Goal: Task Accomplishment & Management: Manage account settings

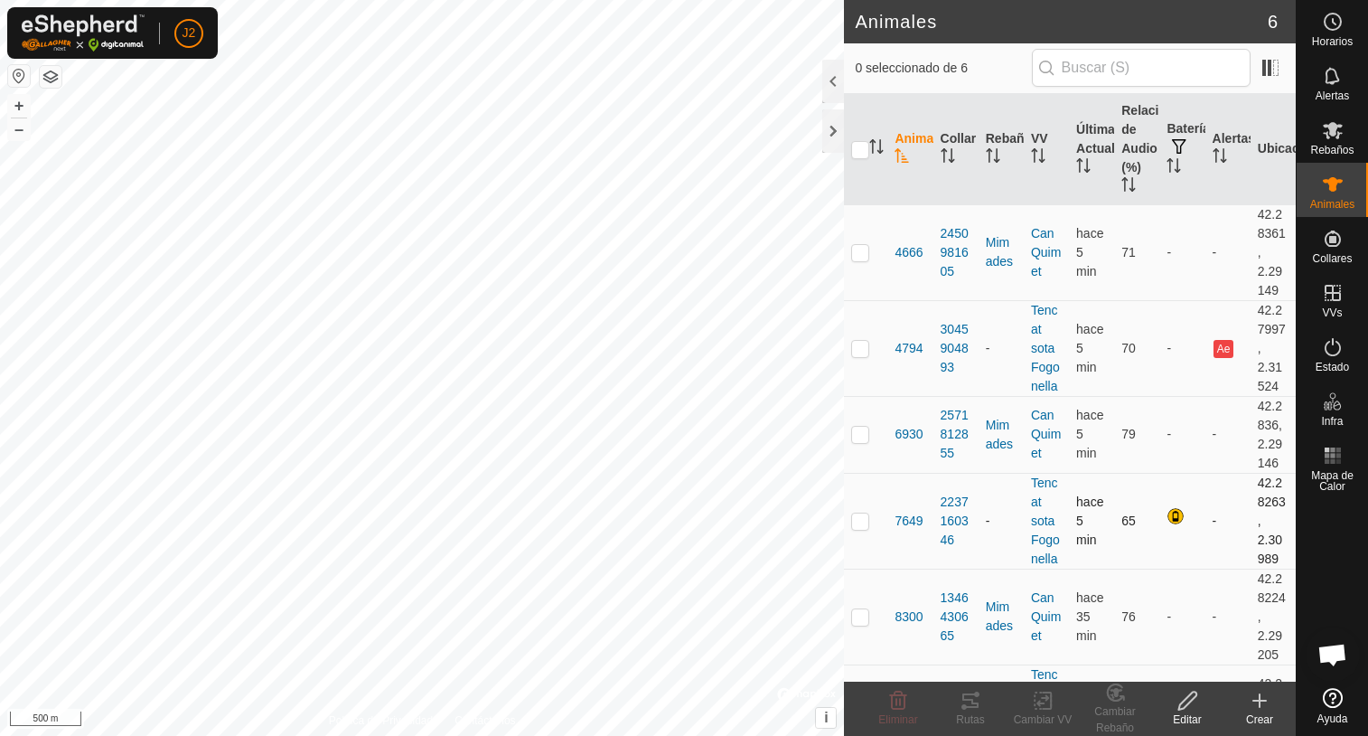
click at [857, 521] on p-checkbox at bounding box center [860, 520] width 18 height 14
checkbox input "true"
click at [856, 348] on p-checkbox at bounding box center [860, 348] width 18 height 14
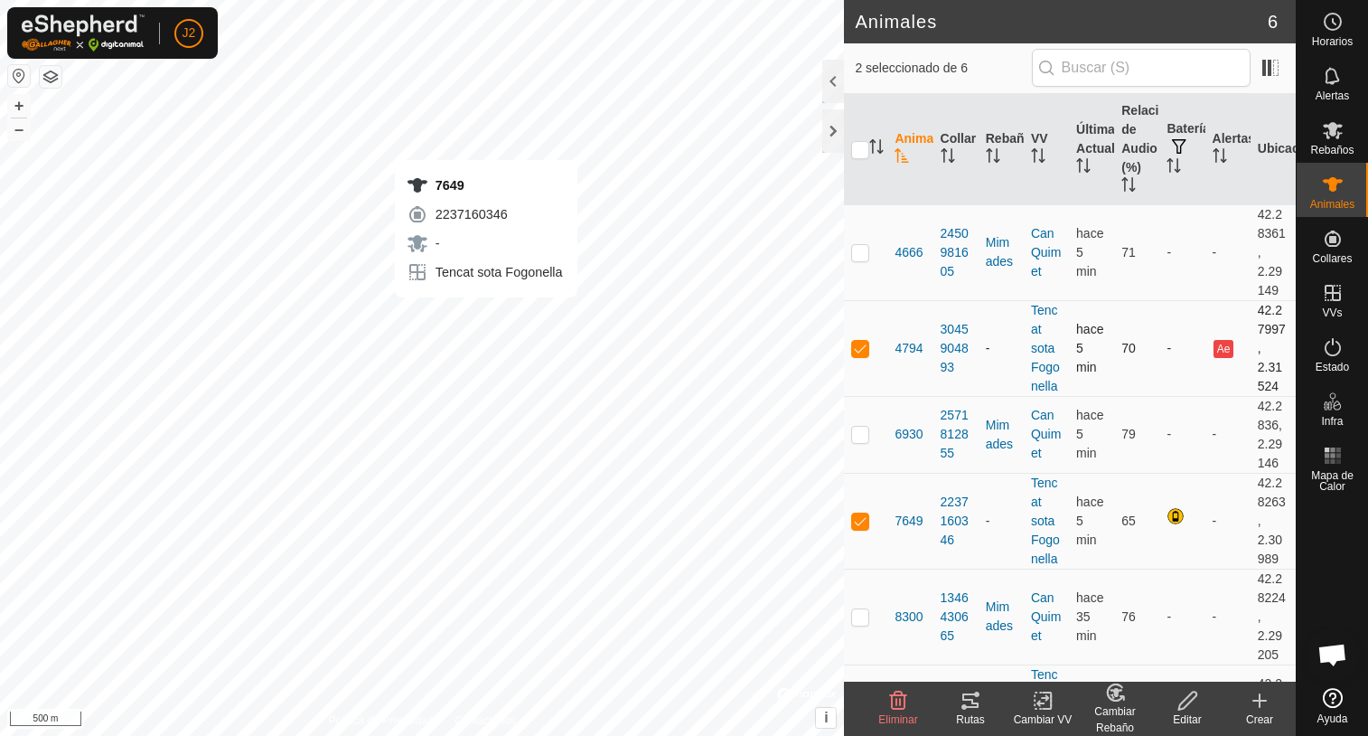
checkbox input "false"
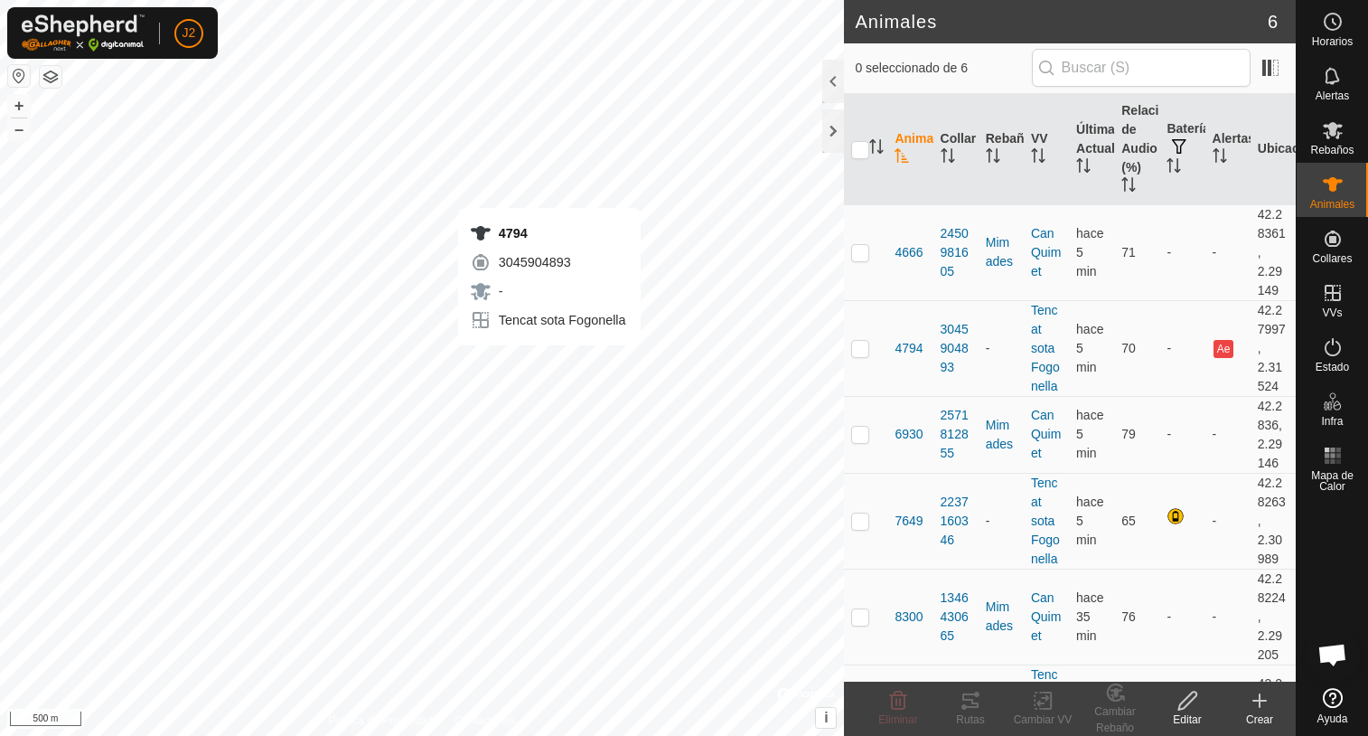
checkbox input "true"
click at [971, 708] on icon at bounding box center [971, 700] width 22 height 22
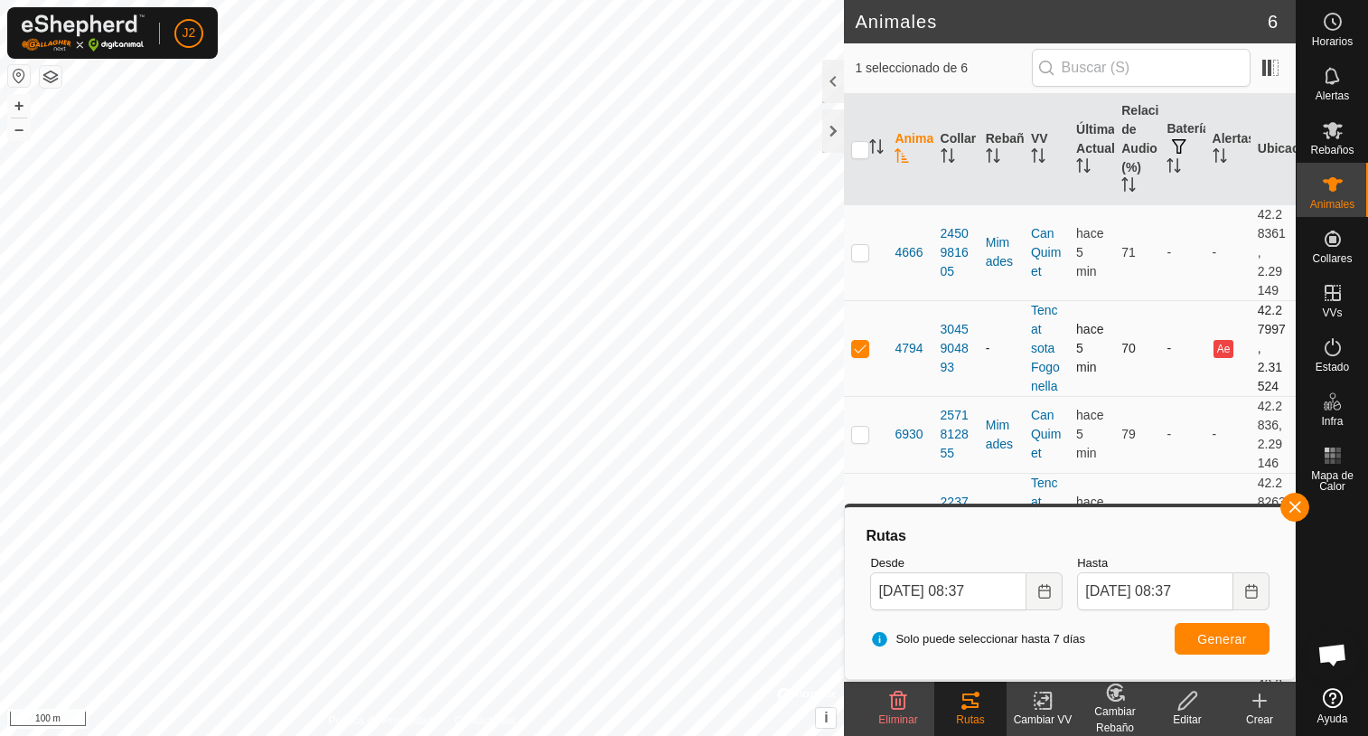
scroll to position [80, 0]
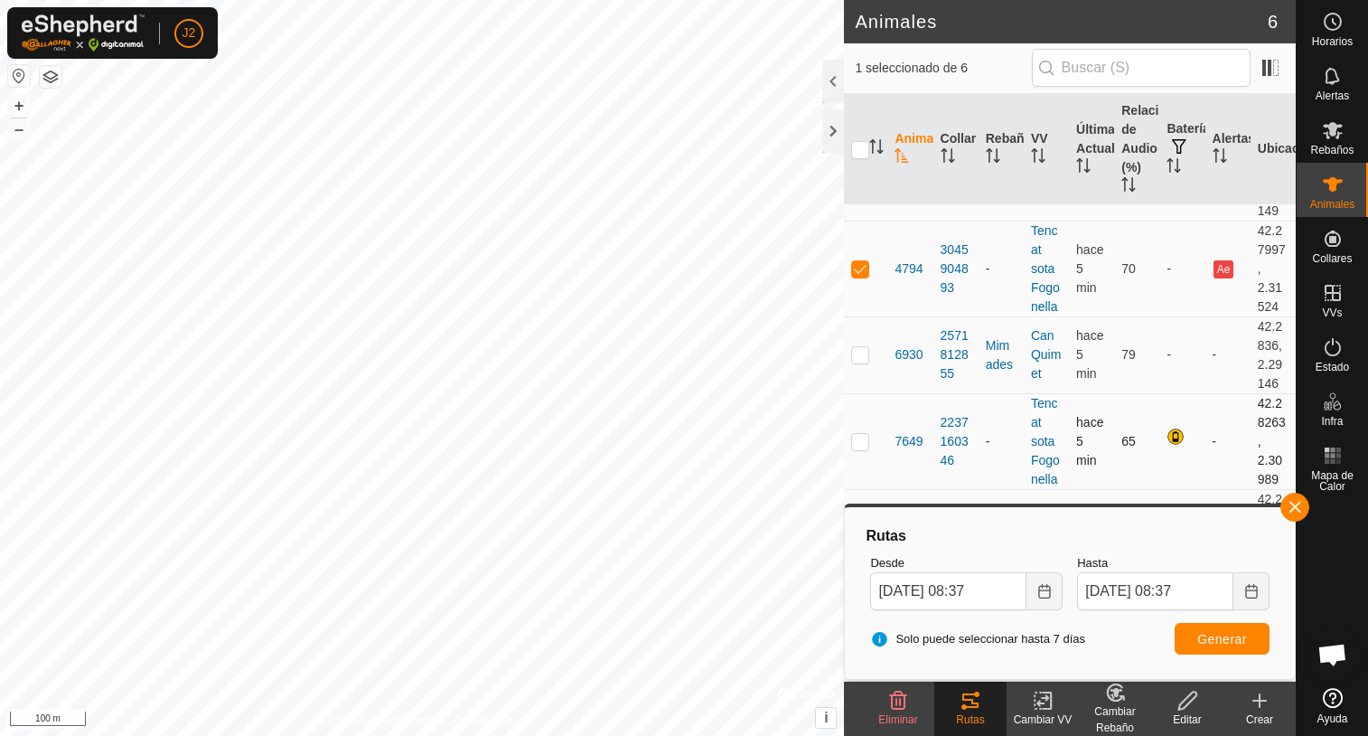
click at [858, 438] on p-checkbox at bounding box center [860, 441] width 18 height 14
checkbox input "true"
click at [1234, 654] on div "Solo puede seleccionar hasta 7 días Generar" at bounding box center [1070, 638] width 414 height 43
click at [1234, 647] on button "Generar" at bounding box center [1222, 639] width 95 height 32
click at [865, 268] on p-checkbox at bounding box center [860, 268] width 18 height 14
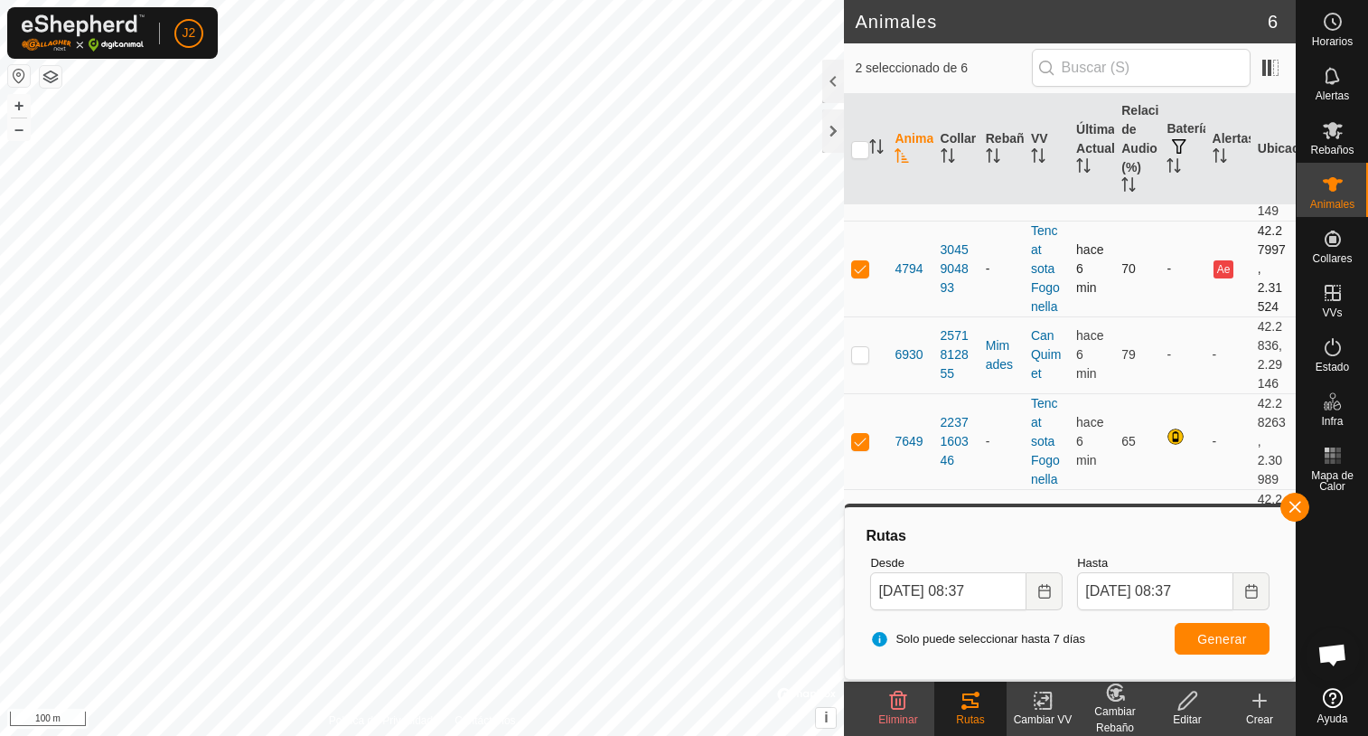
checkbox input "false"
click at [1234, 647] on button "Generar" at bounding box center [1222, 639] width 95 height 32
click at [857, 444] on p-checkbox at bounding box center [860, 441] width 18 height 14
checkbox input "false"
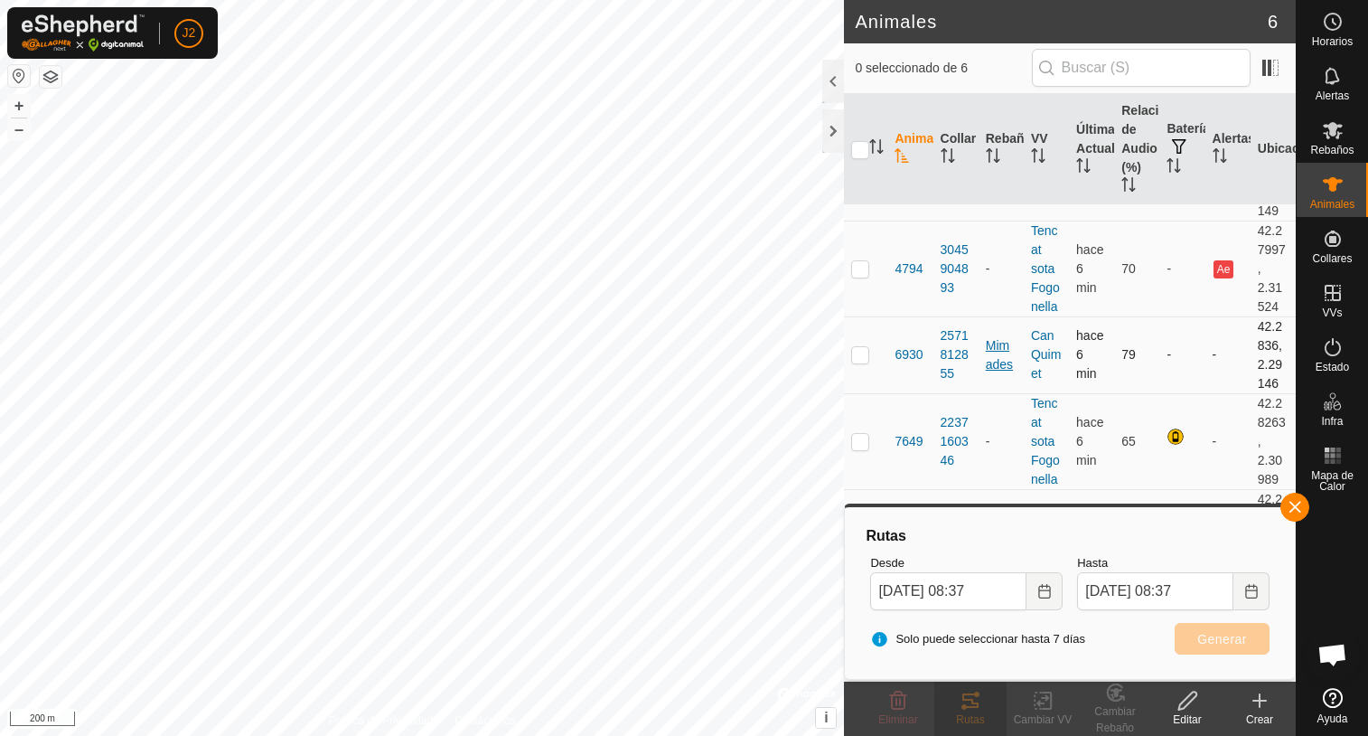
scroll to position [0, 0]
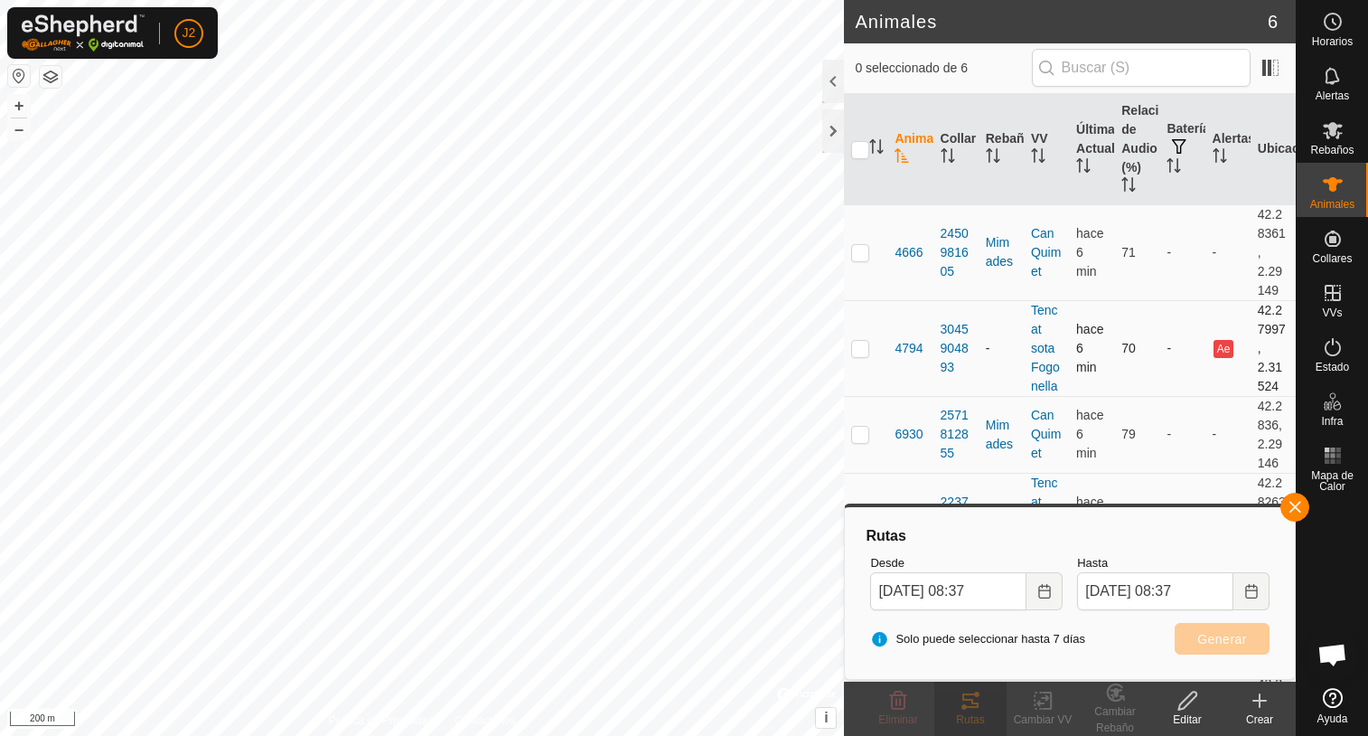
click at [857, 353] on p-checkbox at bounding box center [860, 348] width 18 height 14
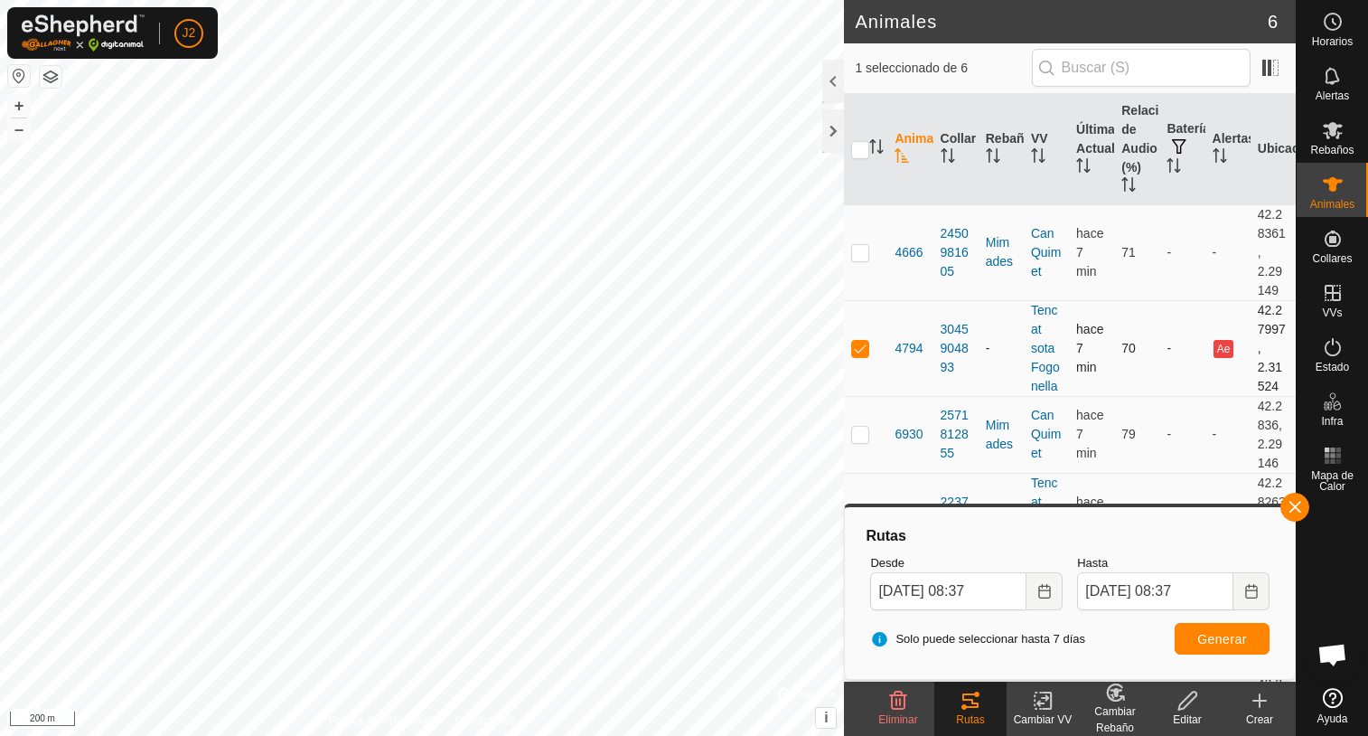
click at [857, 353] on p-checkbox at bounding box center [860, 348] width 18 height 14
checkbox input "false"
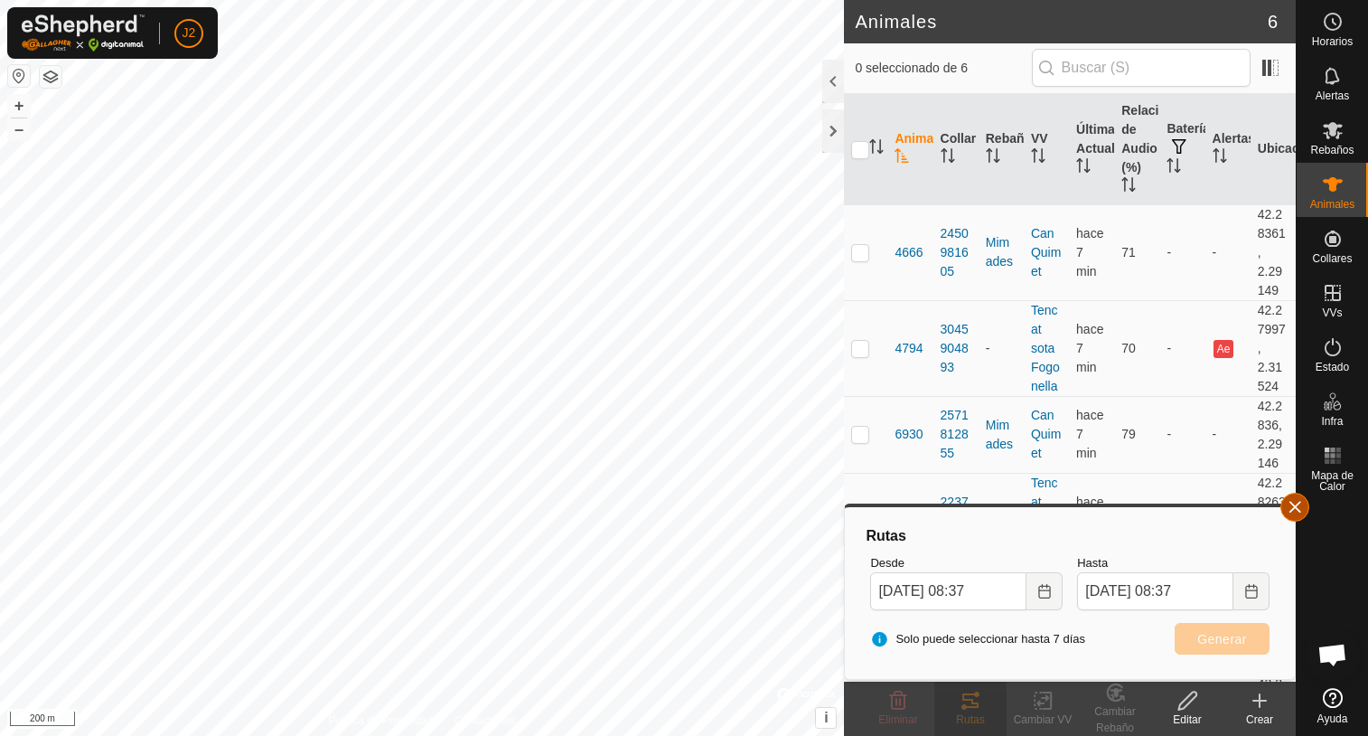
click at [1290, 511] on button "button" at bounding box center [1294, 506] width 29 height 29
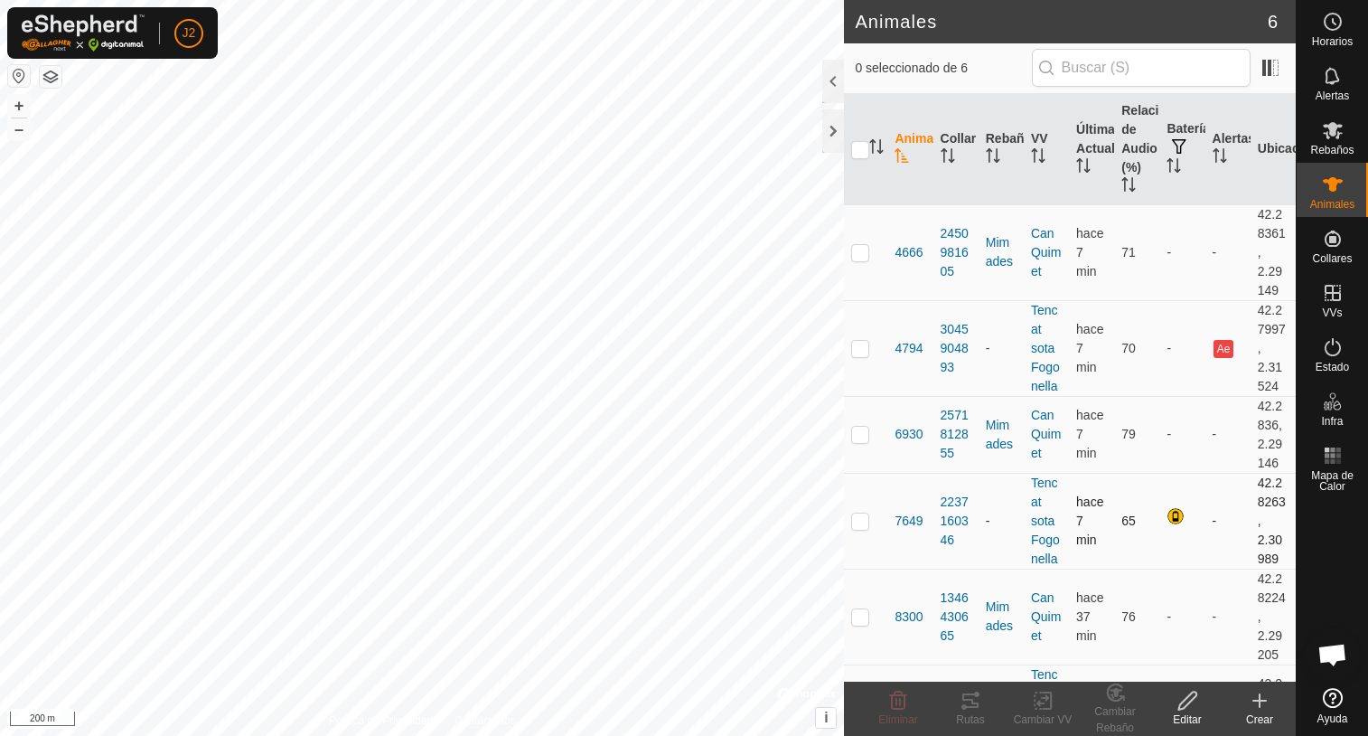
scroll to position [80, 0]
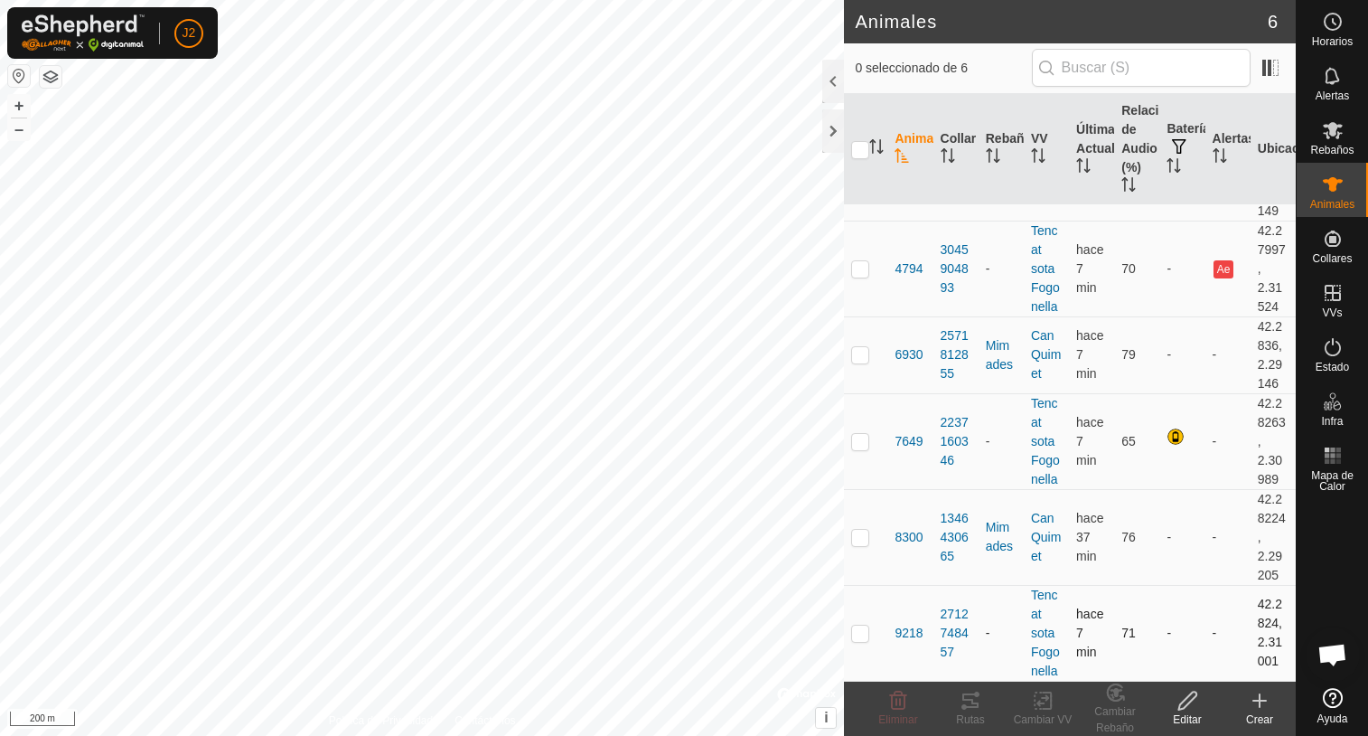
click at [859, 634] on p-checkbox at bounding box center [860, 632] width 18 height 14
checkbox input "true"
click at [977, 709] on icon at bounding box center [971, 700] width 22 height 22
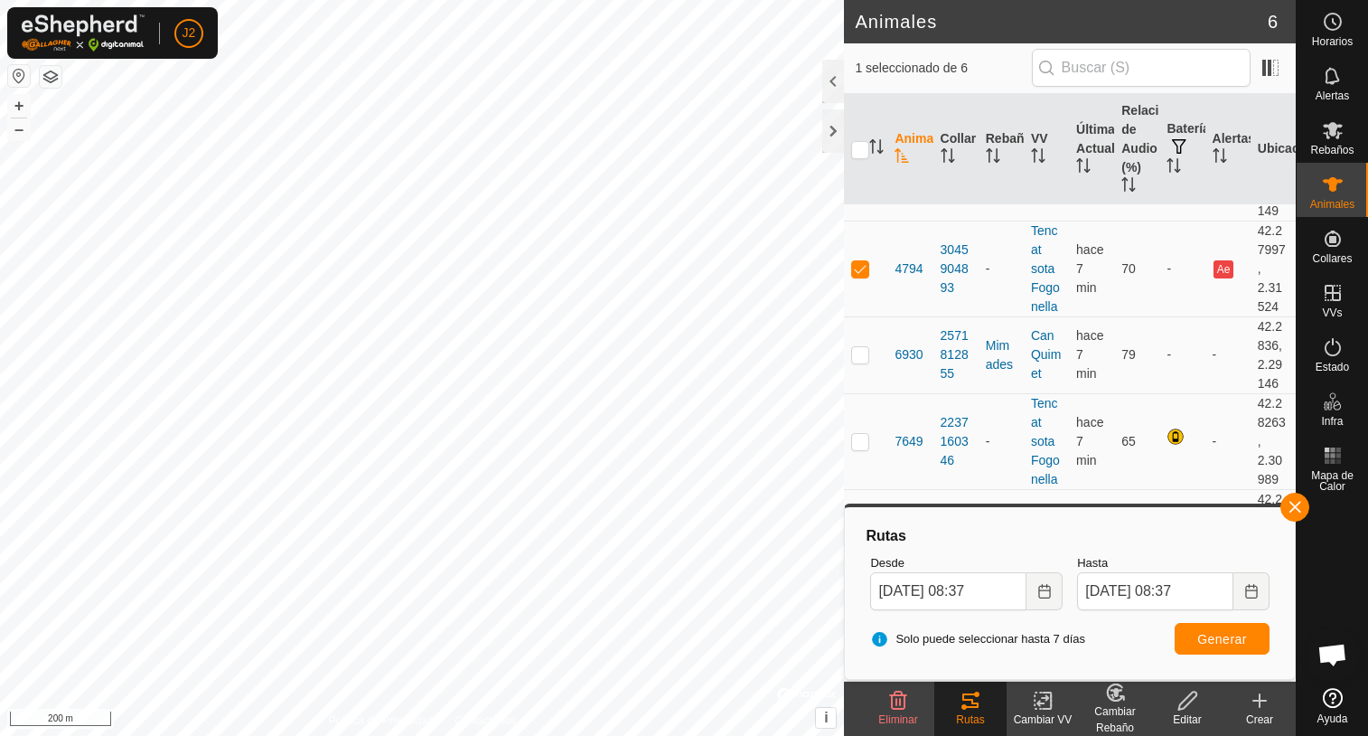
checkbox input "true"
checkbox input "false"
click at [1207, 633] on span "Generar" at bounding box center [1222, 639] width 50 height 14
click at [1294, 514] on button "button" at bounding box center [1294, 506] width 29 height 29
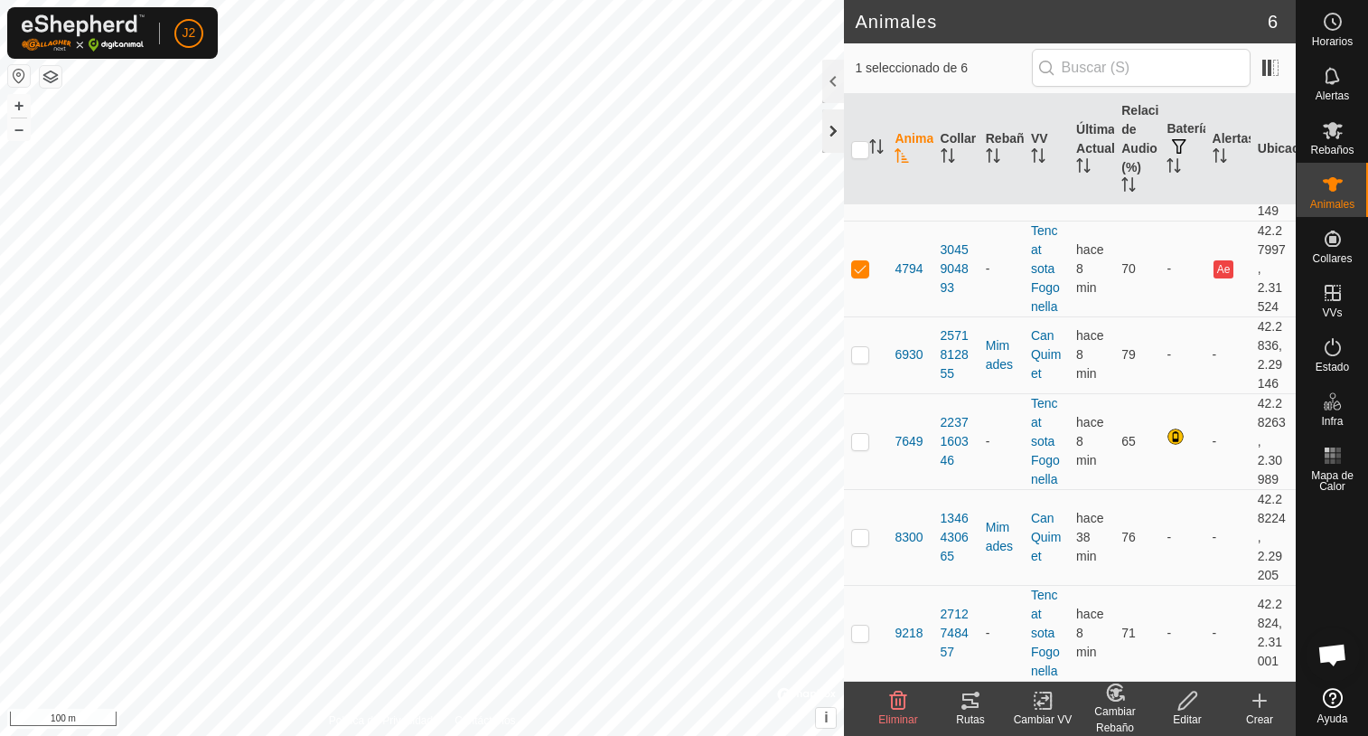
click at [830, 130] on div at bounding box center [833, 130] width 22 height 43
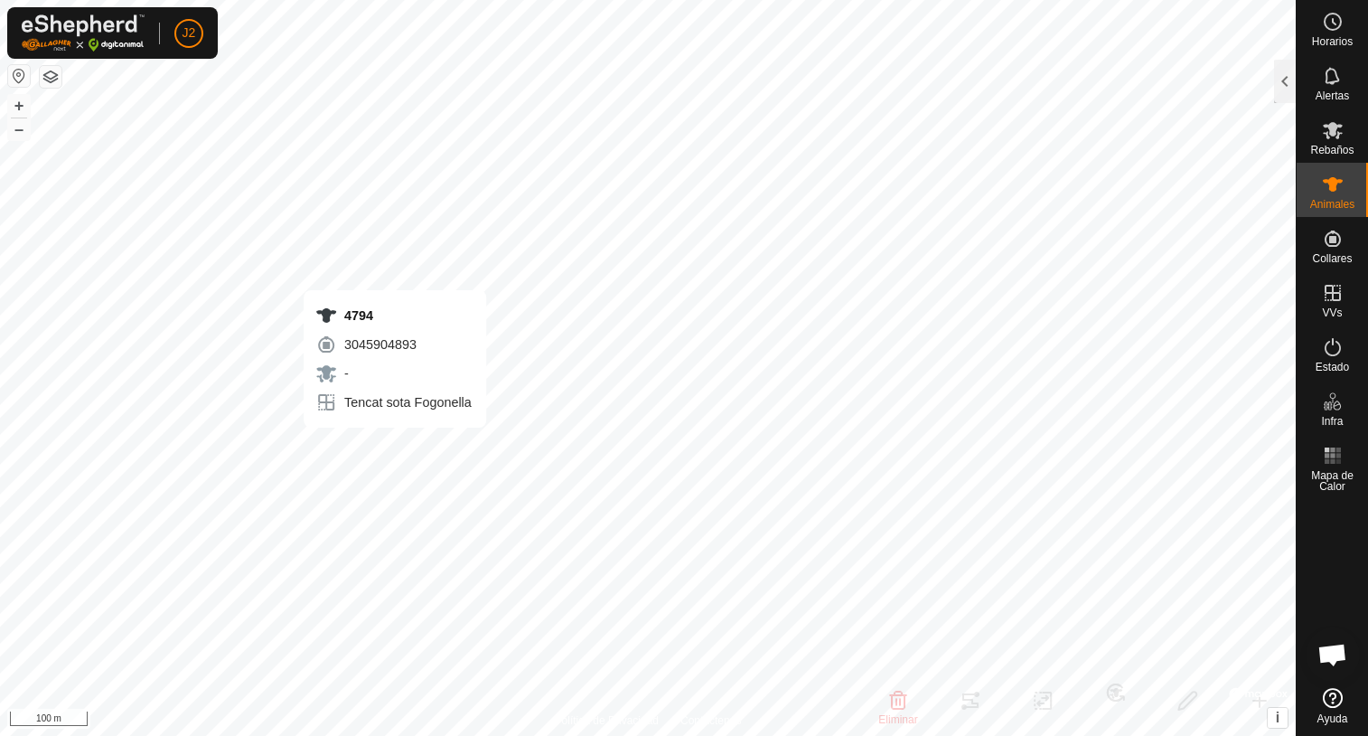
checkbox input "false"
checkbox input "true"
click at [1280, 80] on div at bounding box center [1285, 81] width 22 height 43
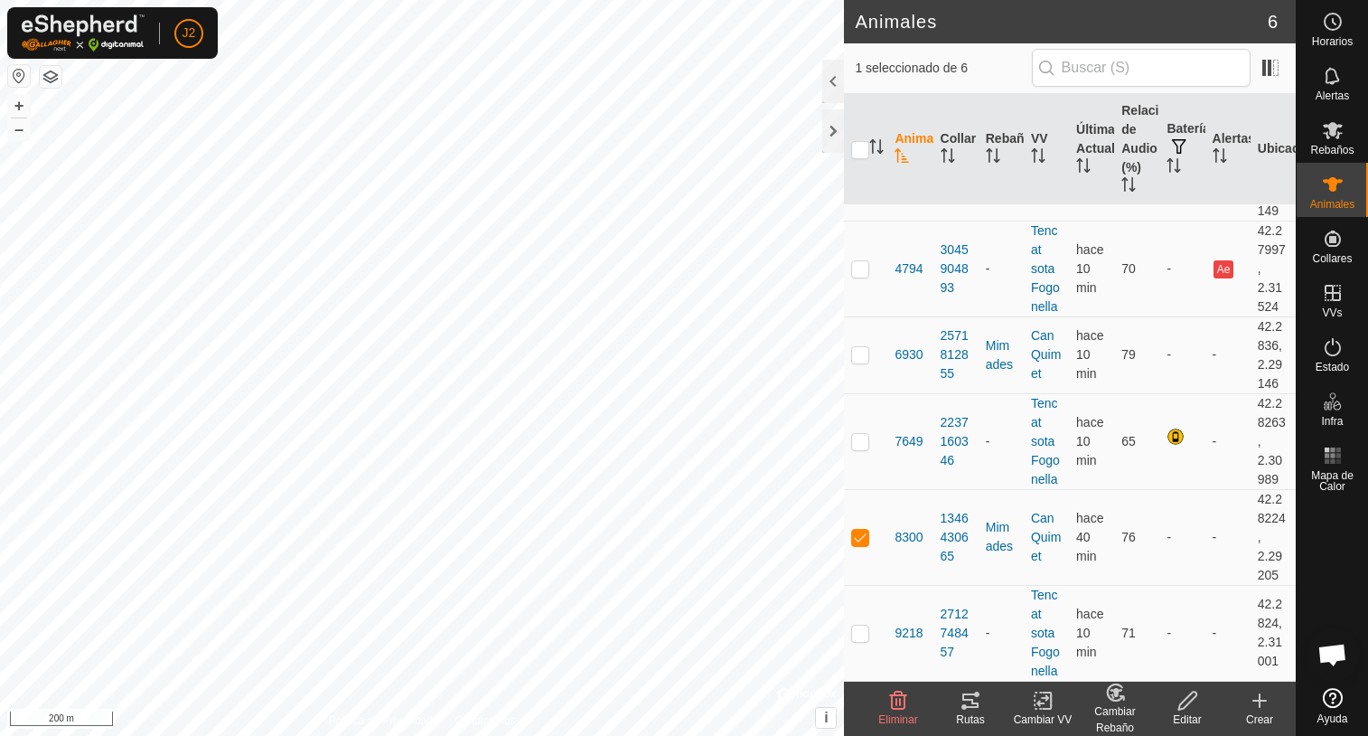
click at [966, 704] on icon at bounding box center [971, 700] width 22 height 22
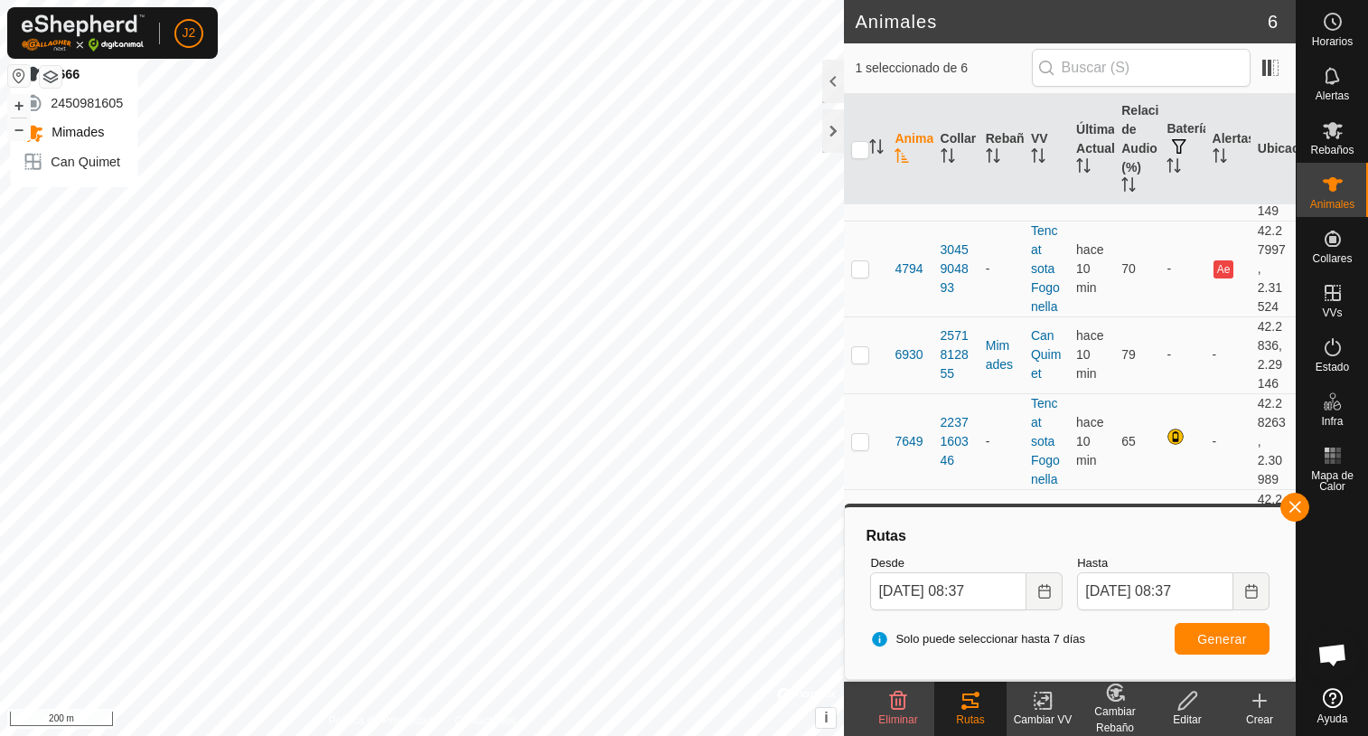
checkbox input "true"
checkbox input "false"
click at [1232, 647] on button "Generar" at bounding box center [1222, 639] width 95 height 32
checkbox input "false"
checkbox input "true"
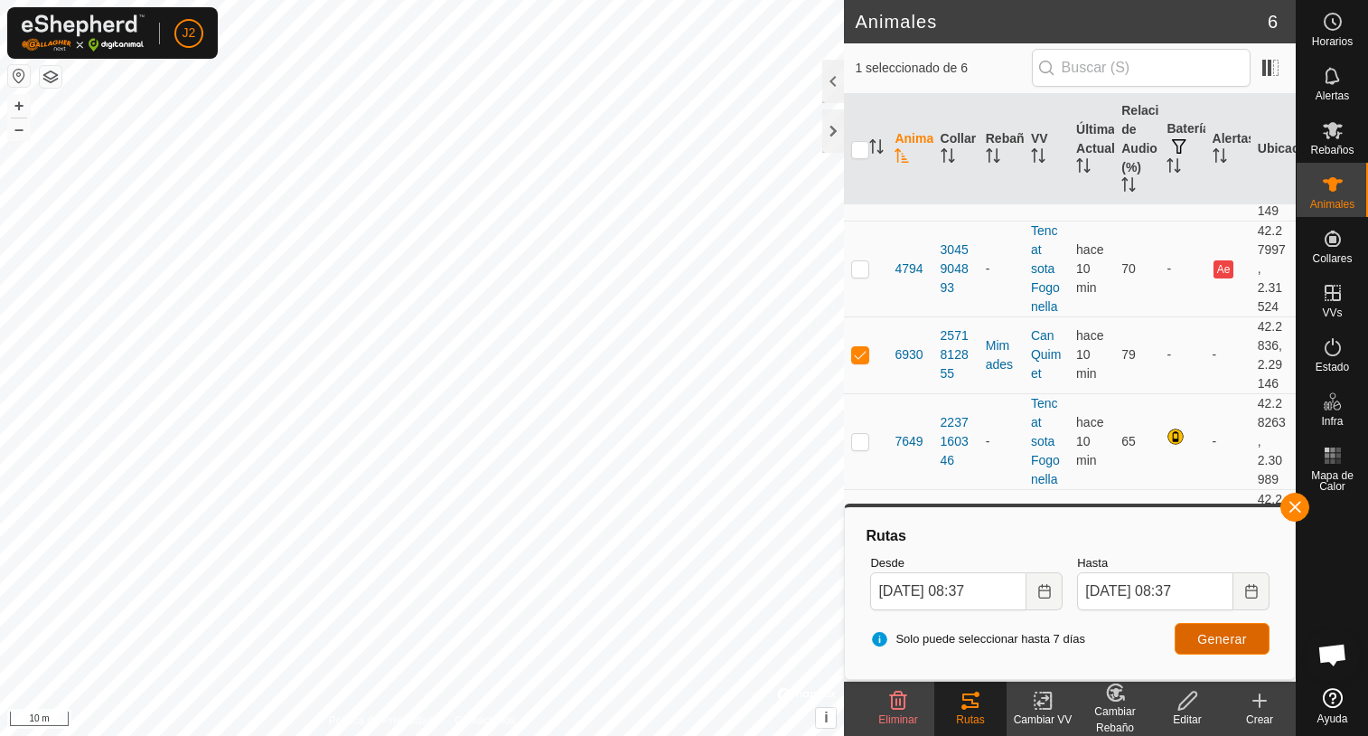
click at [1231, 637] on span "Generar" at bounding box center [1222, 639] width 50 height 14
checkbox input "true"
checkbox input "false"
click at [1216, 633] on span "Generar" at bounding box center [1222, 639] width 50 height 14
checkbox input "false"
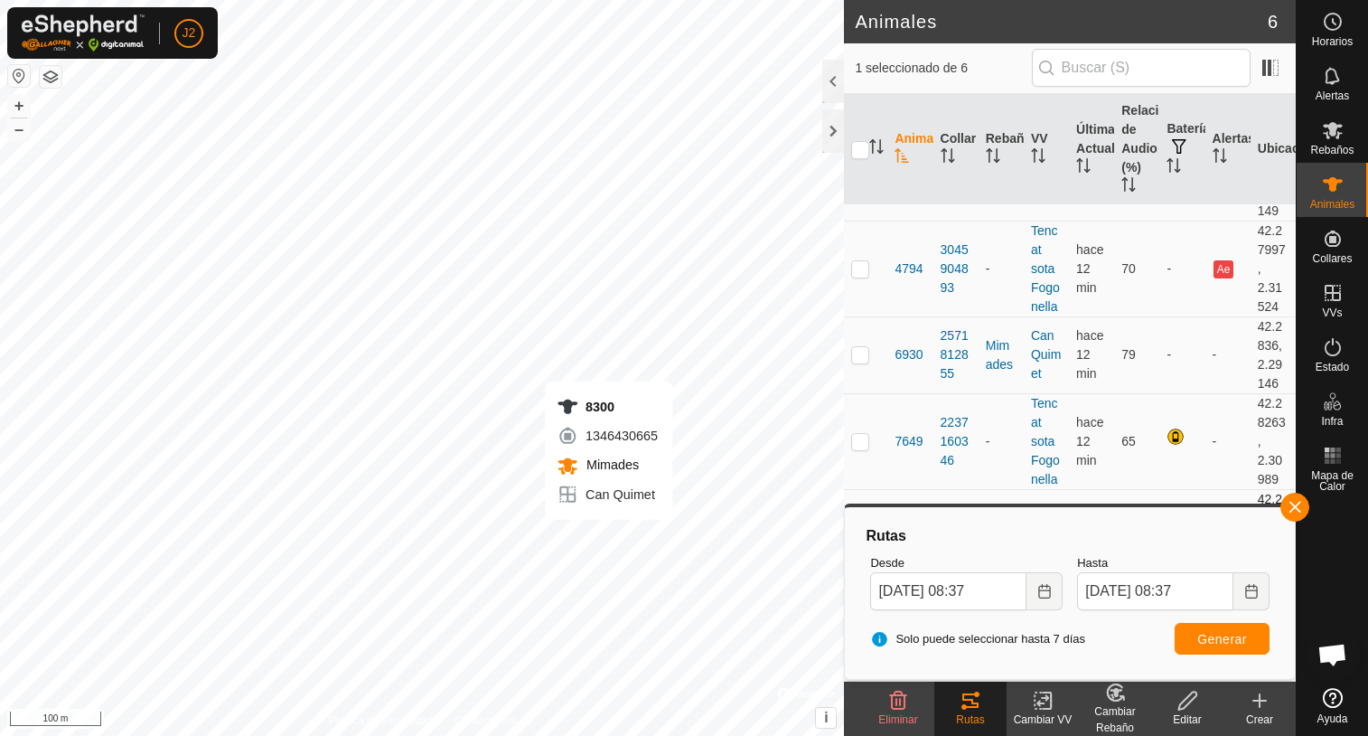
checkbox input "true"
click at [1211, 634] on span "Generar" at bounding box center [1222, 639] width 50 height 14
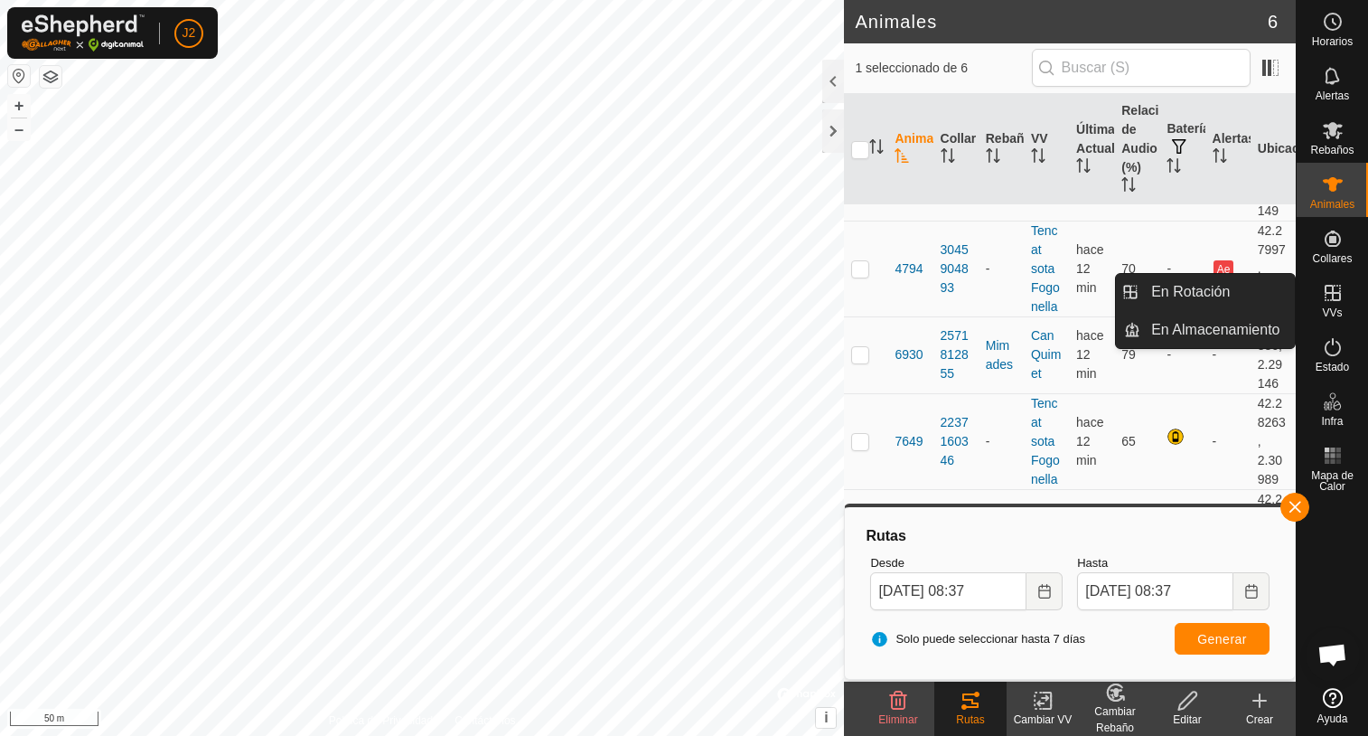
click at [1338, 305] on es-virtualpaddocks-svg-icon at bounding box center [1333, 292] width 33 height 29
click at [1215, 292] on link "En Rotación" at bounding box center [1217, 292] width 155 height 36
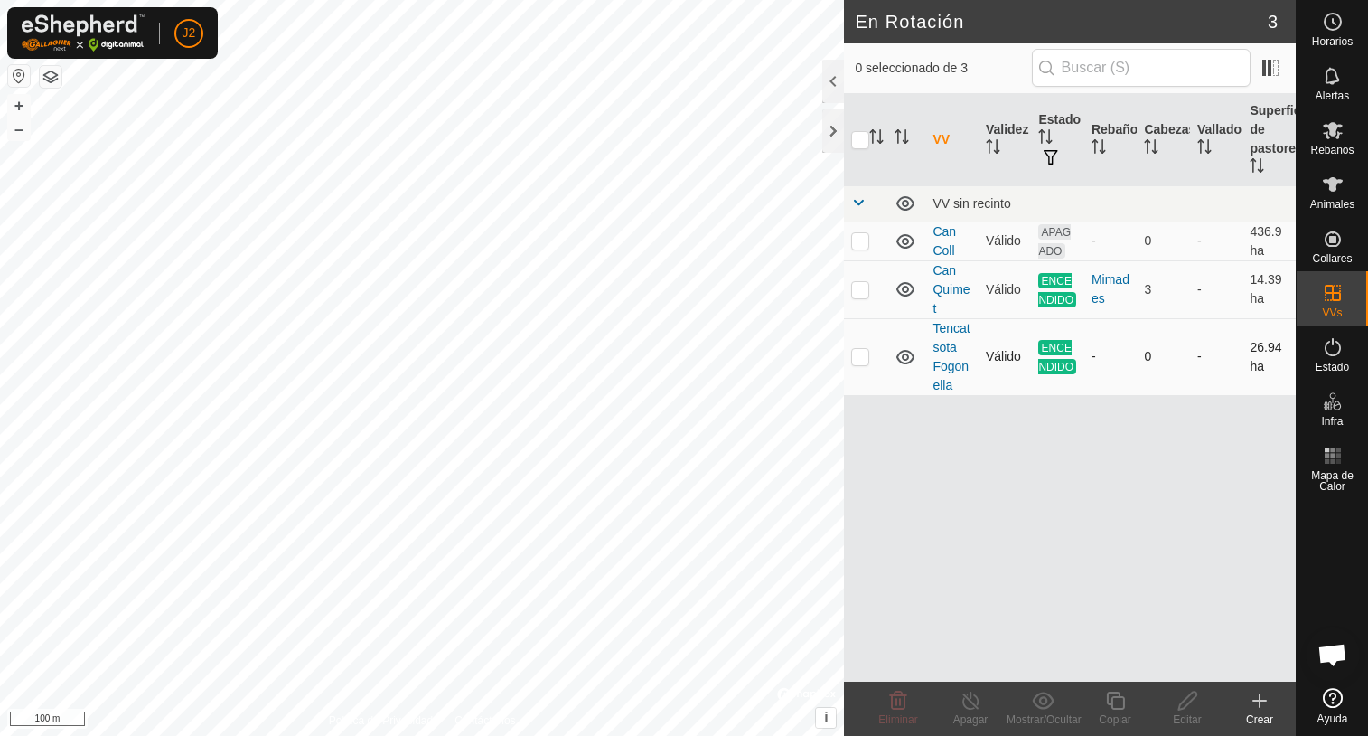
click at [860, 356] on p-checkbox at bounding box center [860, 356] width 18 height 14
checkbox input "true"
click at [968, 708] on icon at bounding box center [970, 700] width 16 height 18
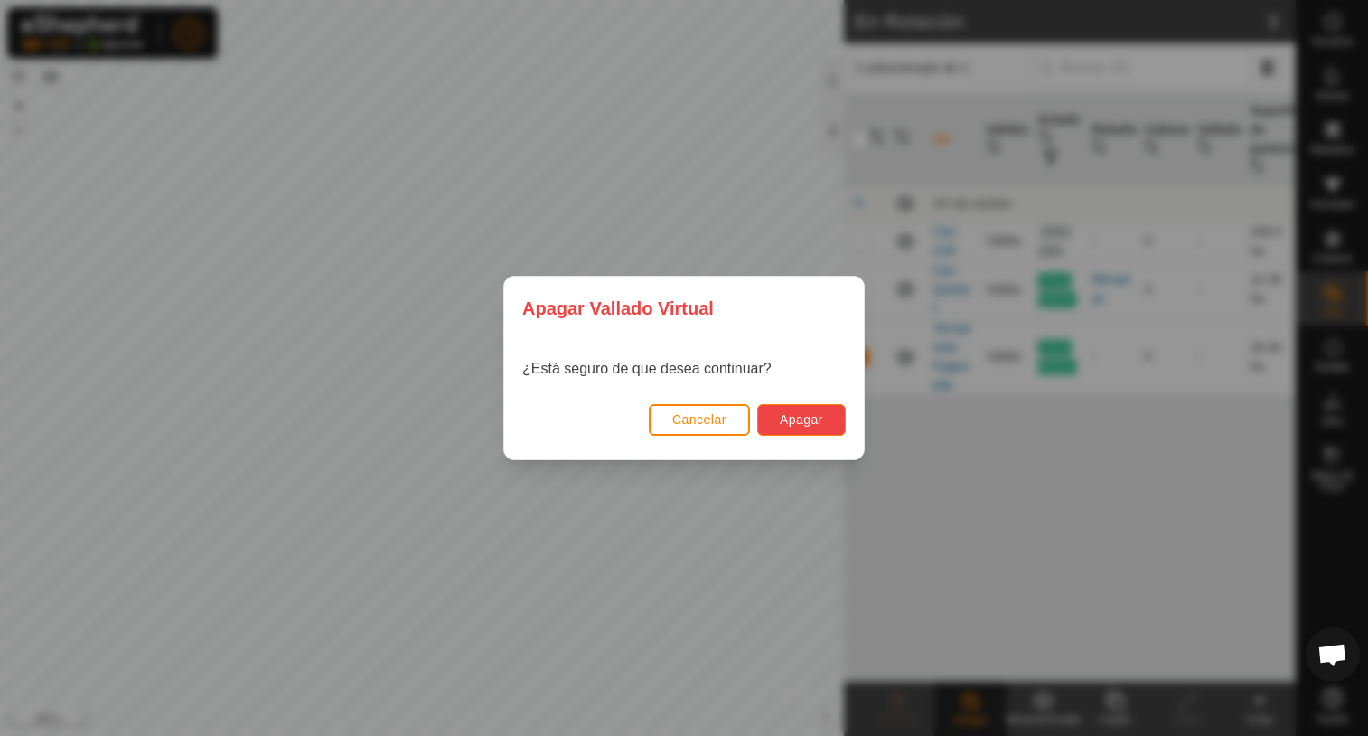
click at [797, 419] on span "Apagar" at bounding box center [801, 419] width 43 height 14
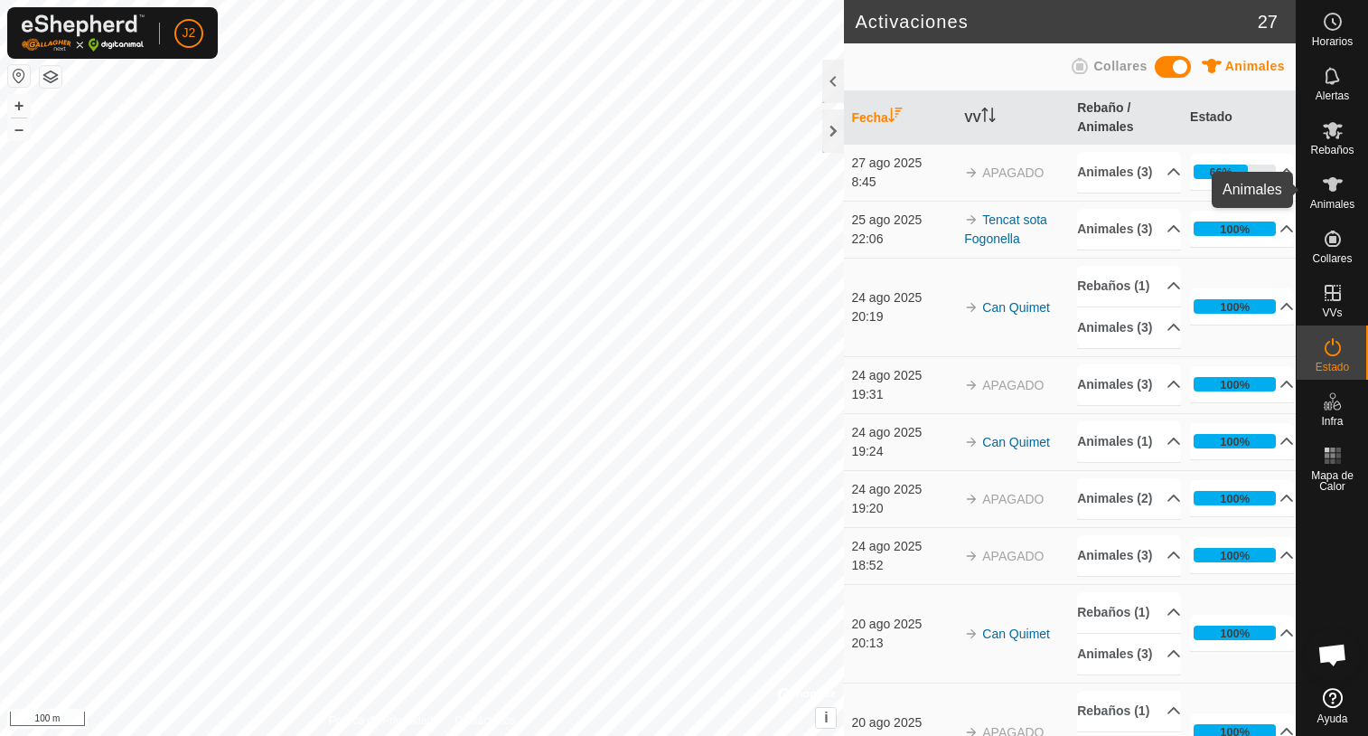
click at [1340, 191] on icon at bounding box center [1333, 185] width 22 height 22
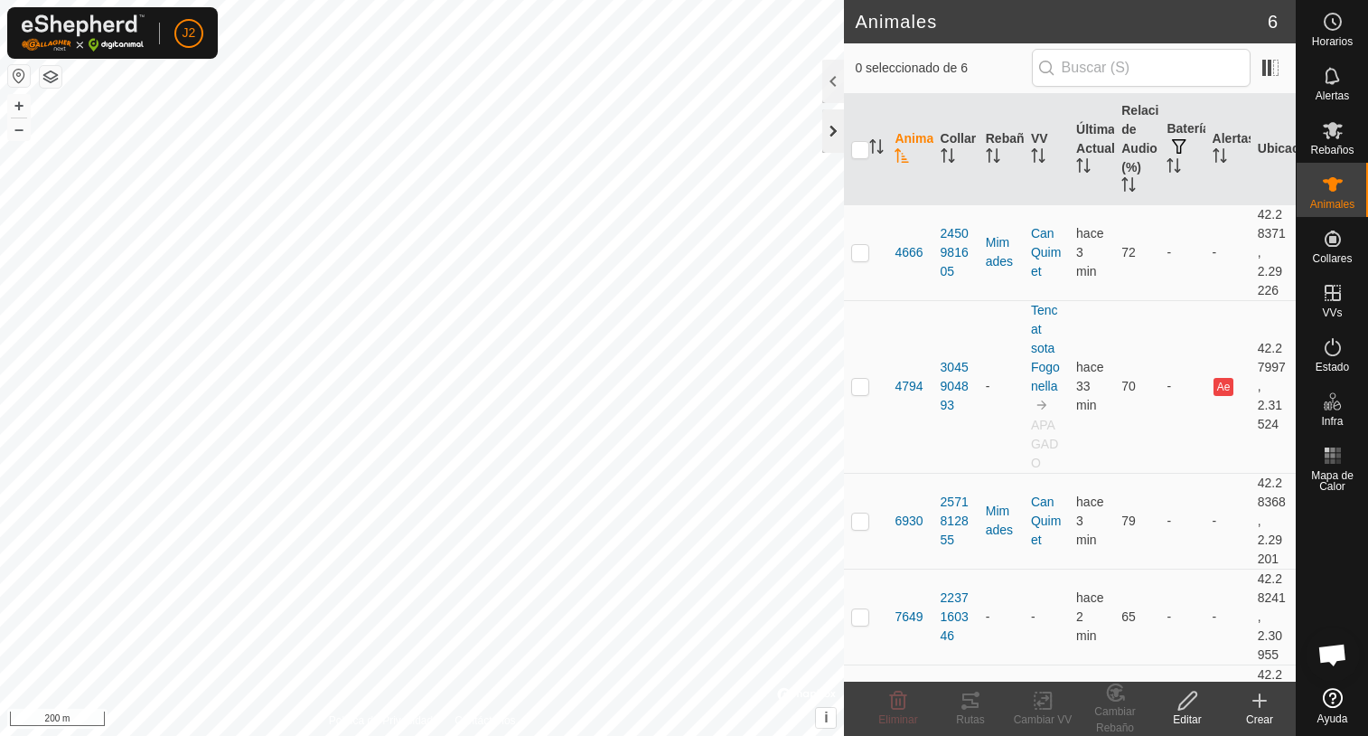
click at [830, 142] on div at bounding box center [833, 130] width 22 height 43
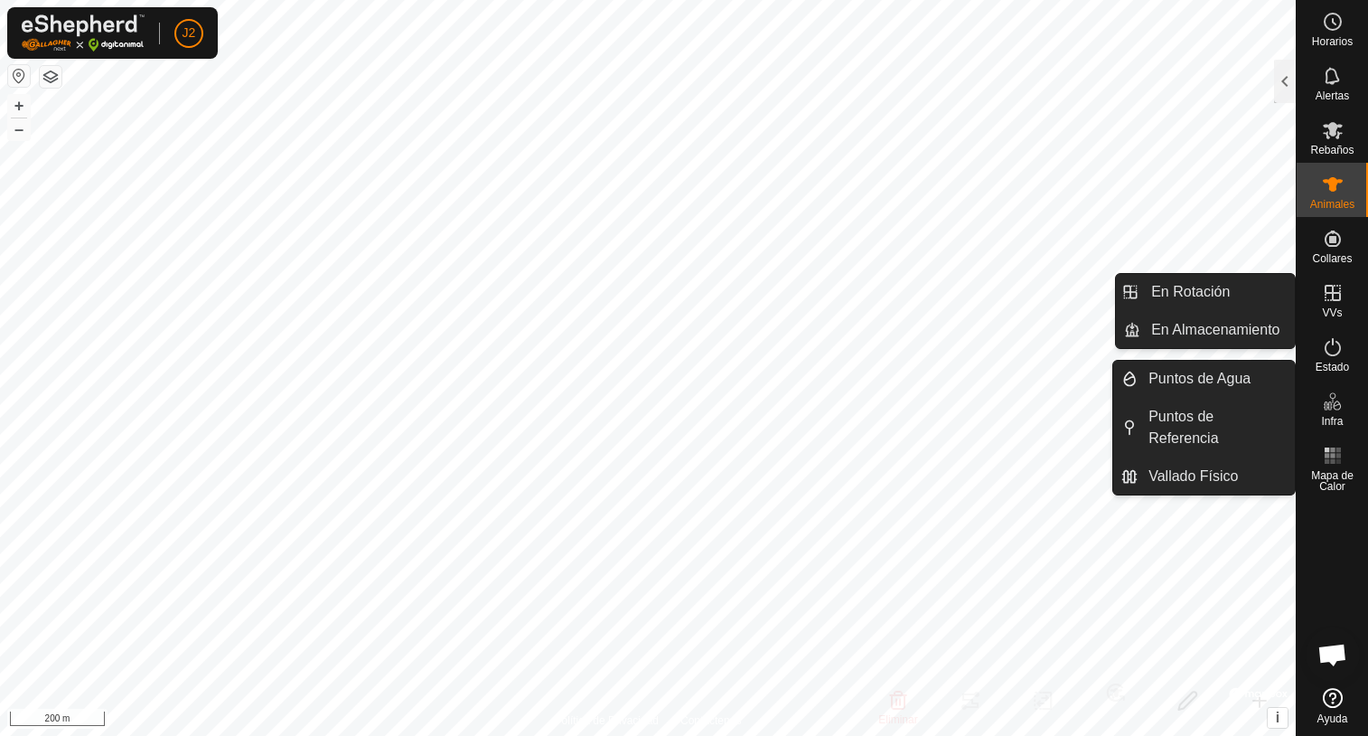
drag, startPoint x: 1327, startPoint y: 324, endPoint x: 1330, endPoint y: 295, distance: 28.1
click at [1330, 295] on icon at bounding box center [1333, 293] width 22 height 22
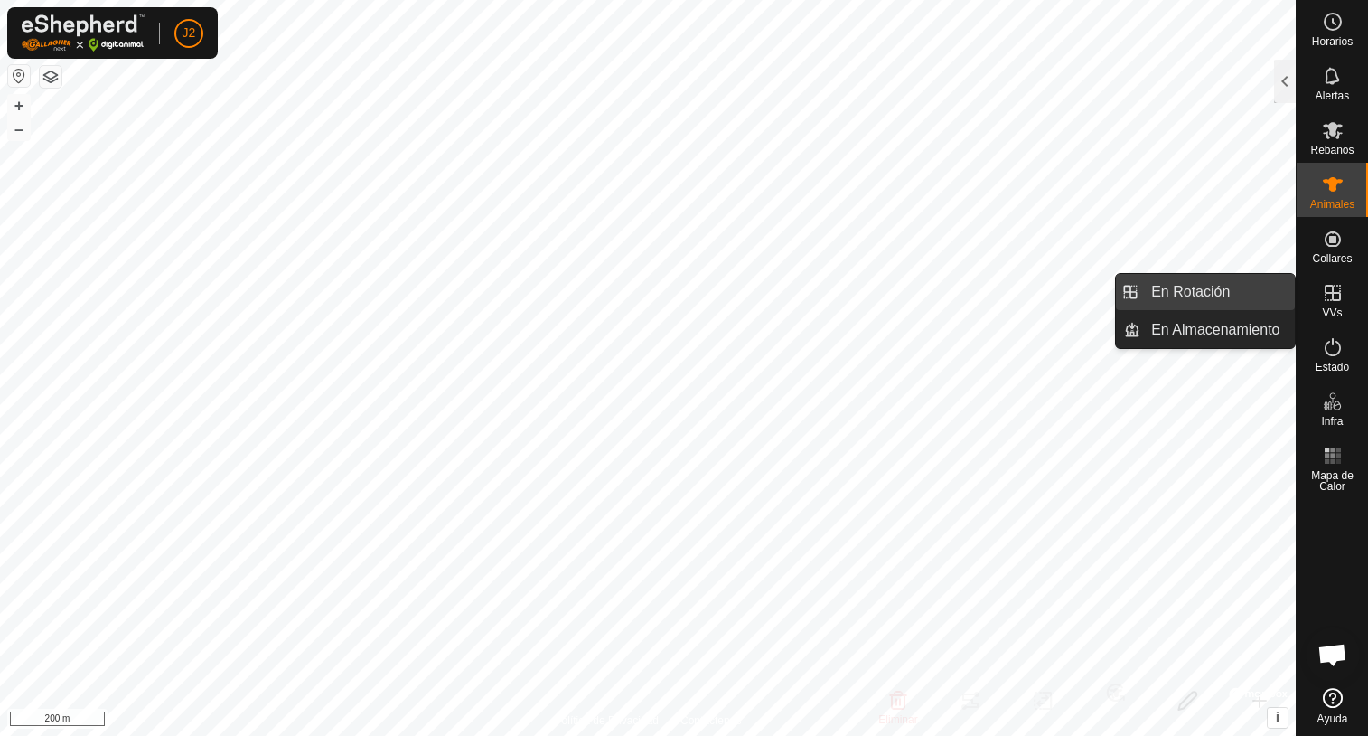
click at [1197, 295] on link "En Rotación" at bounding box center [1217, 292] width 155 height 36
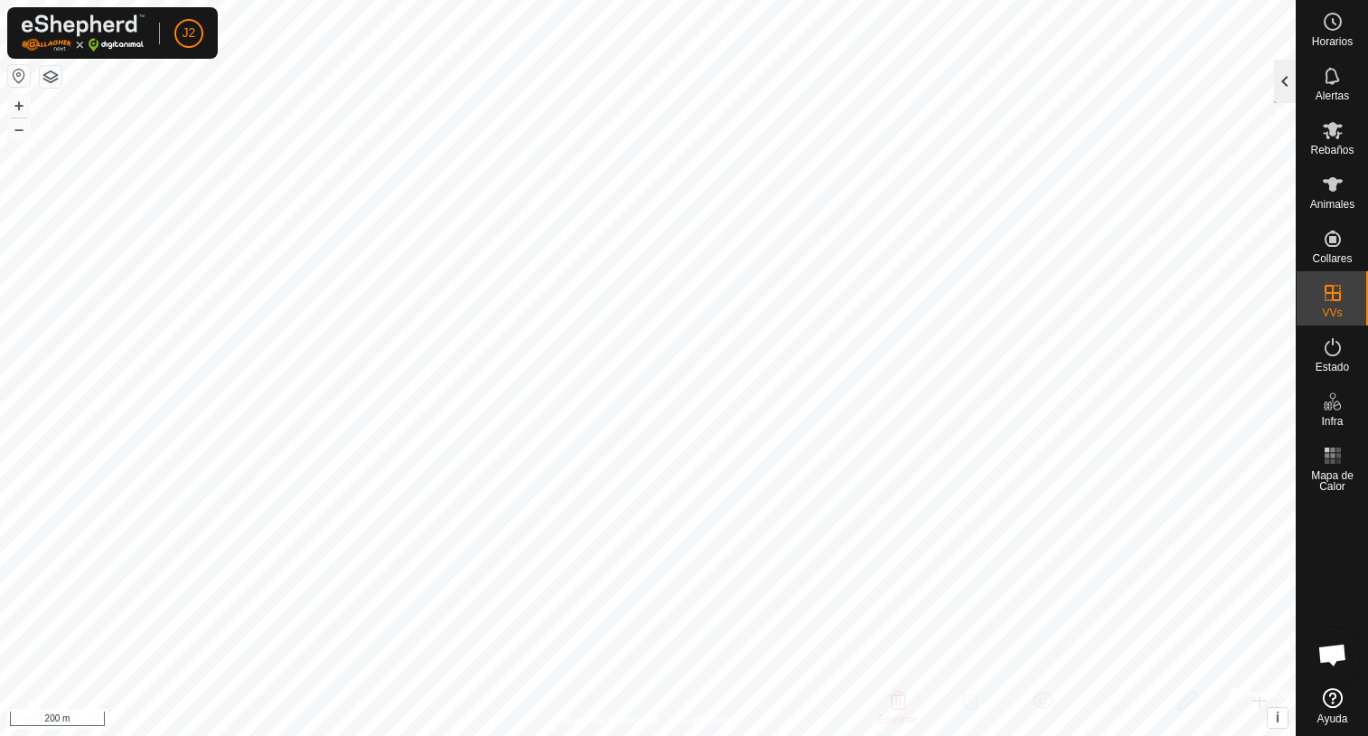
click at [1280, 77] on div at bounding box center [1285, 81] width 22 height 43
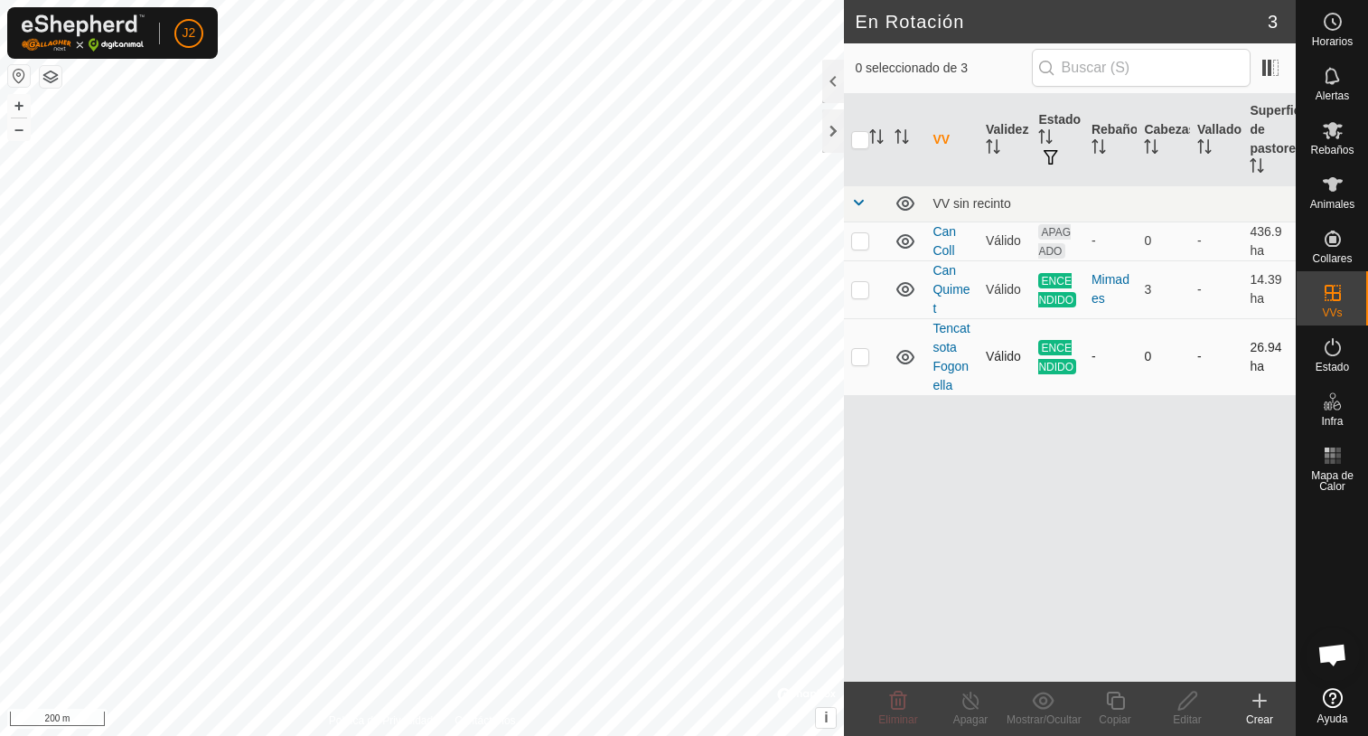
click at [861, 362] on p-checkbox at bounding box center [860, 356] width 18 height 14
checkbox input "false"
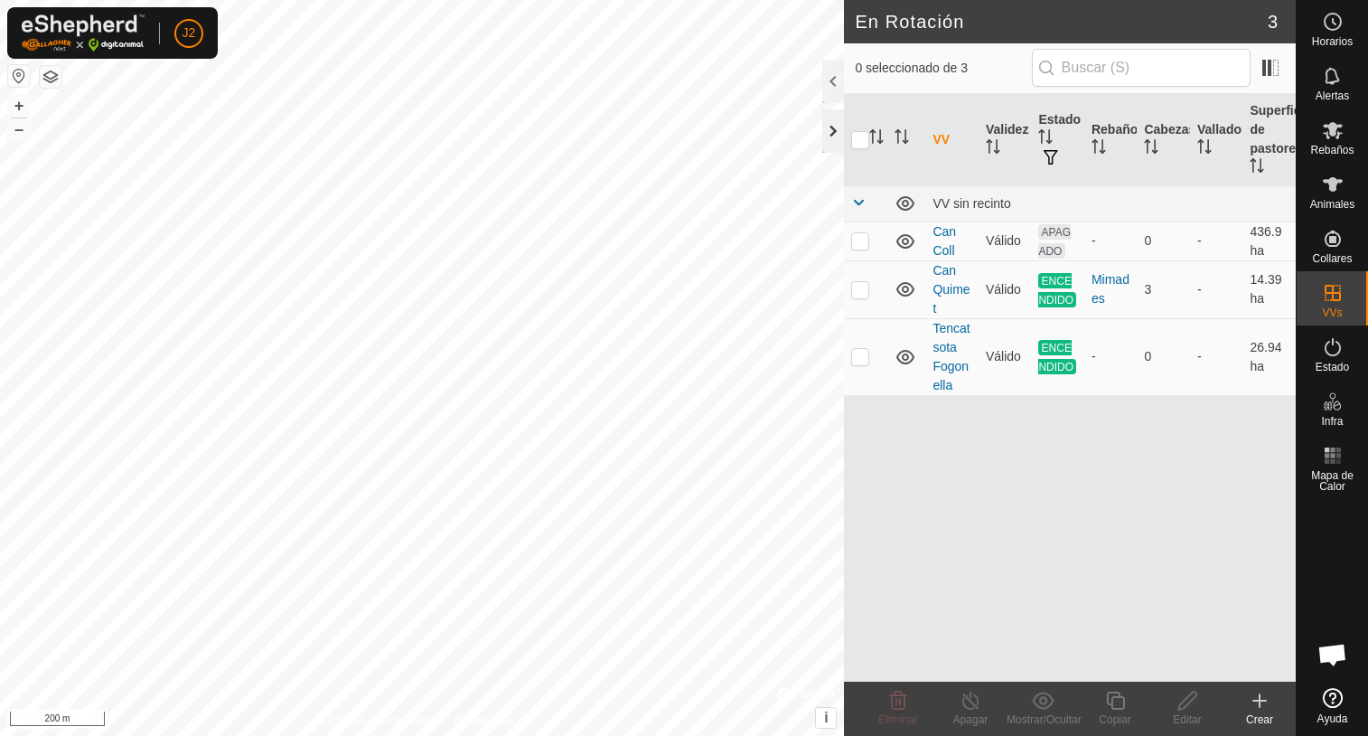
click at [833, 132] on div at bounding box center [833, 130] width 22 height 43
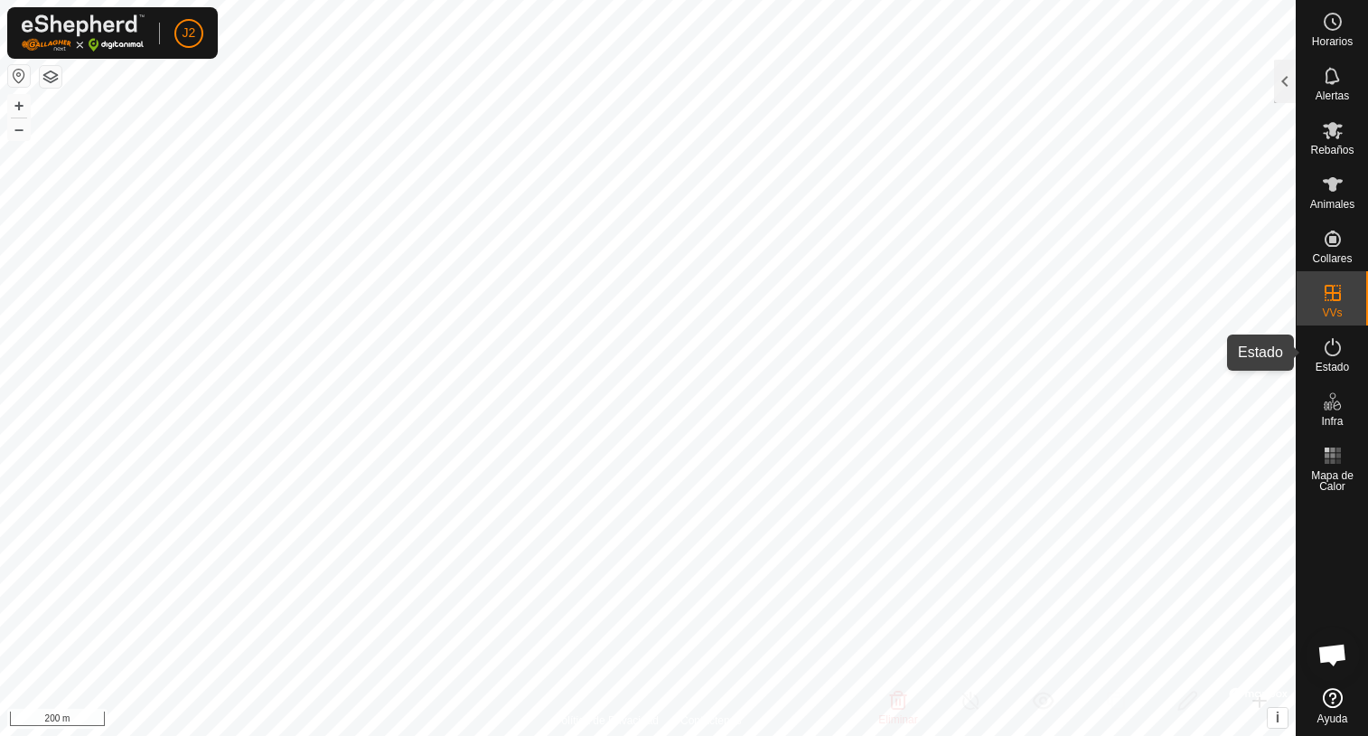
click at [1328, 348] on icon at bounding box center [1333, 347] width 22 height 22
click at [1285, 100] on div at bounding box center [1285, 81] width 22 height 43
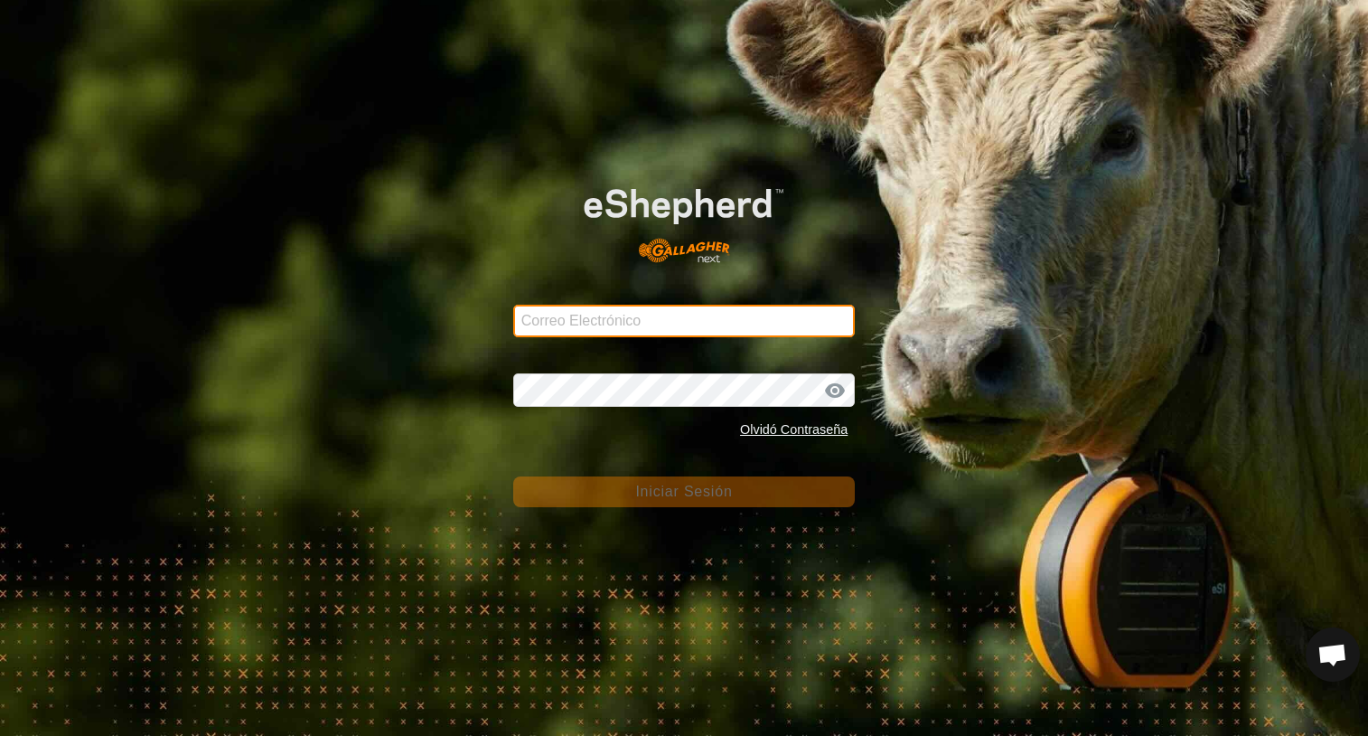
type input "jcarbonell@correoganadero.es"
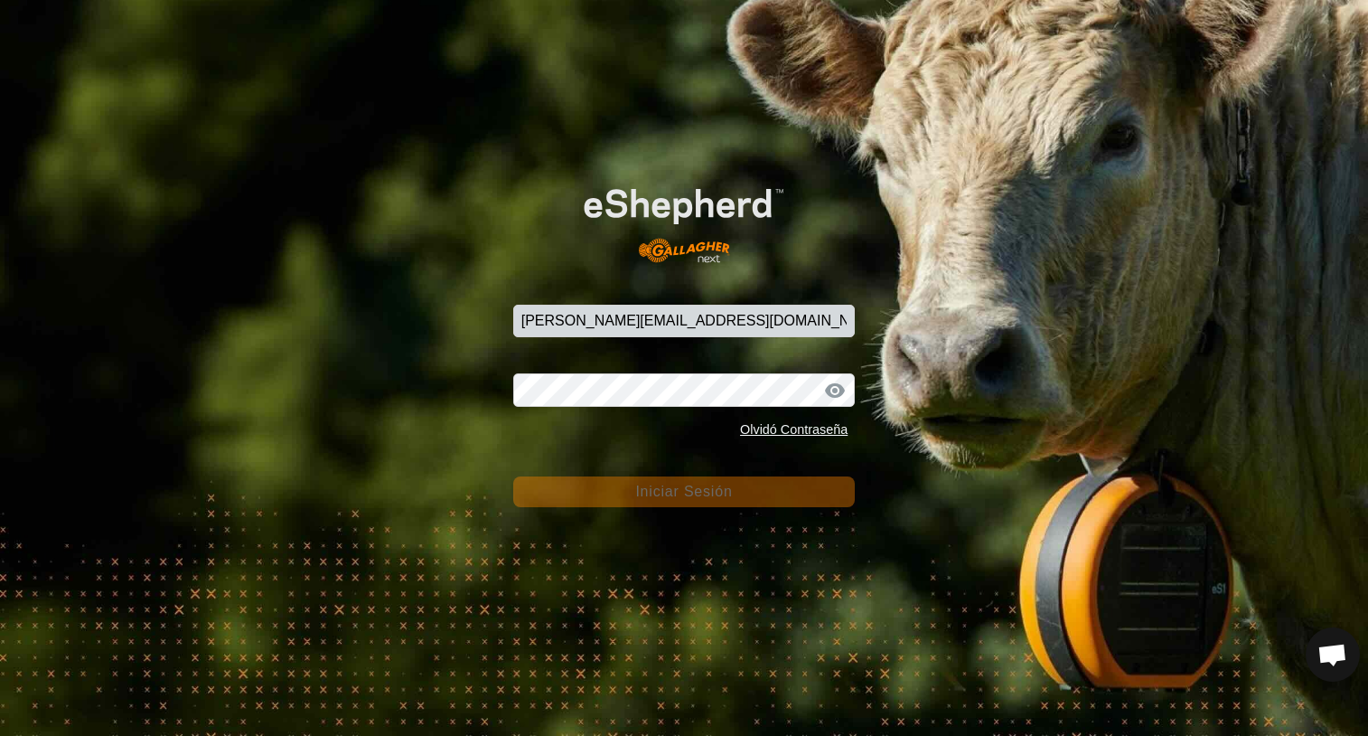
click at [671, 494] on span "Iniciar Sesión" at bounding box center [683, 490] width 97 height 15
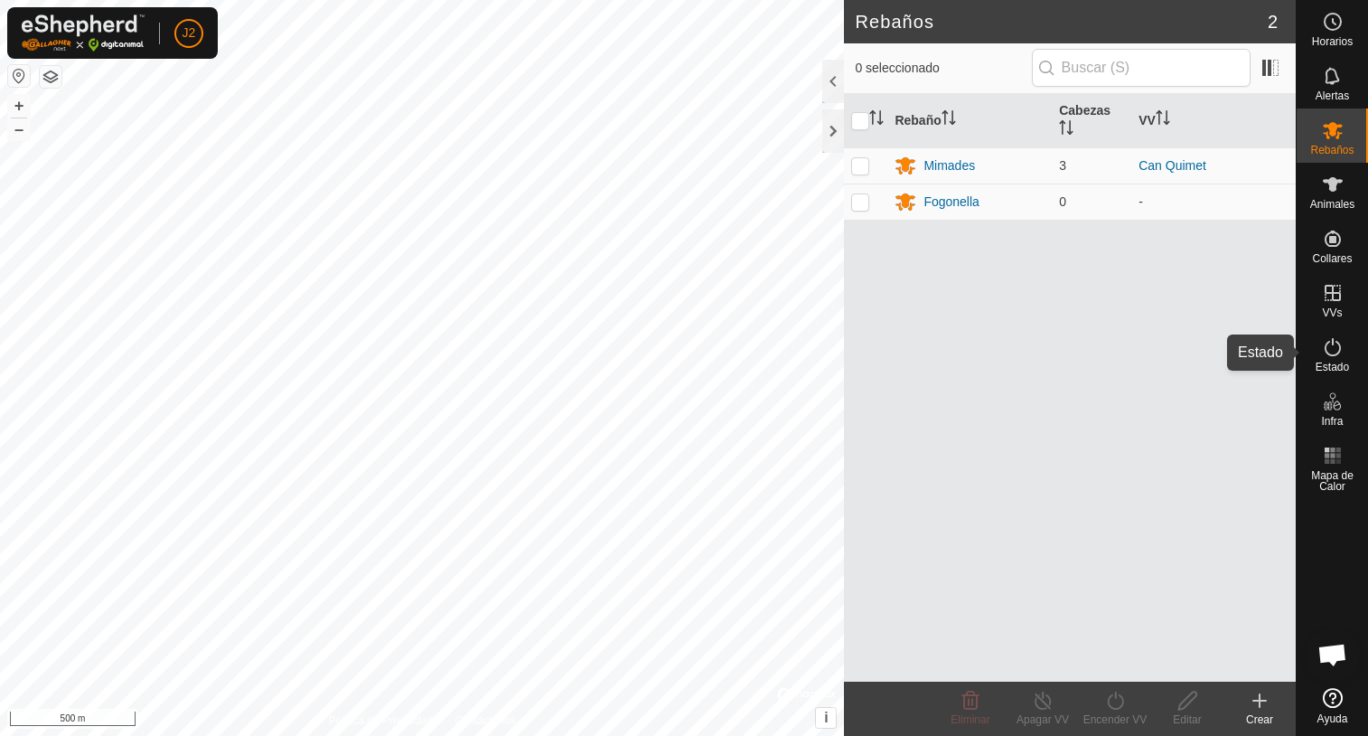
click at [1333, 351] on icon at bounding box center [1333, 347] width 22 height 22
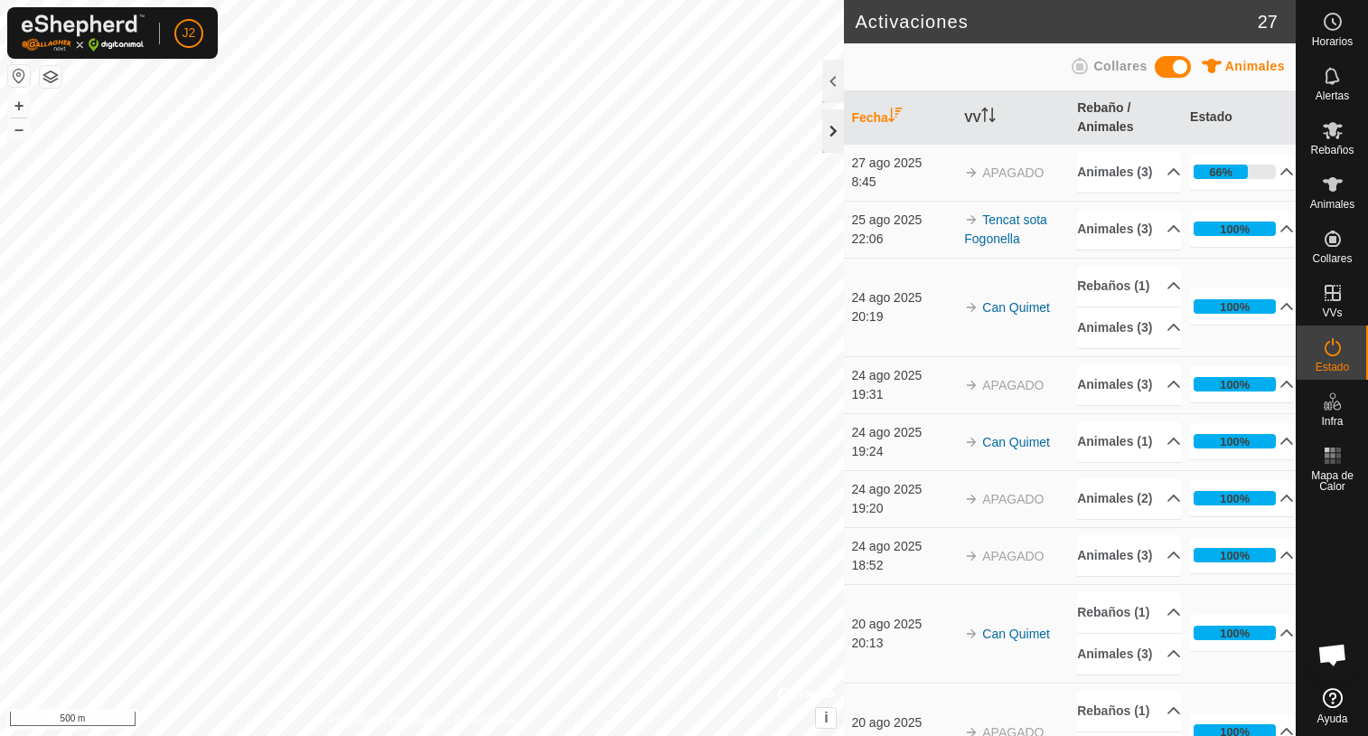
click at [830, 135] on div at bounding box center [833, 130] width 22 height 43
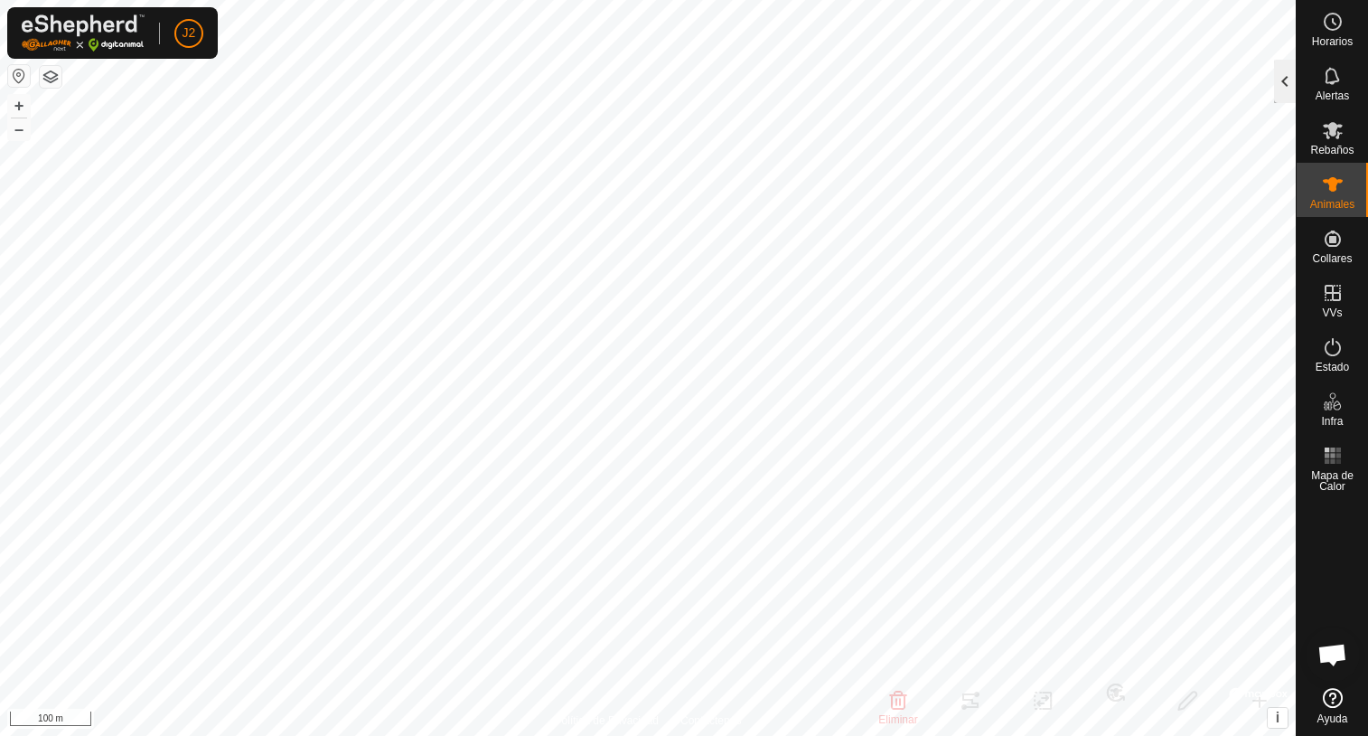
click at [1284, 92] on div at bounding box center [1285, 81] width 22 height 43
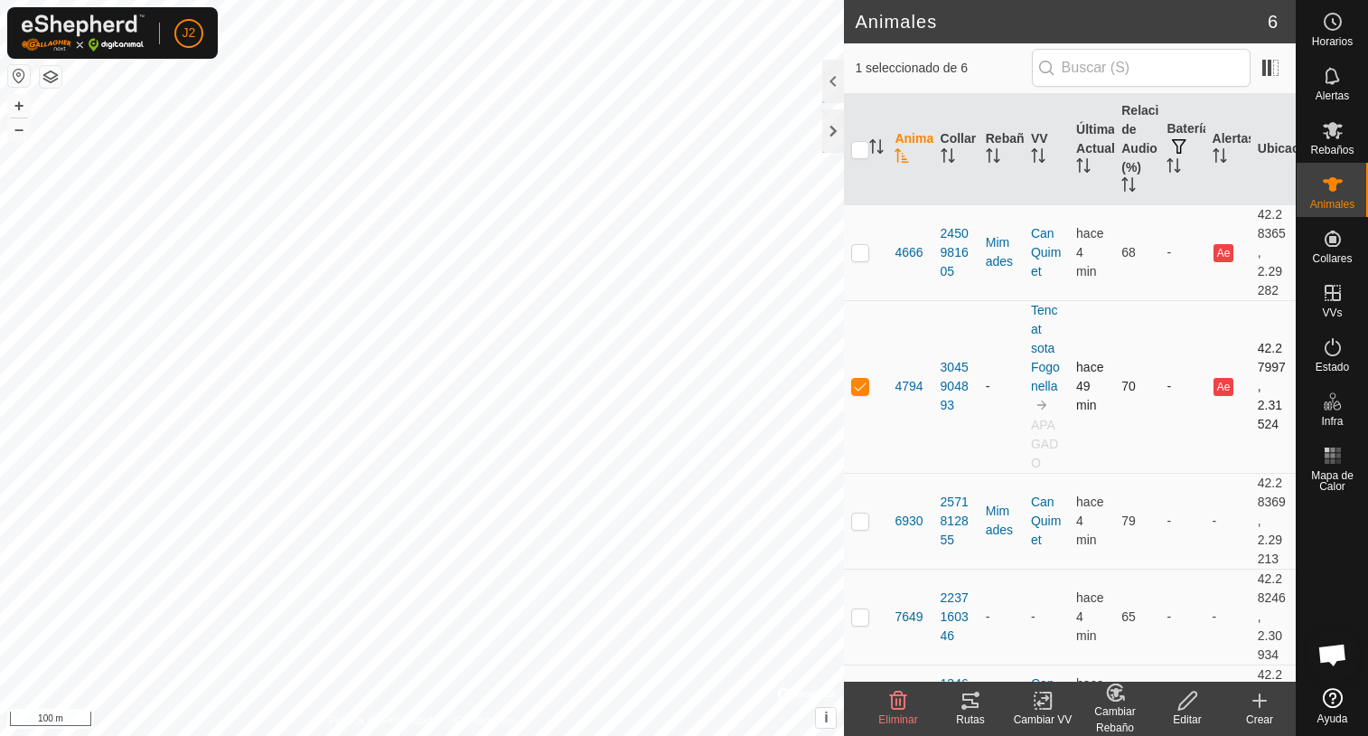
click at [854, 302] on div "Animales 6 1 seleccionado de 6 Animal Collar Rebaño VV Última Actualización Rel…" at bounding box center [648, 368] width 1296 height 736
click at [850, 315] on div "Animales 6 1 seleccionado de 6 Animal Collar Rebaño VV Última Actualización Rel…" at bounding box center [648, 368] width 1296 height 736
checkbox input "true"
checkbox input "false"
click at [962, 716] on div "Rutas" at bounding box center [970, 719] width 72 height 16
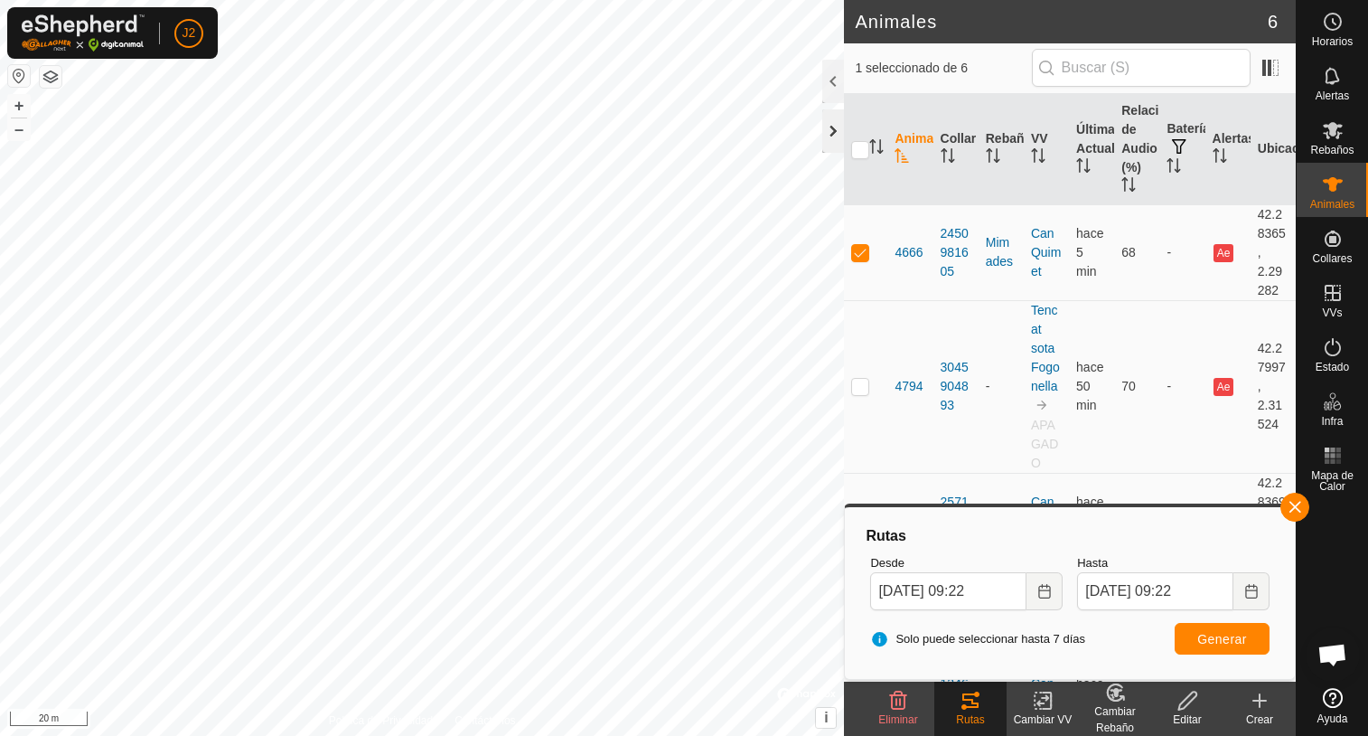
click at [832, 146] on div at bounding box center [833, 130] width 22 height 43
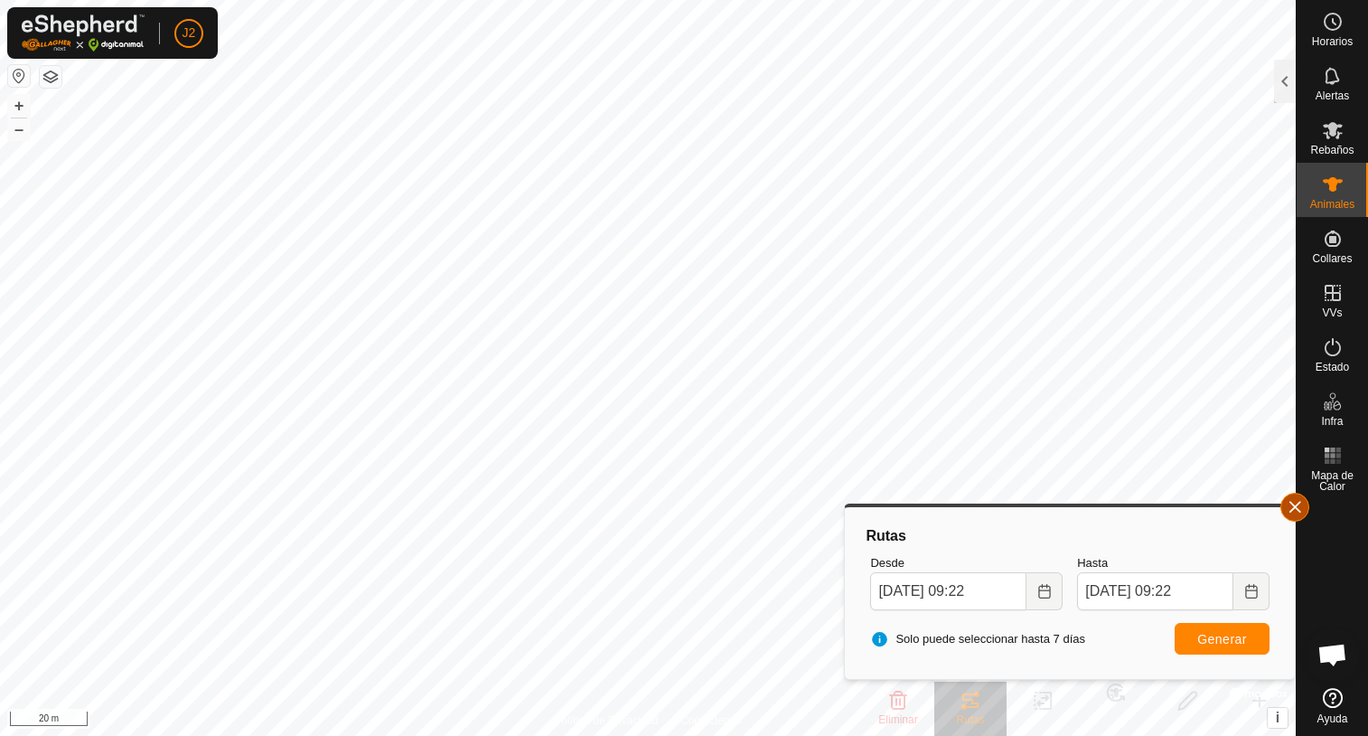
click at [1299, 514] on button "button" at bounding box center [1294, 506] width 29 height 29
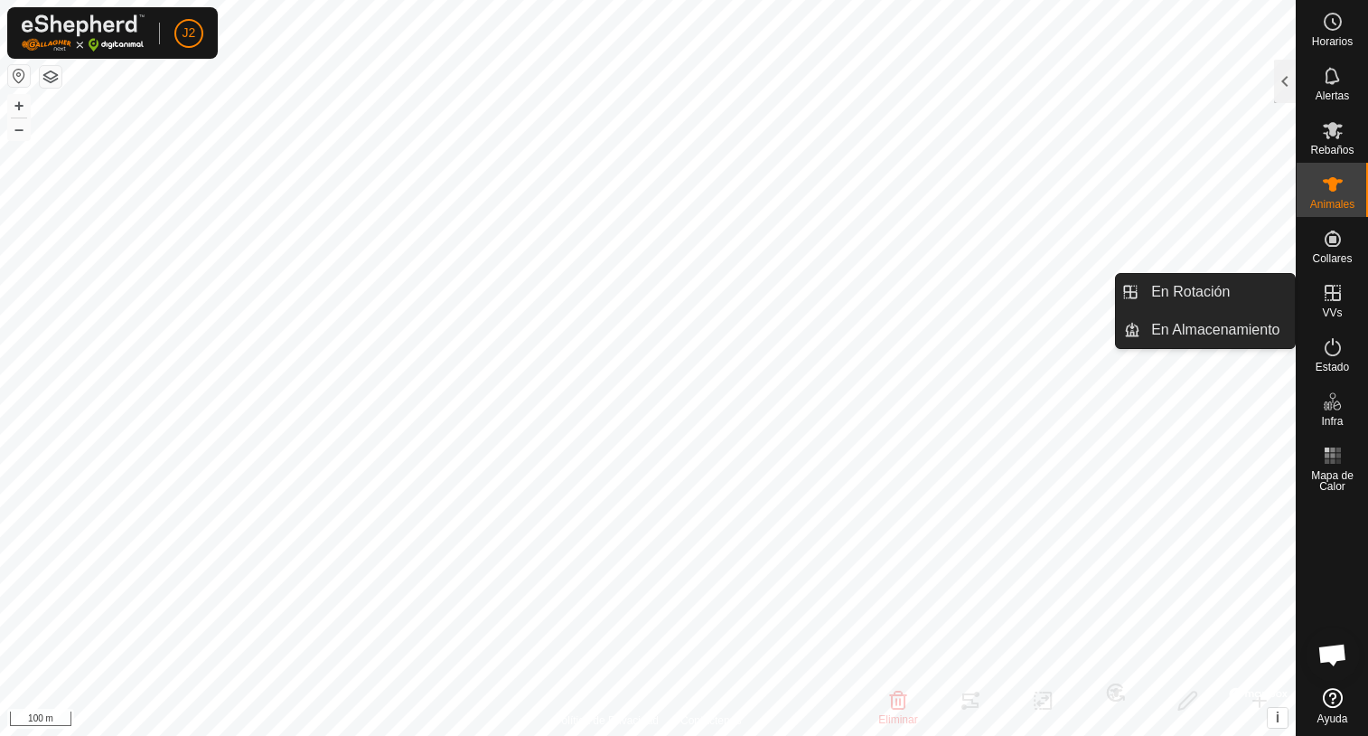
click at [1336, 295] on icon at bounding box center [1333, 293] width 22 height 22
drag, startPoint x: 1204, startPoint y: 293, endPoint x: 1189, endPoint y: 293, distance: 14.5
click at [1204, 293] on link "En Rotación" at bounding box center [1217, 292] width 155 height 36
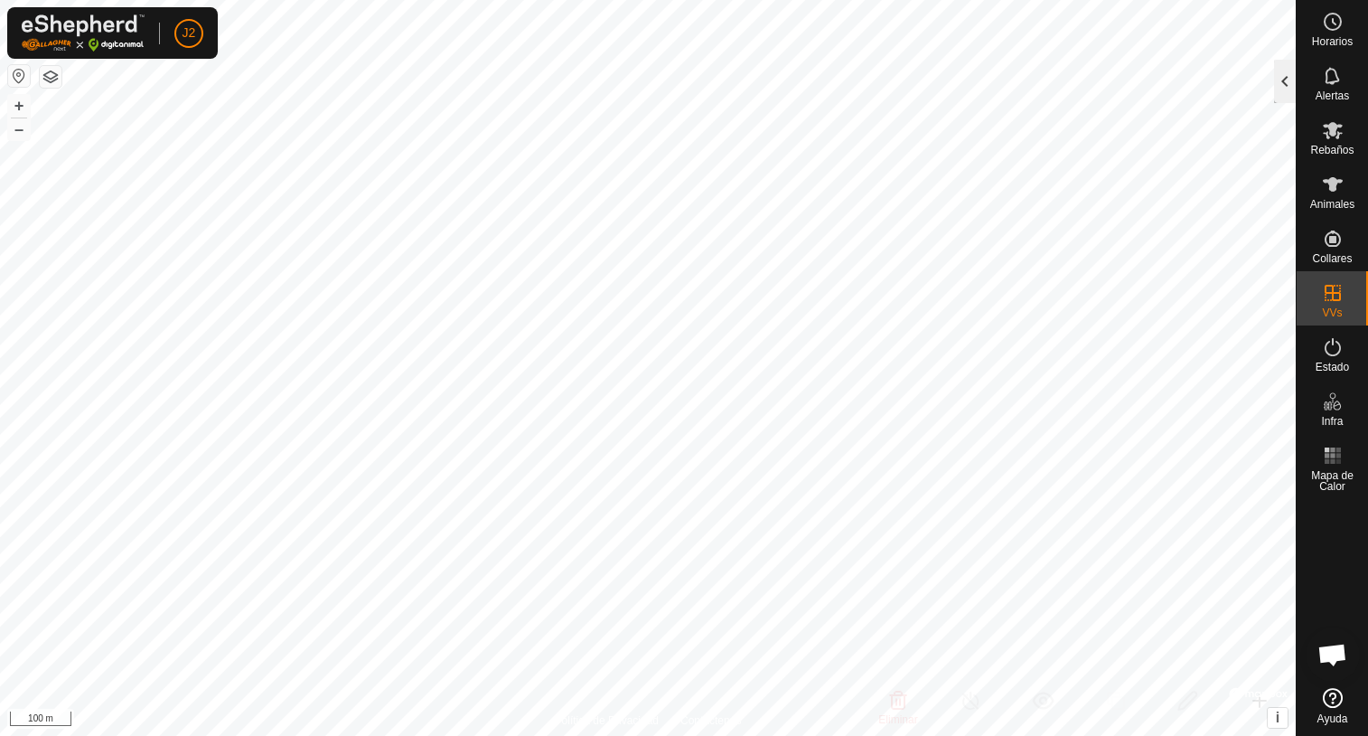
click at [1288, 95] on div at bounding box center [1285, 81] width 22 height 43
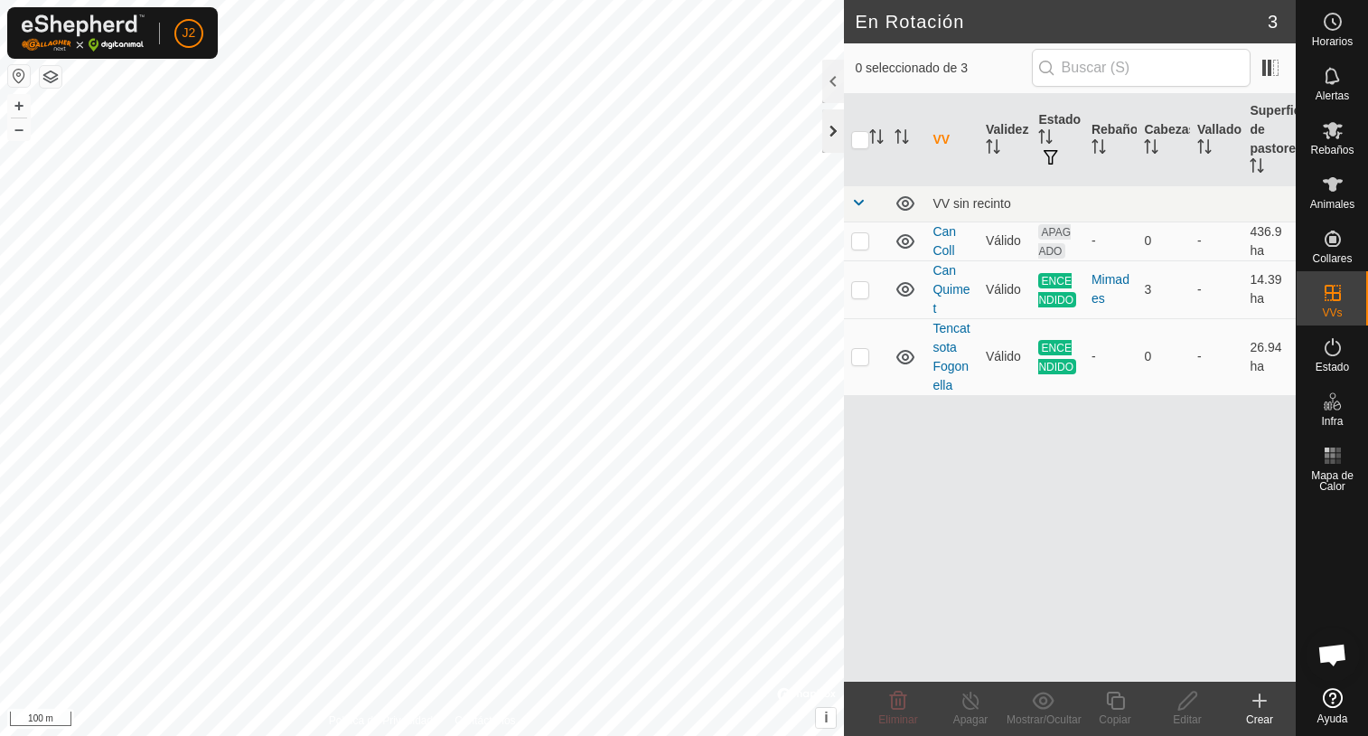
click at [837, 135] on div at bounding box center [833, 130] width 22 height 43
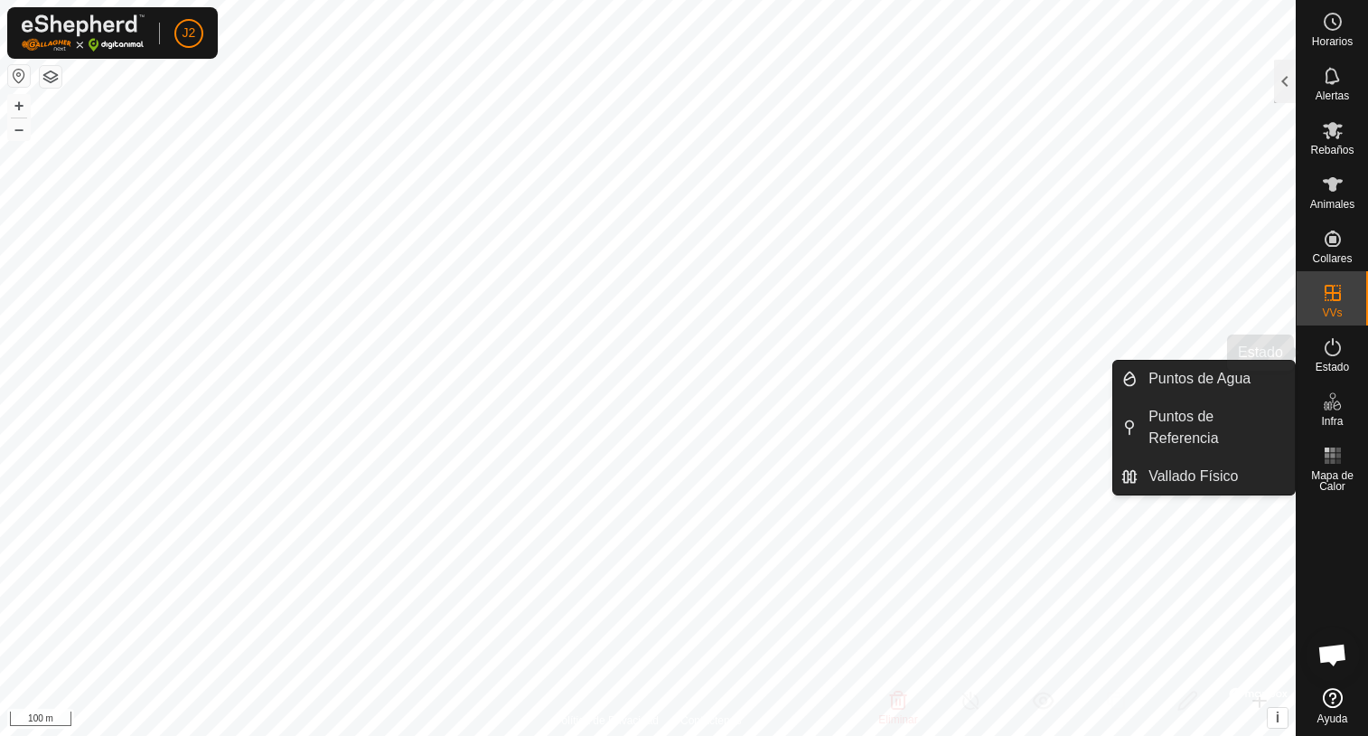
click at [1337, 348] on icon at bounding box center [1333, 347] width 22 height 22
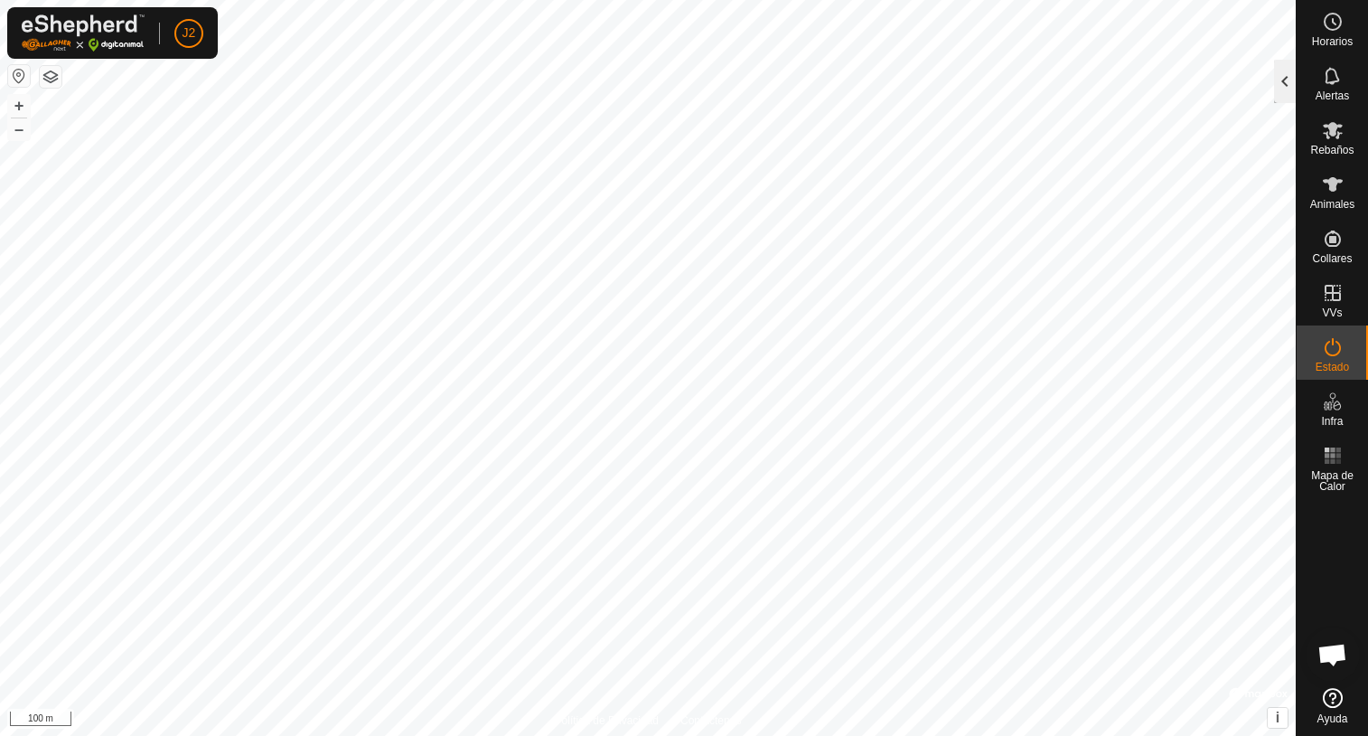
click at [1278, 81] on div at bounding box center [1285, 81] width 22 height 43
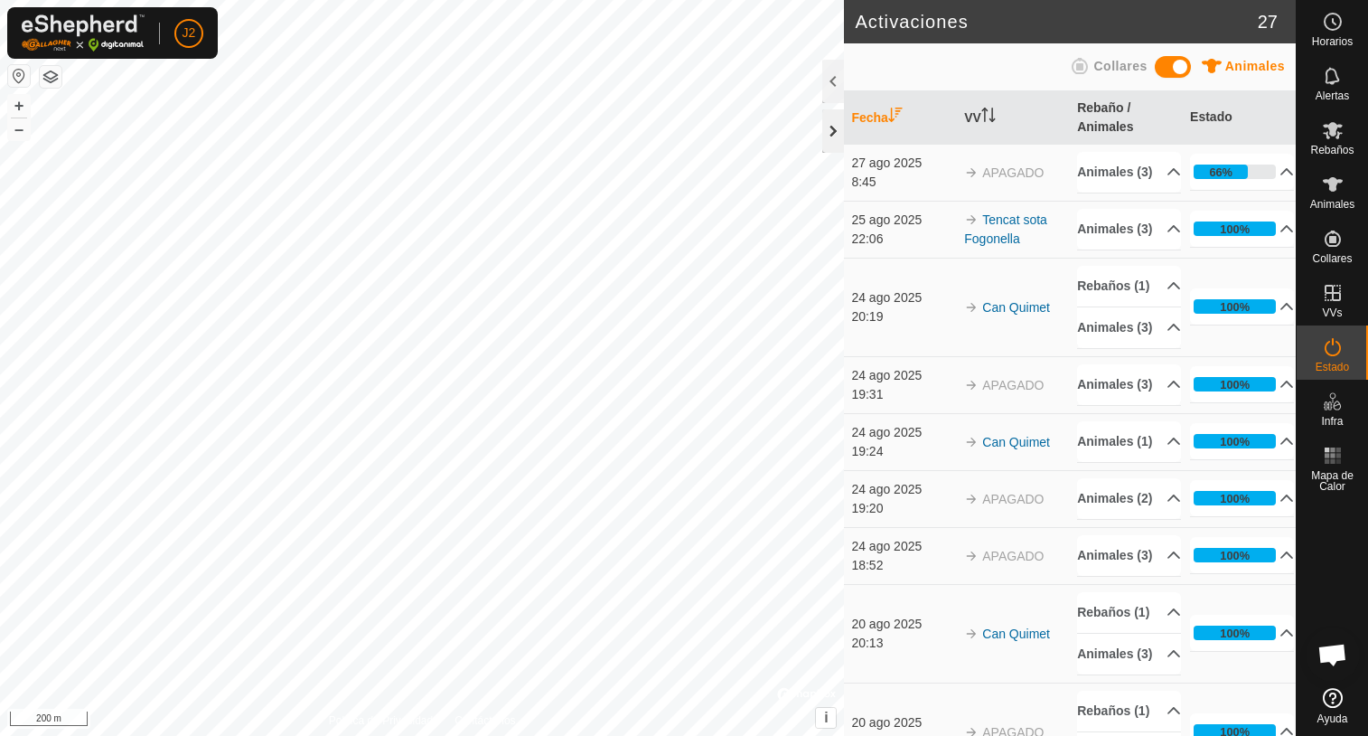
click at [836, 137] on div at bounding box center [833, 130] width 22 height 43
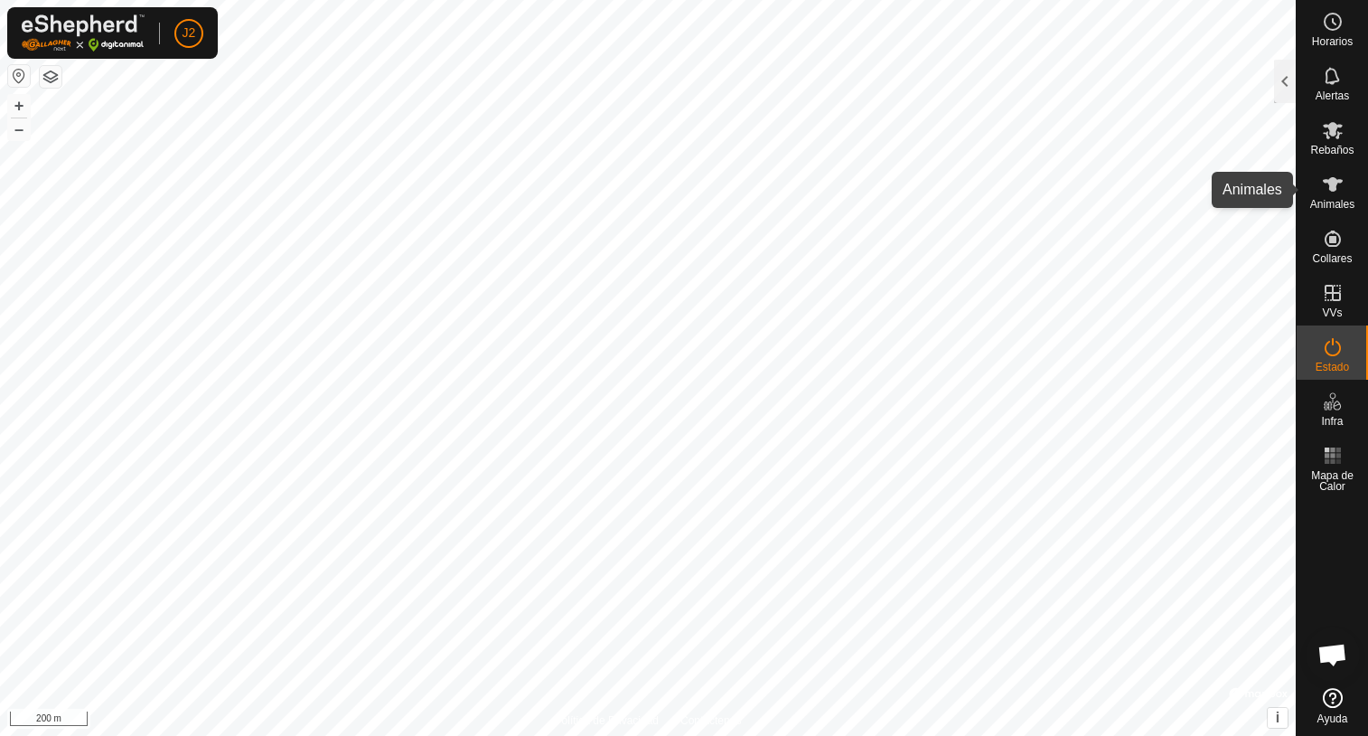
click at [1335, 186] on icon at bounding box center [1333, 184] width 20 height 14
click at [1278, 98] on div at bounding box center [1285, 81] width 22 height 43
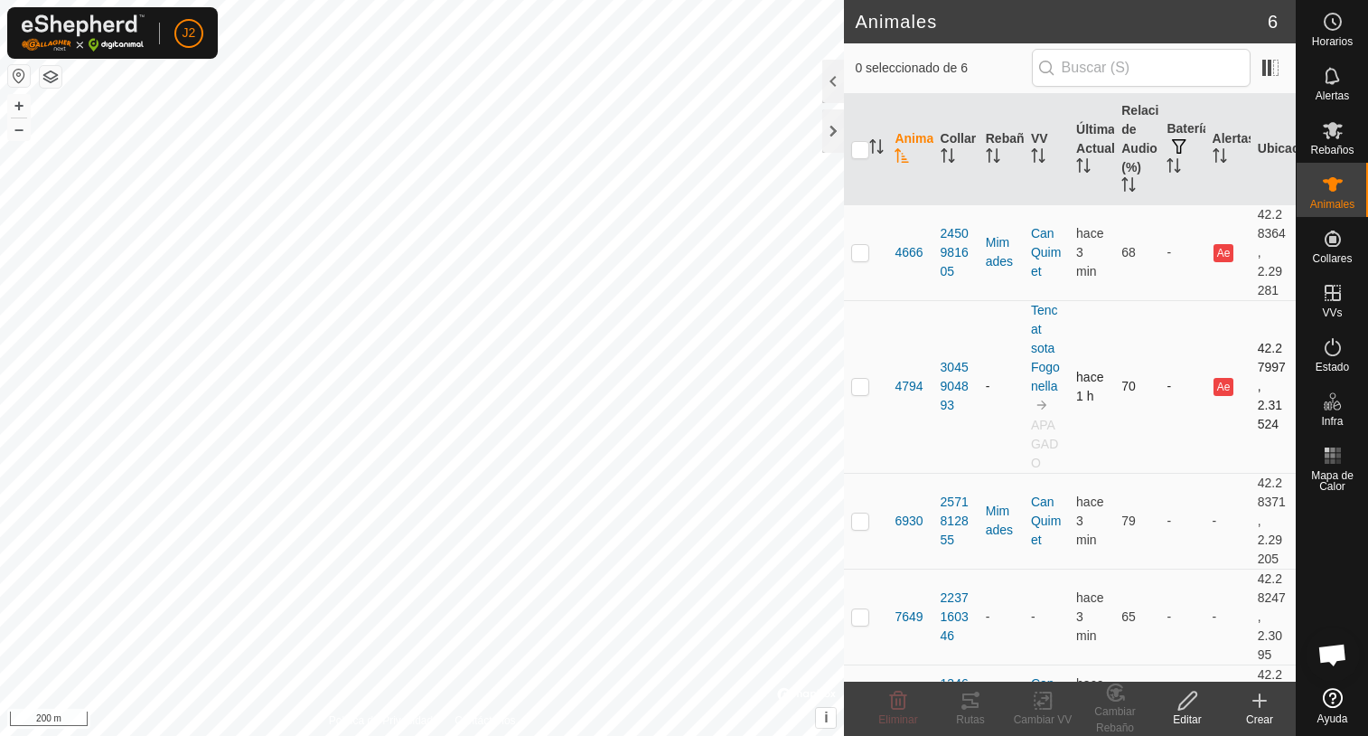
click at [862, 386] on p-checkbox at bounding box center [860, 386] width 18 height 14
click at [860, 387] on p-checkbox at bounding box center [860, 386] width 18 height 14
checkbox input "false"
click at [830, 127] on div at bounding box center [833, 130] width 22 height 43
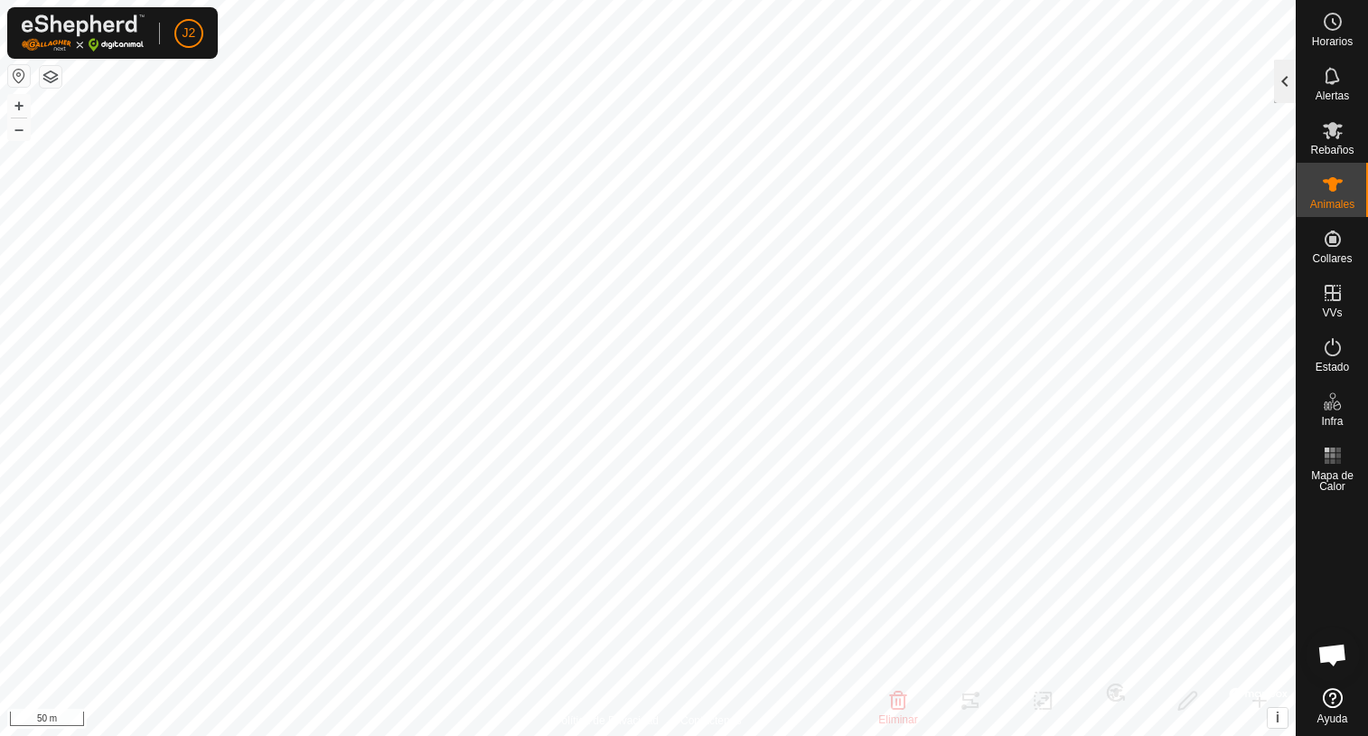
click at [1288, 82] on div at bounding box center [1285, 81] width 22 height 43
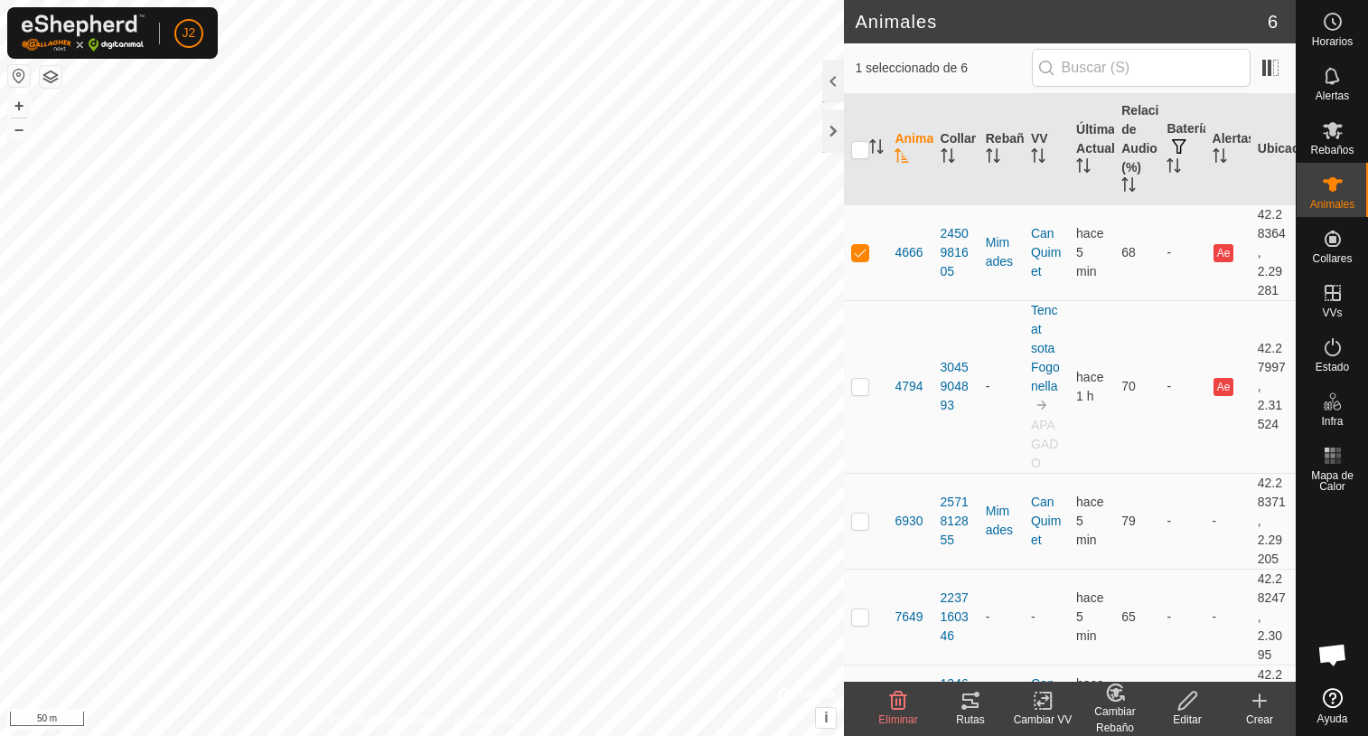
click at [968, 701] on icon at bounding box center [971, 700] width 22 height 22
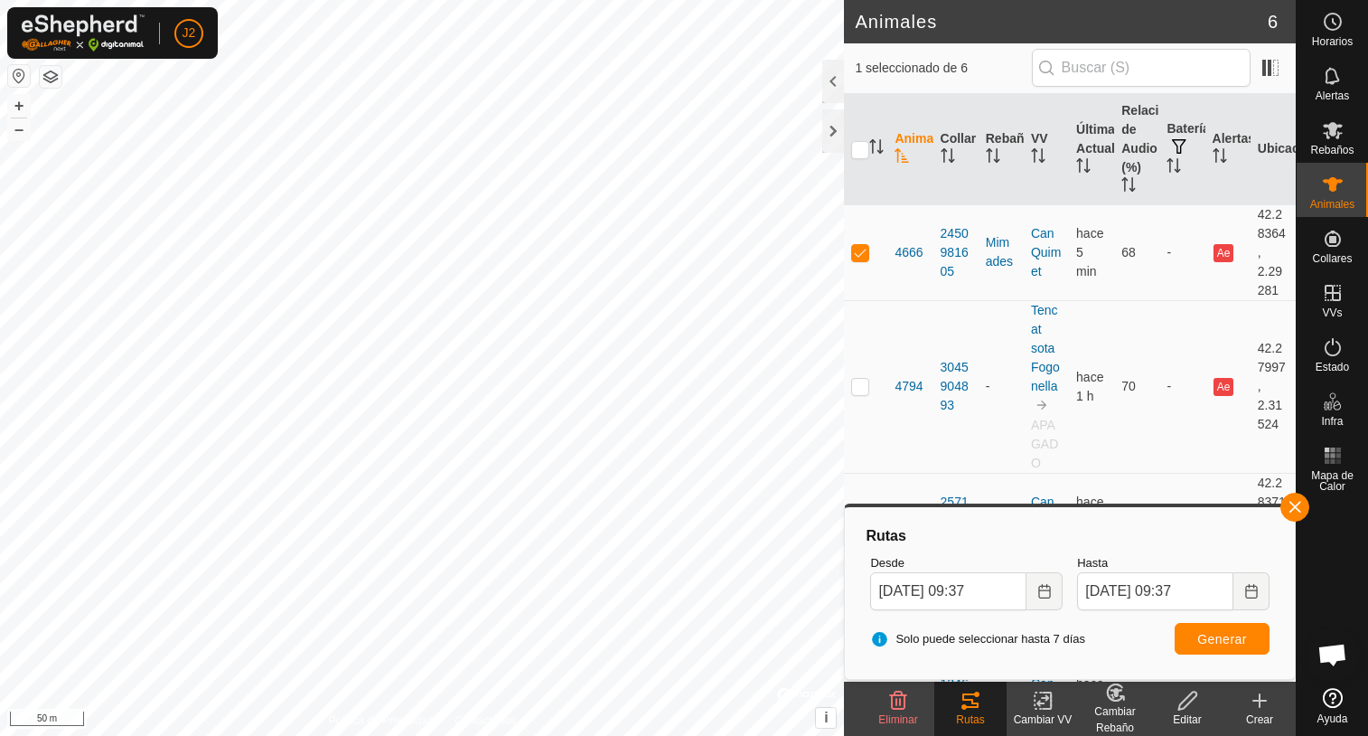
click at [1080, 549] on body "J2 Horarios Alertas Rebaños Animales Collares VVs Estado Infra Mapa de Calor Ay…" at bounding box center [684, 368] width 1368 height 736
click at [966, 735] on html "J2 Horarios Alertas Rebaños Animales Collares VVs Estado Infra Mapa de Calor Ay…" at bounding box center [684, 368] width 1368 height 736
click at [1291, 500] on button "button" at bounding box center [1294, 506] width 29 height 29
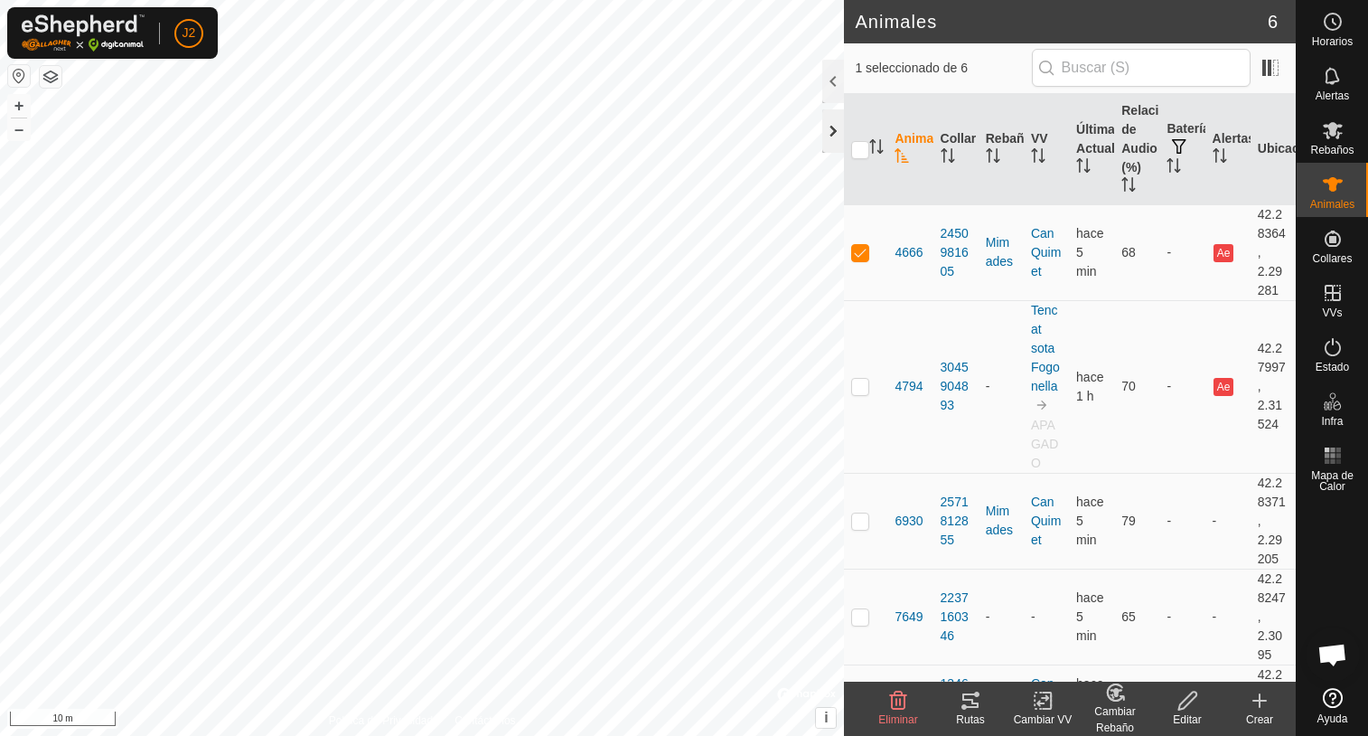
click at [830, 136] on div at bounding box center [833, 130] width 22 height 43
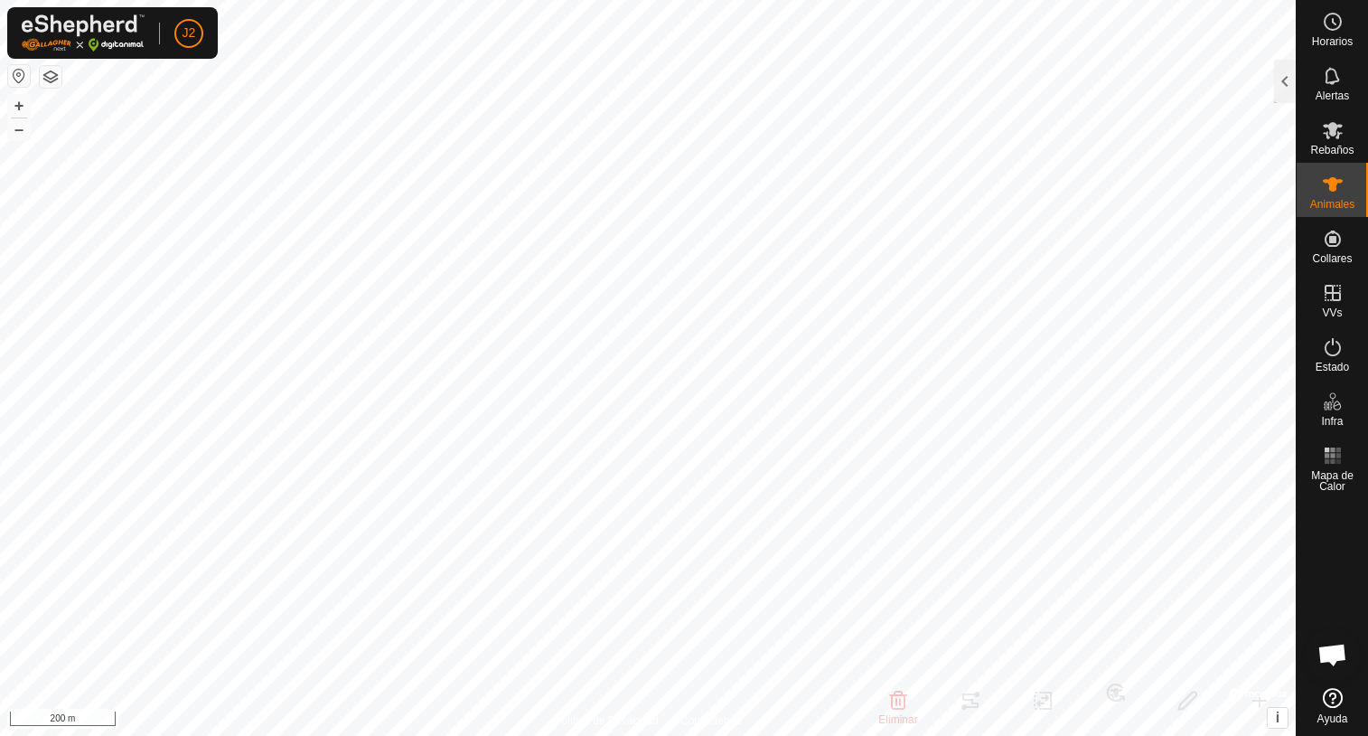
click at [0, 197] on html "J2 Horarios Alertas Rebaños Animales Collares VVs Estado Infra Mapa de Calor Ay…" at bounding box center [684, 368] width 1368 height 736
click at [1288, 88] on div at bounding box center [1285, 81] width 22 height 43
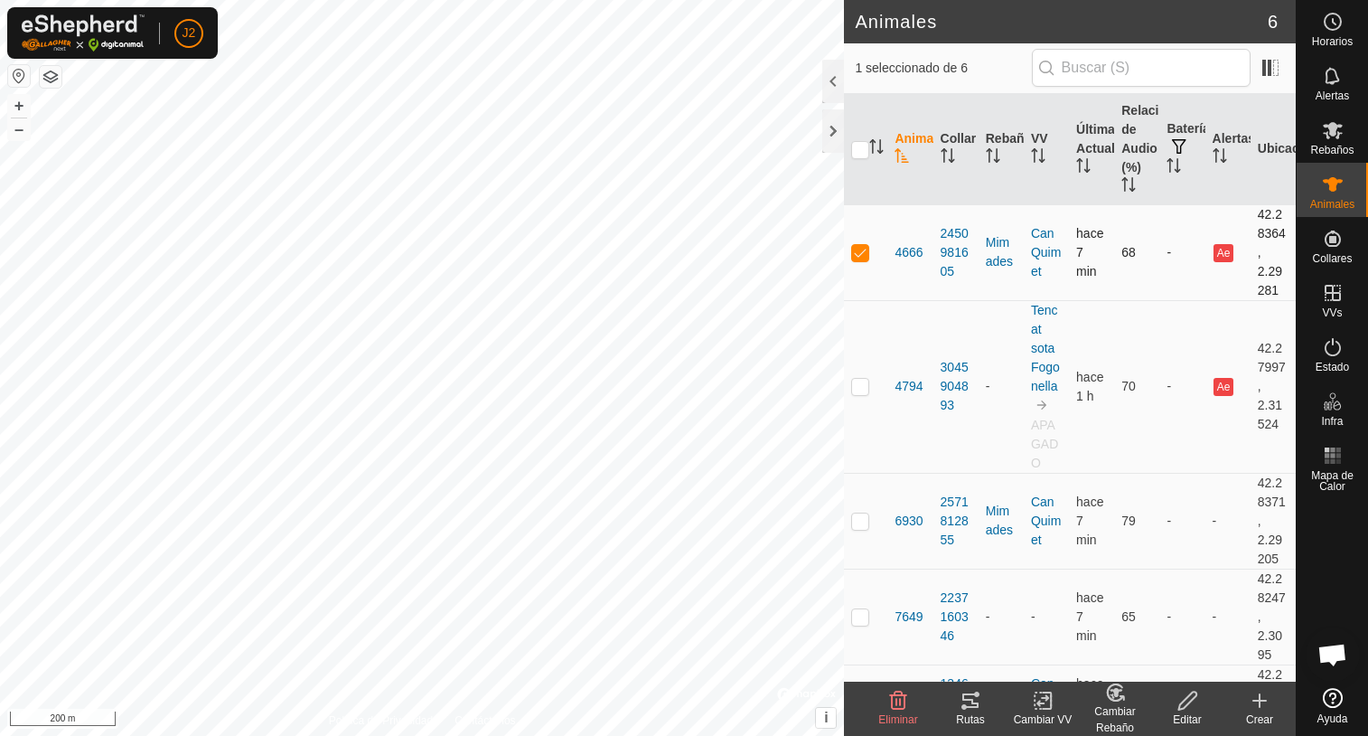
click at [862, 258] on p-checkbox at bounding box center [860, 252] width 18 height 14
checkbox input "false"
click at [833, 82] on div at bounding box center [833, 81] width 22 height 43
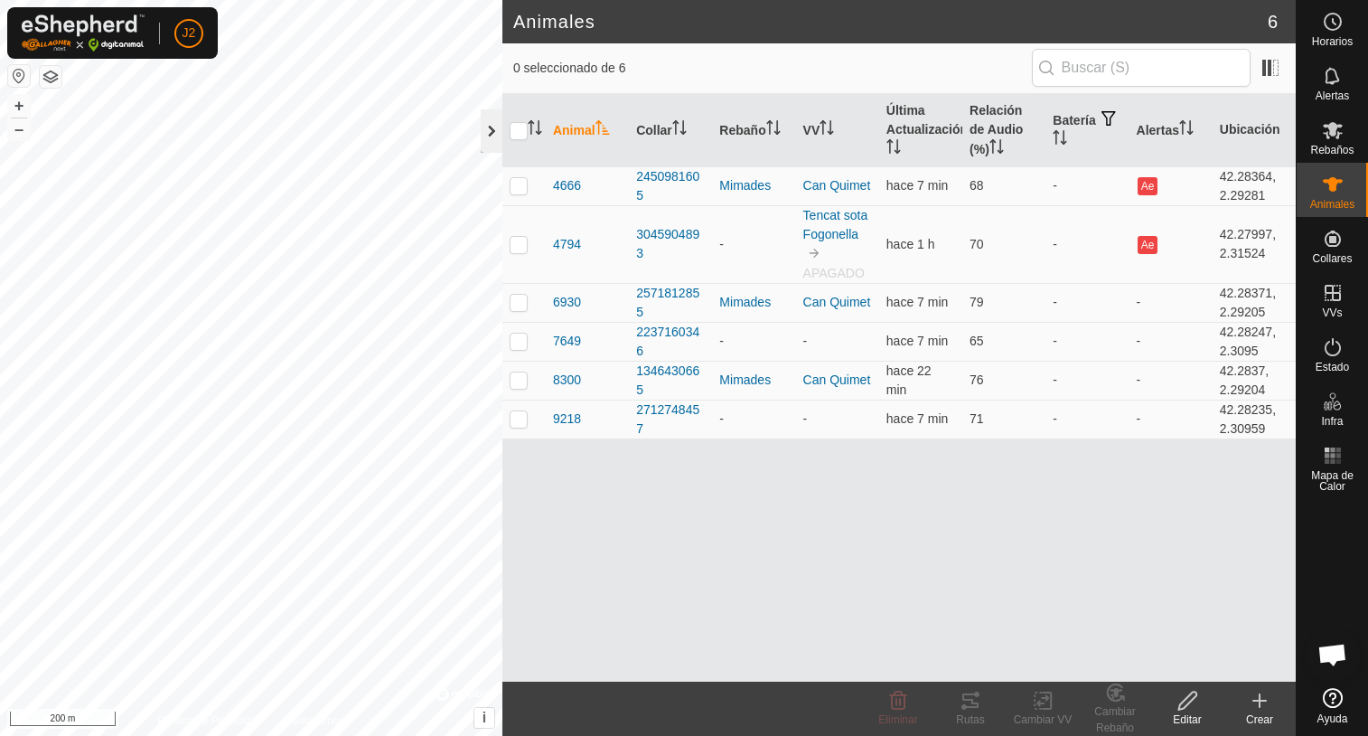
click at [490, 144] on div at bounding box center [492, 130] width 22 height 43
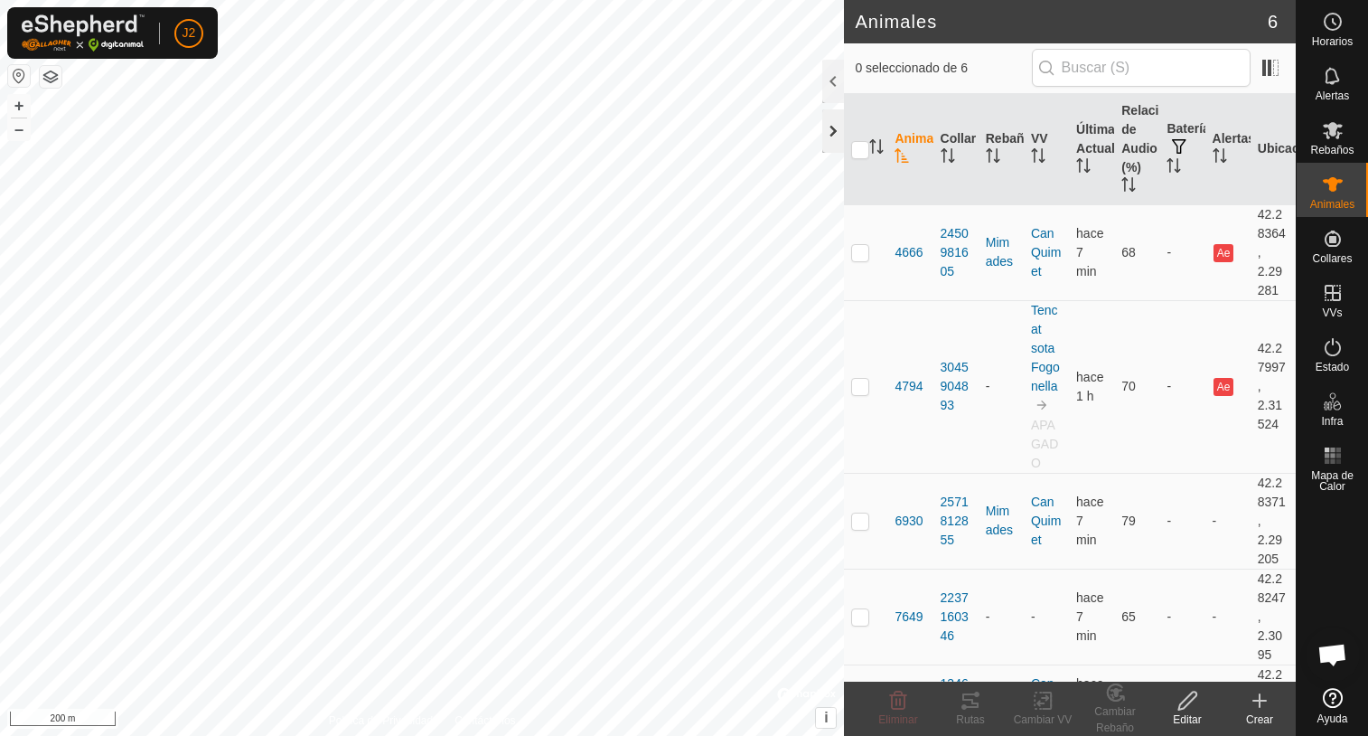
click at [833, 137] on div at bounding box center [833, 130] width 22 height 43
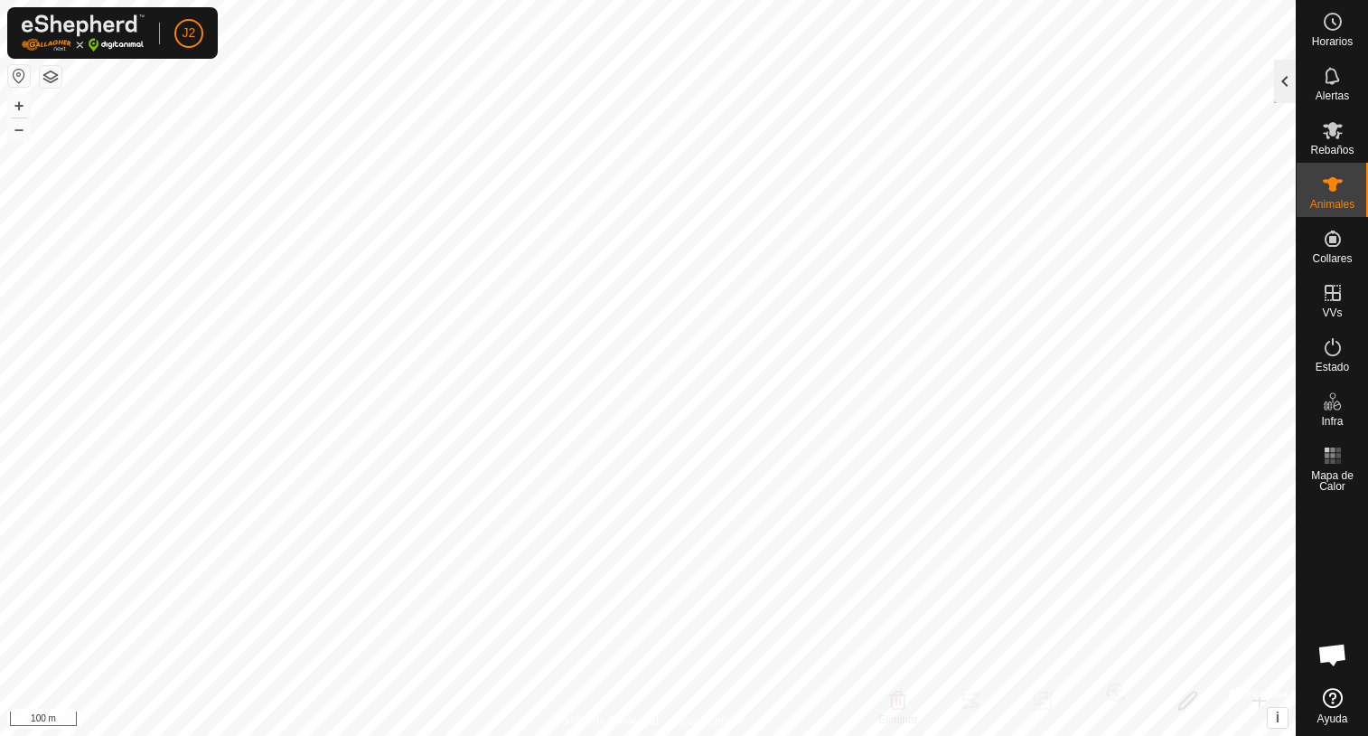
click at [1276, 89] on div at bounding box center [1285, 81] width 22 height 43
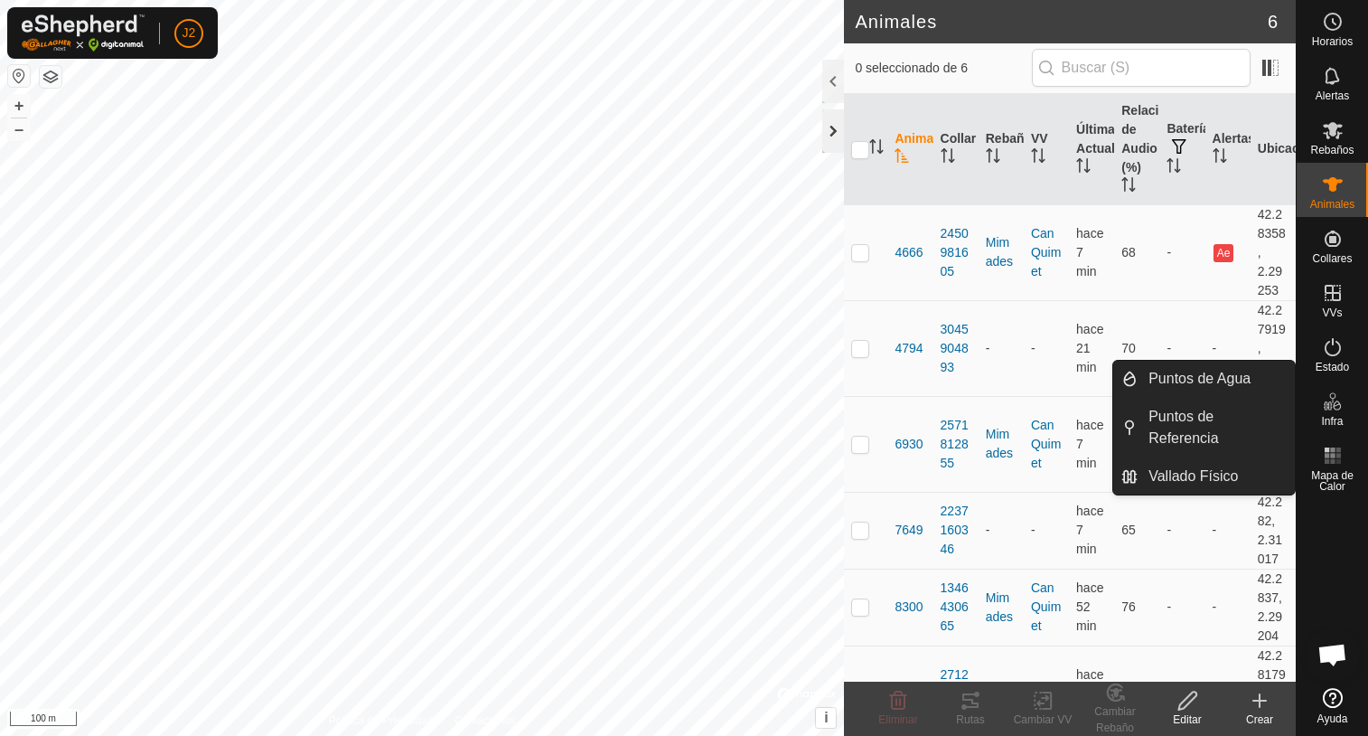
click at [832, 136] on div at bounding box center [833, 130] width 22 height 43
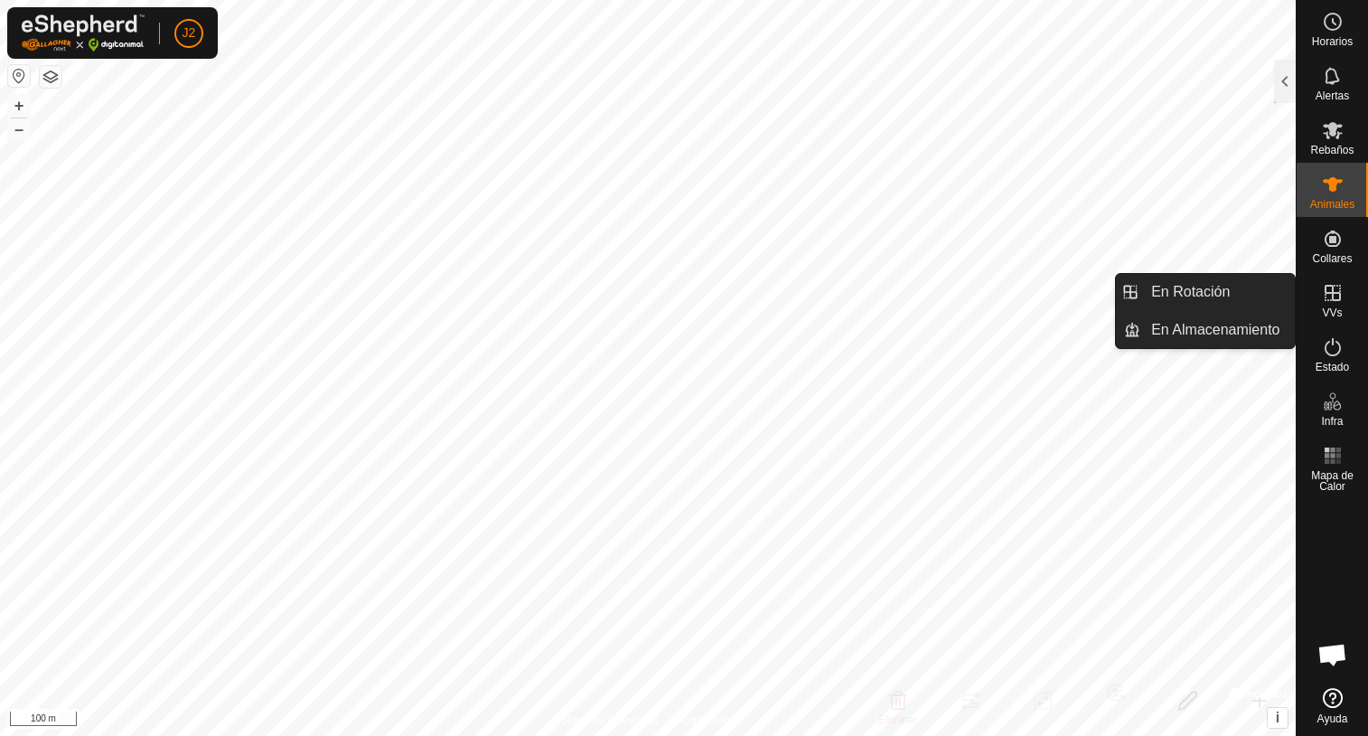
click at [1328, 302] on icon at bounding box center [1333, 293] width 22 height 22
click at [1209, 300] on link "En Rotación" at bounding box center [1217, 292] width 155 height 36
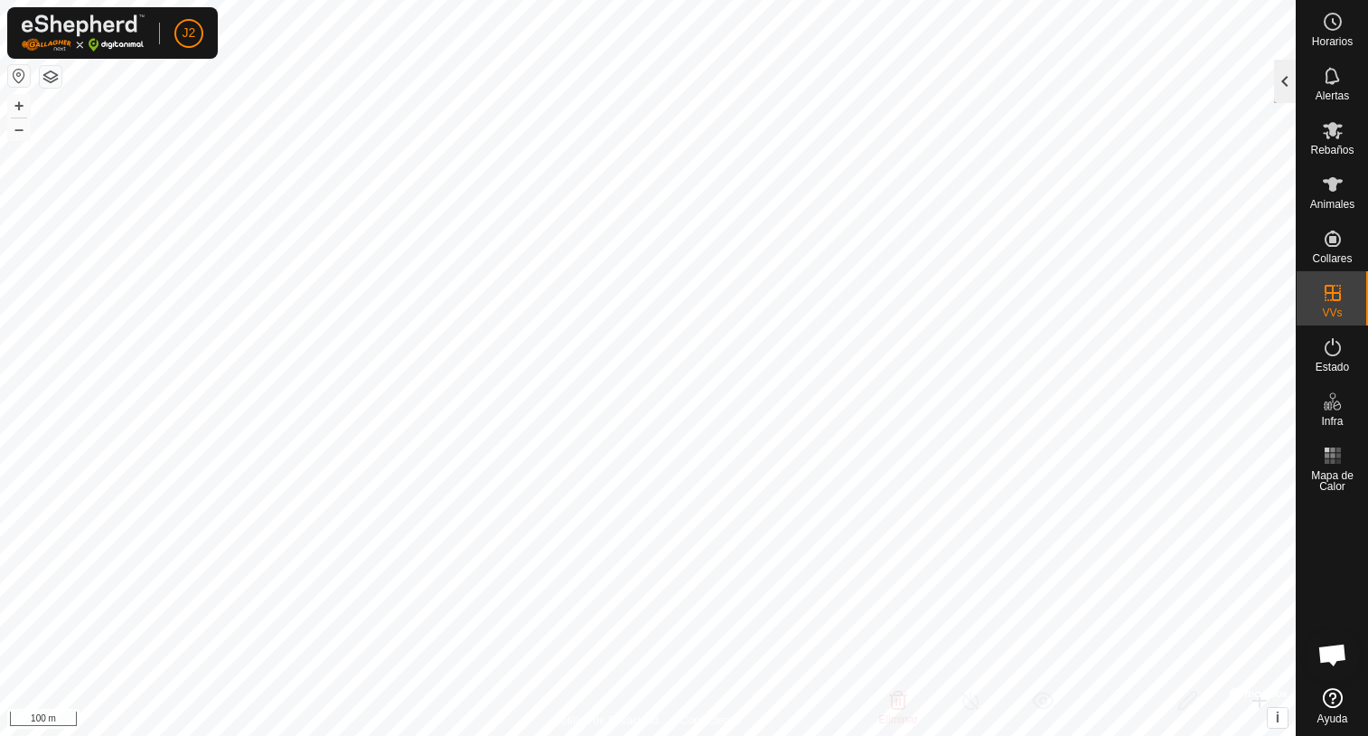
click at [1280, 78] on div at bounding box center [1285, 81] width 22 height 43
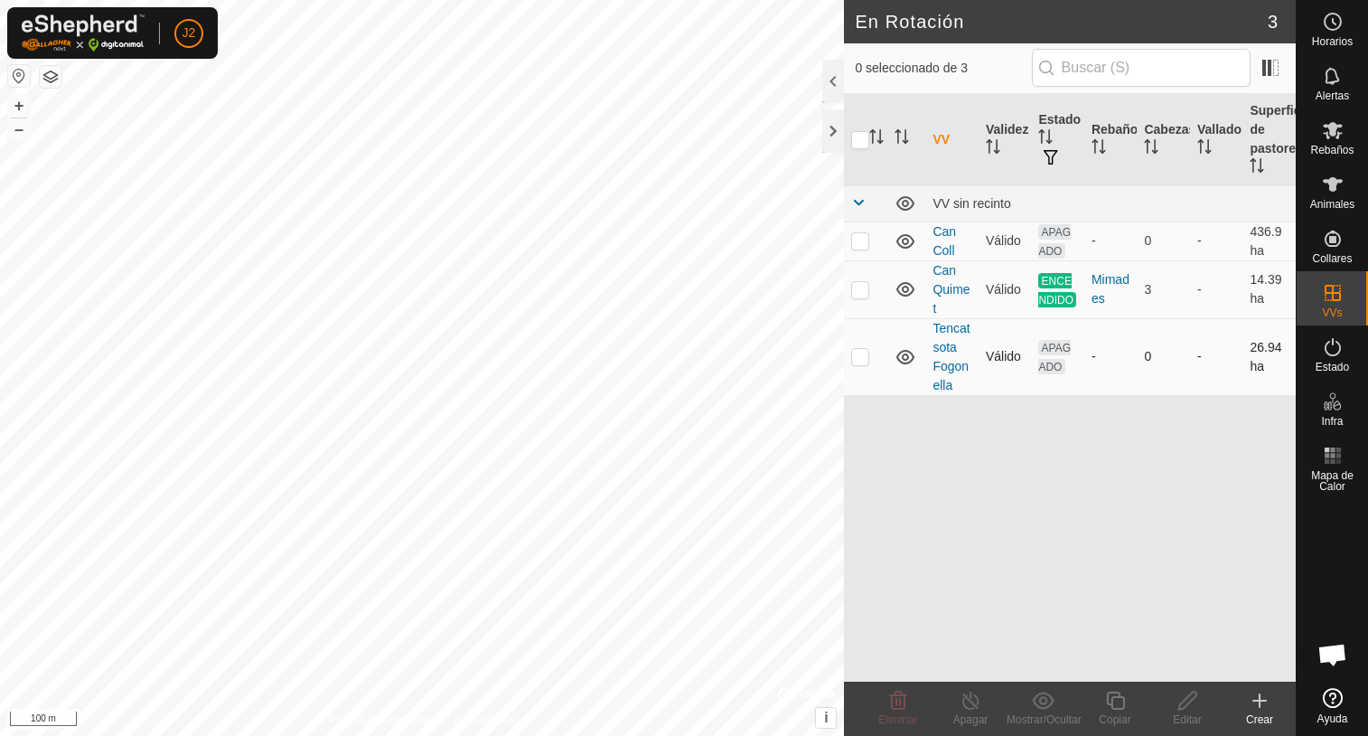
click at [860, 357] on p-checkbox at bounding box center [860, 356] width 18 height 14
checkbox input "true"
click at [1179, 706] on icon at bounding box center [1187, 700] width 18 height 18
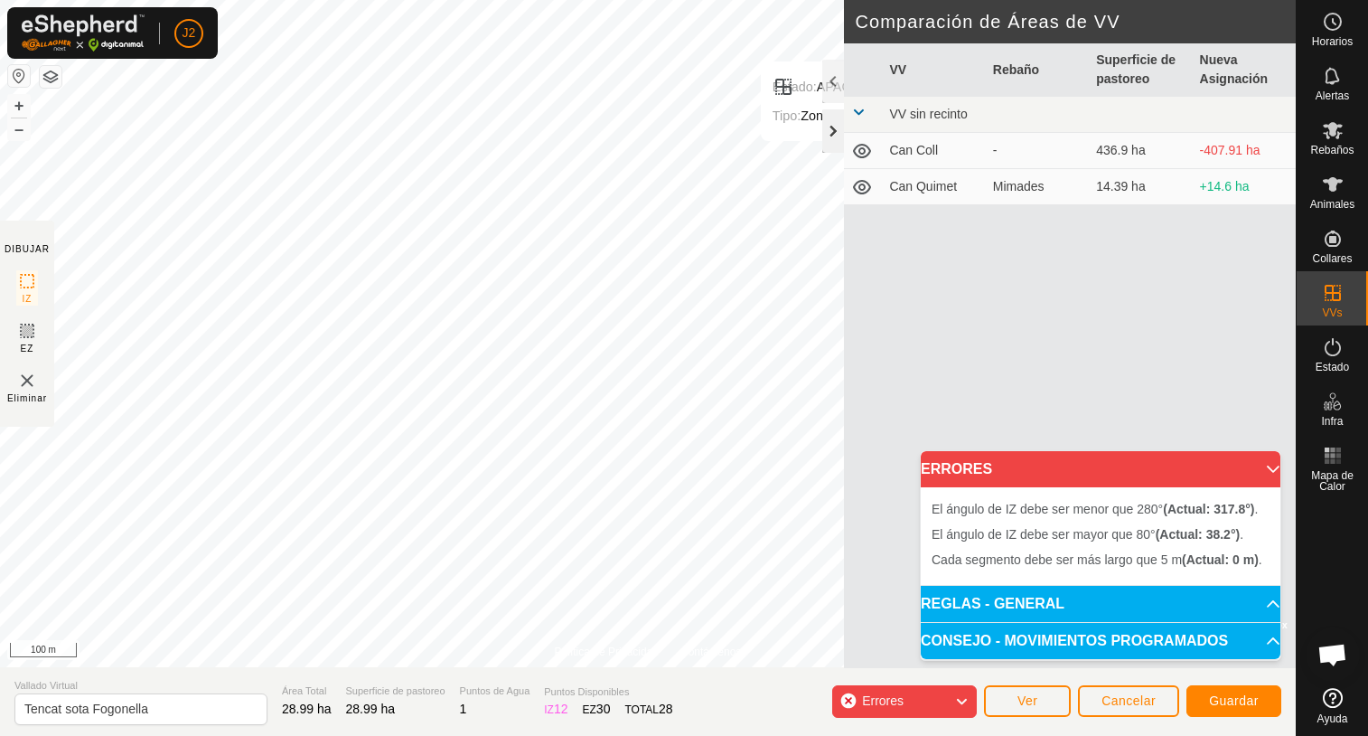
click at [830, 127] on div at bounding box center [833, 130] width 22 height 43
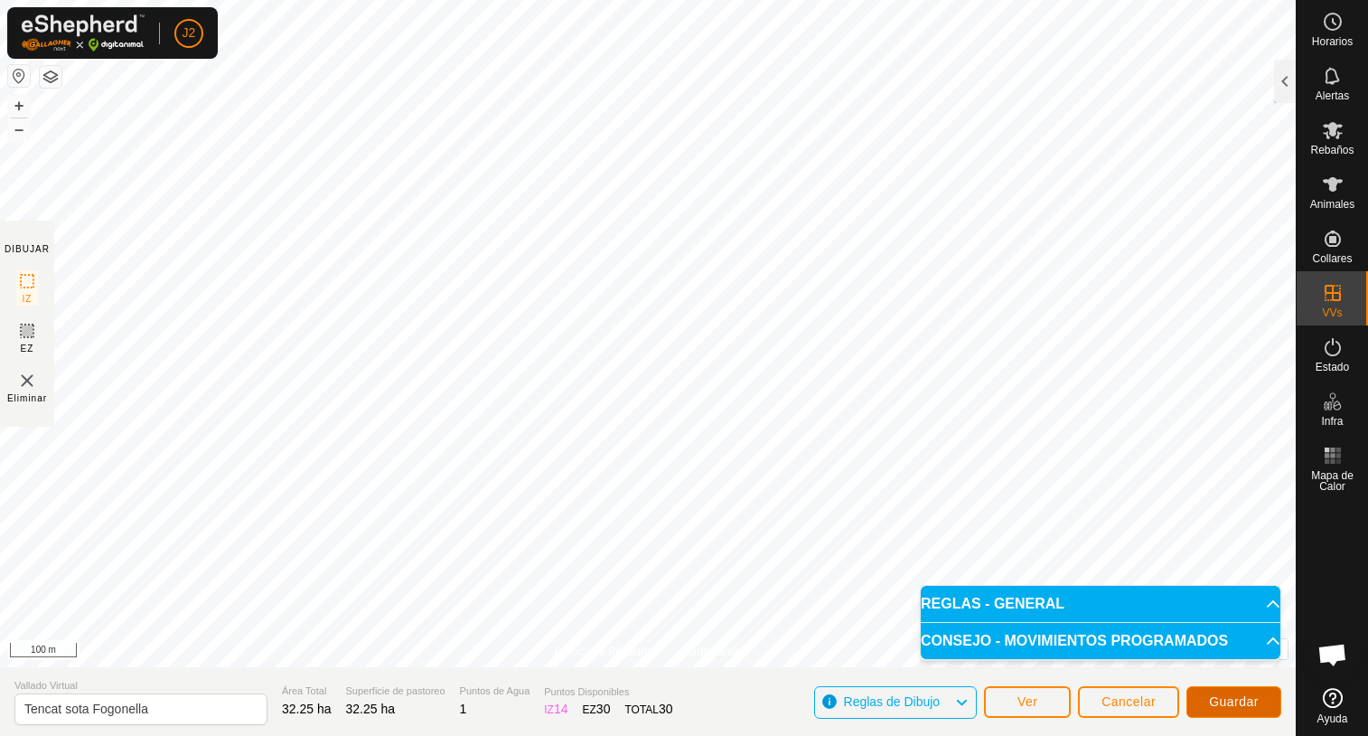
click at [1241, 701] on span "Guardar" at bounding box center [1234, 701] width 50 height 14
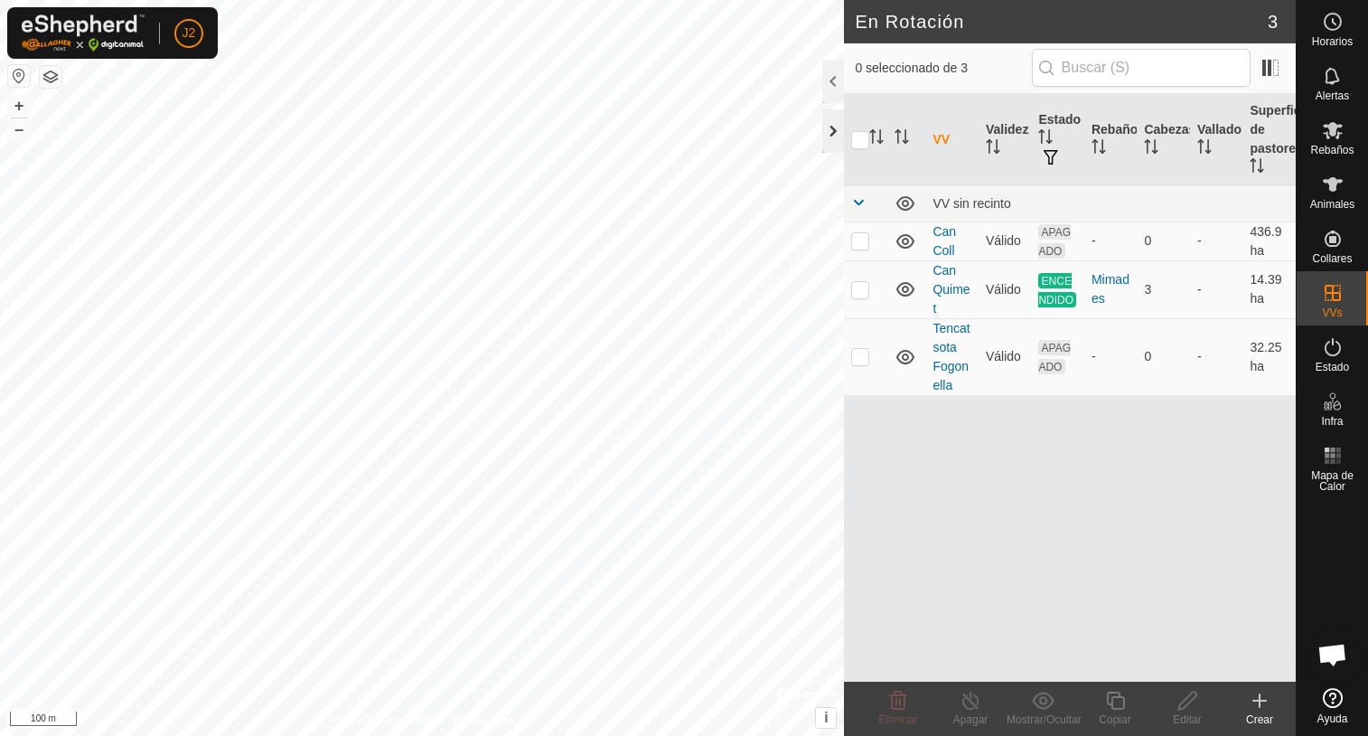
click at [825, 132] on div at bounding box center [833, 130] width 22 height 43
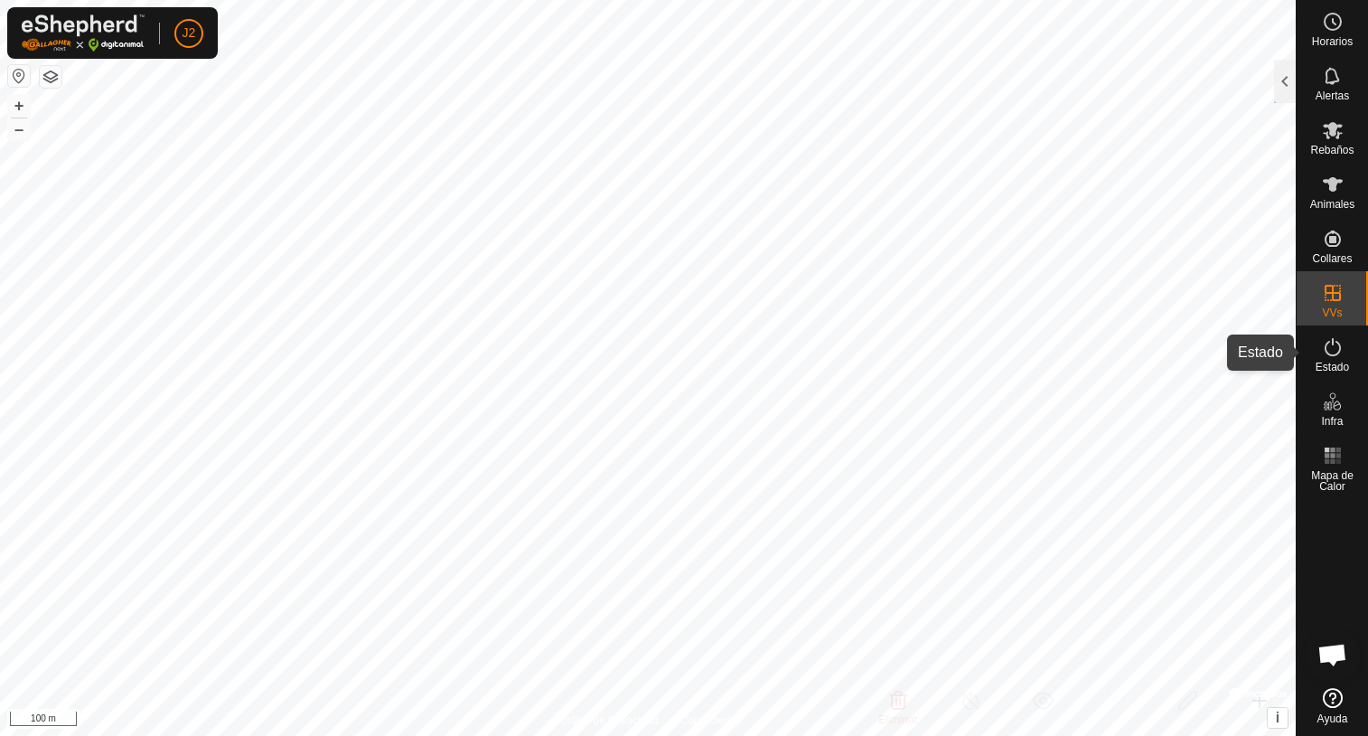
click at [1331, 350] on icon at bounding box center [1333, 347] width 22 height 22
click at [1277, 75] on div at bounding box center [1285, 81] width 22 height 43
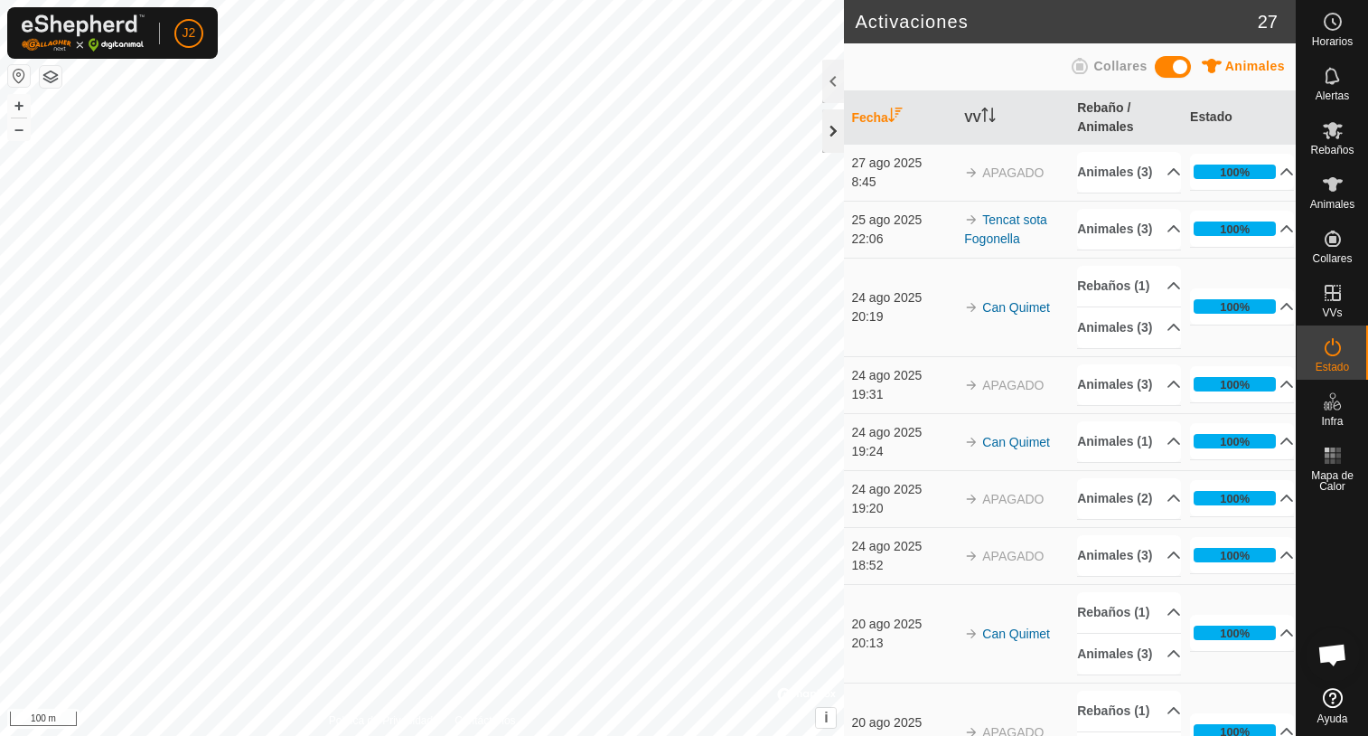
click at [837, 131] on div at bounding box center [833, 130] width 22 height 43
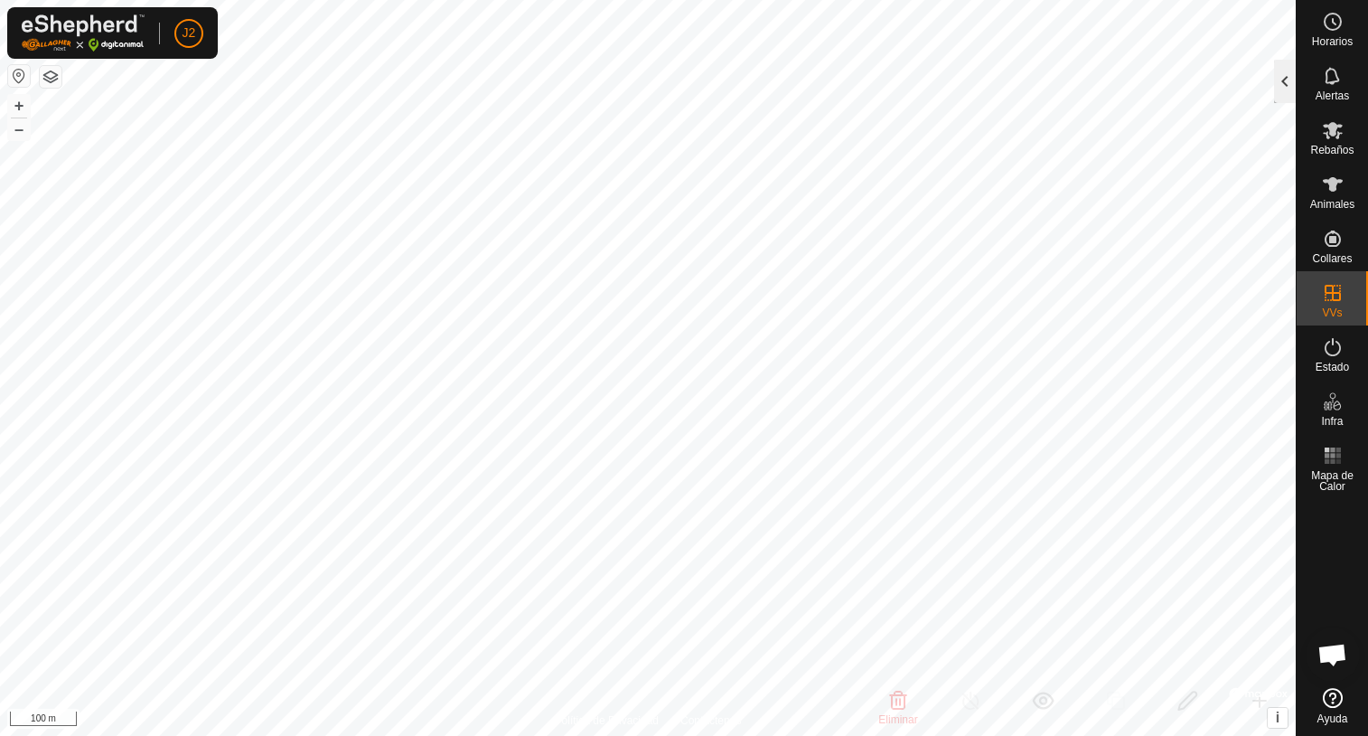
click at [1287, 82] on div at bounding box center [1285, 81] width 22 height 43
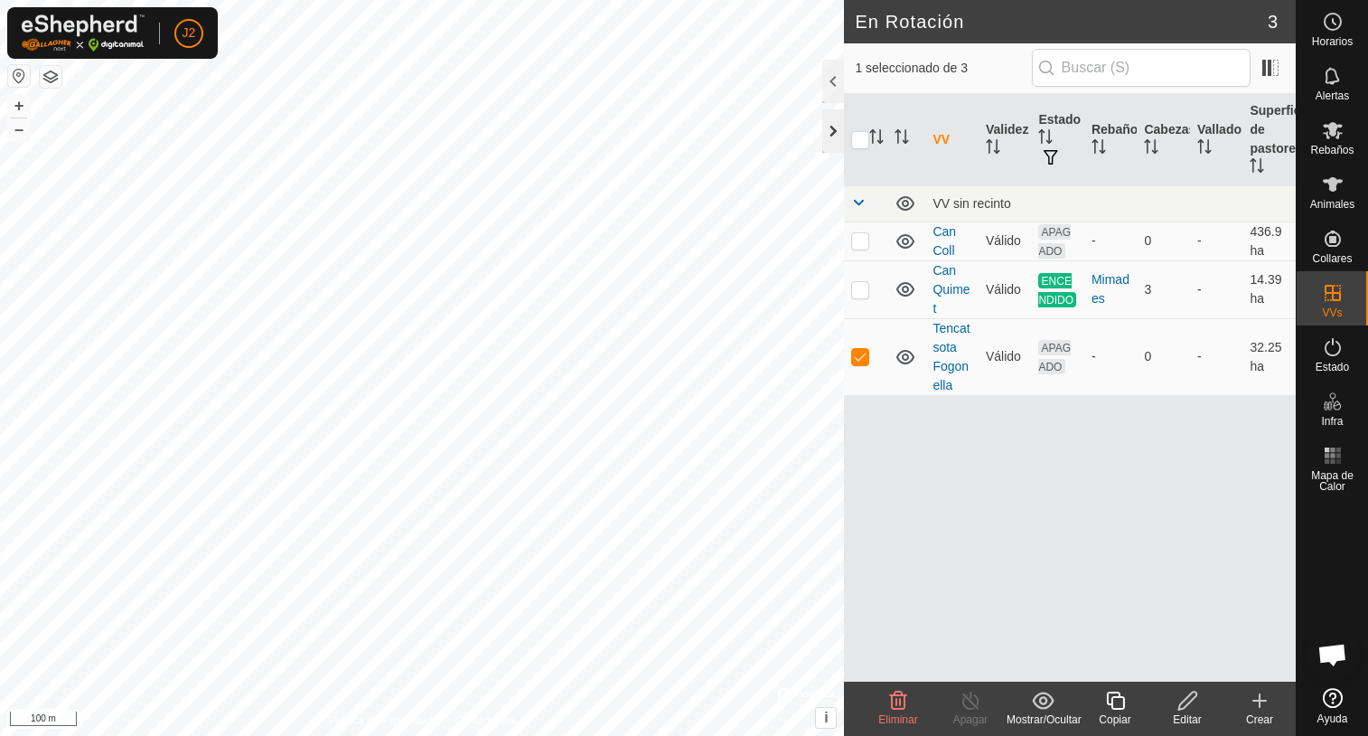
click at [826, 145] on div at bounding box center [833, 130] width 22 height 43
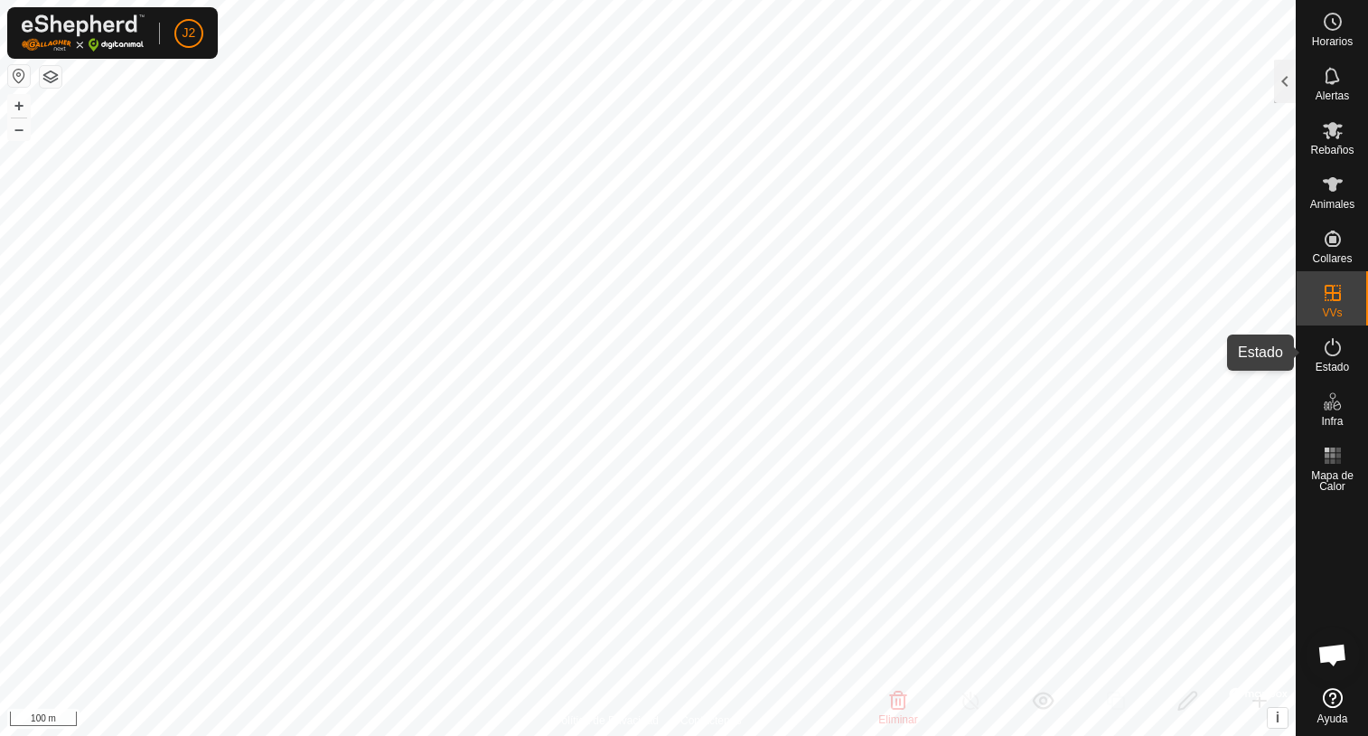
click at [1338, 349] on icon at bounding box center [1333, 347] width 22 height 22
click at [1285, 99] on div at bounding box center [1285, 81] width 22 height 43
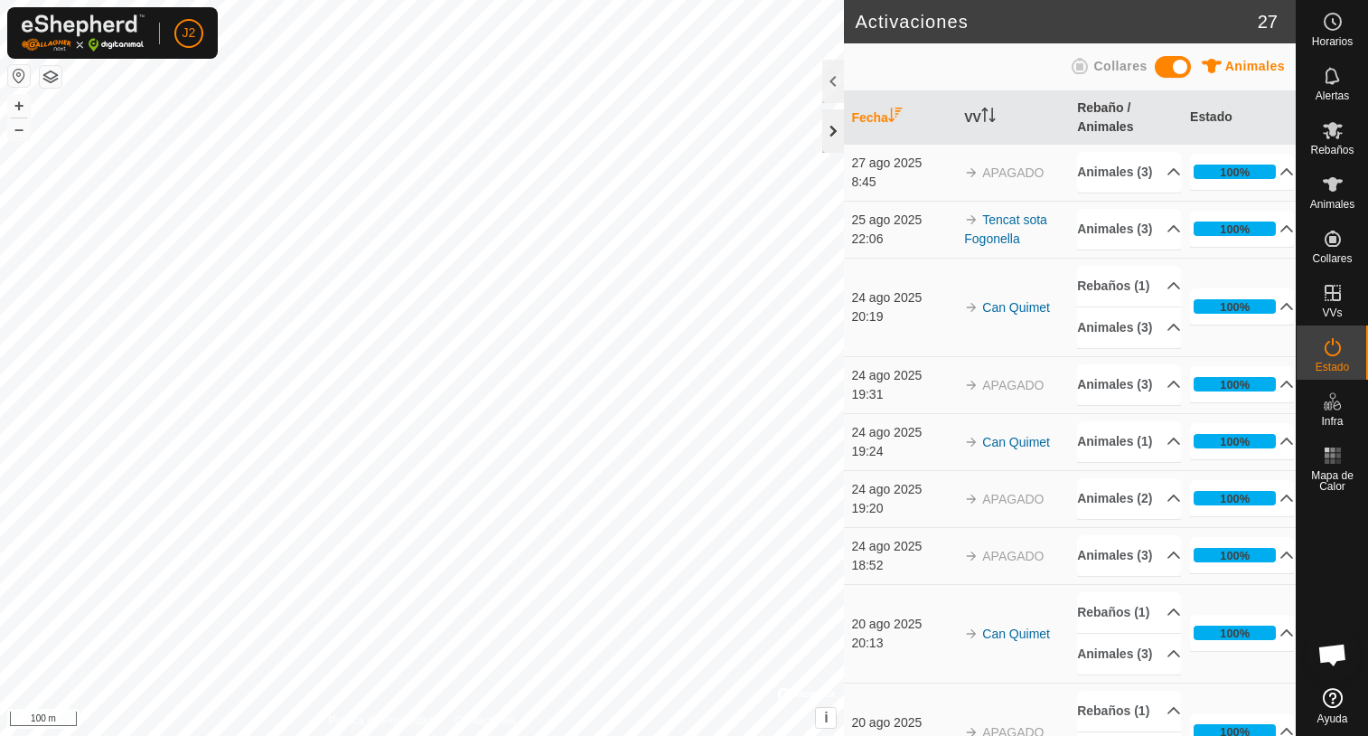
click at [830, 137] on div at bounding box center [833, 130] width 22 height 43
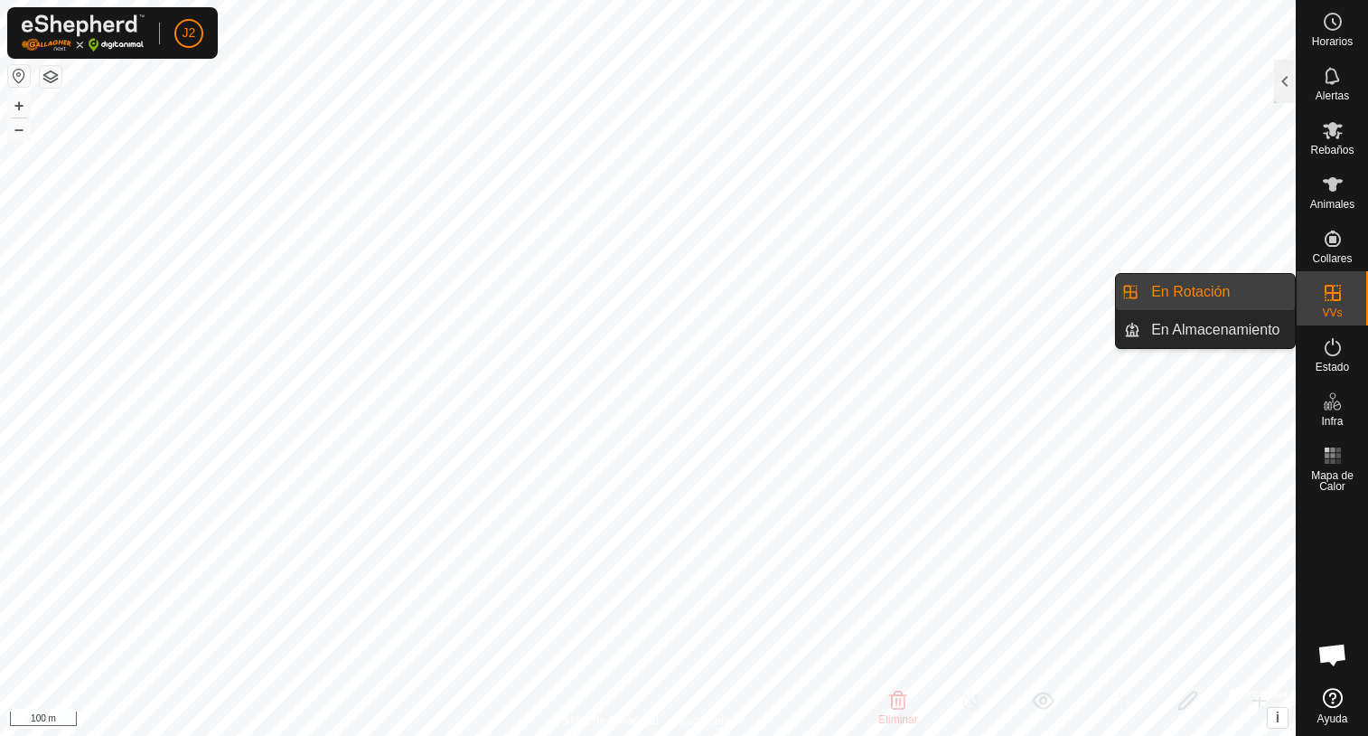
click at [1228, 295] on link "En Rotación" at bounding box center [1217, 292] width 155 height 36
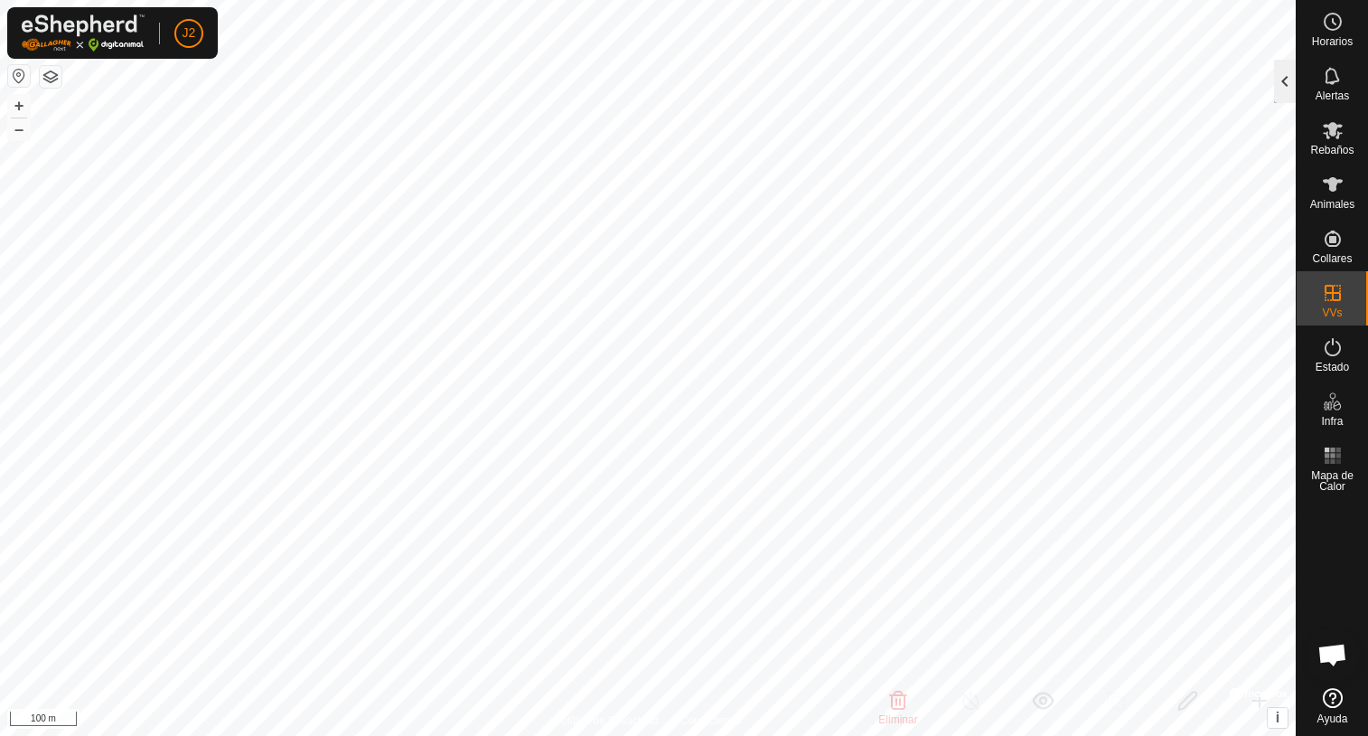
click at [1286, 92] on div at bounding box center [1285, 81] width 22 height 43
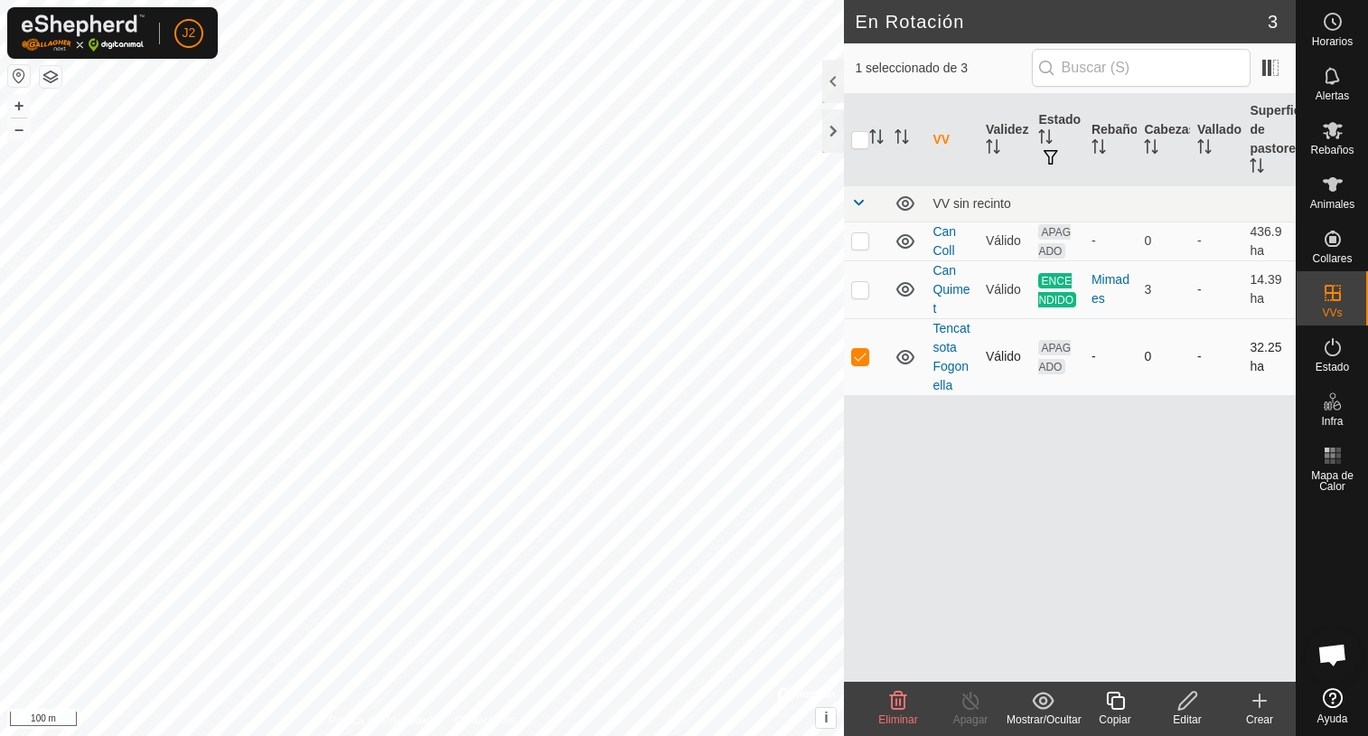
click at [1047, 354] on span "APAGADO" at bounding box center [1054, 357] width 33 height 34
click at [1330, 360] on es-activation-svg-icon at bounding box center [1333, 347] width 33 height 29
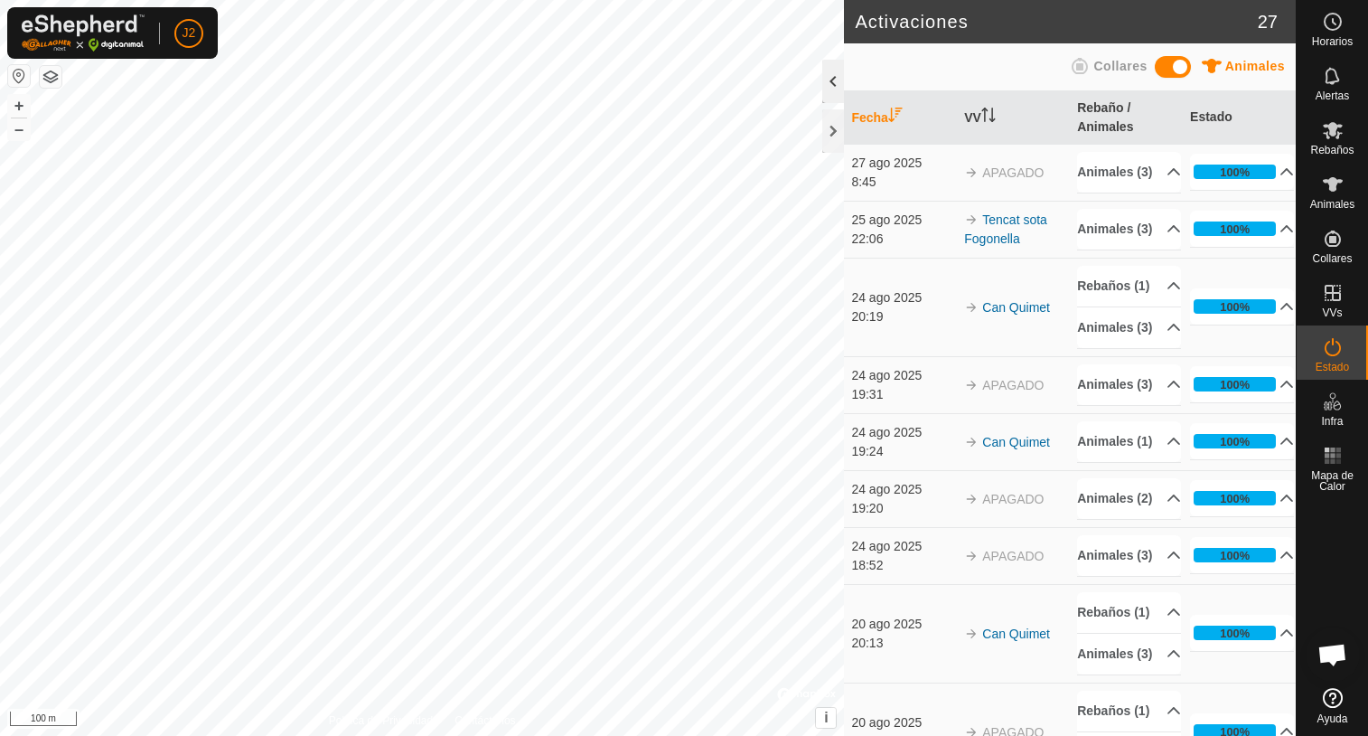
click at [829, 82] on div at bounding box center [833, 81] width 22 height 43
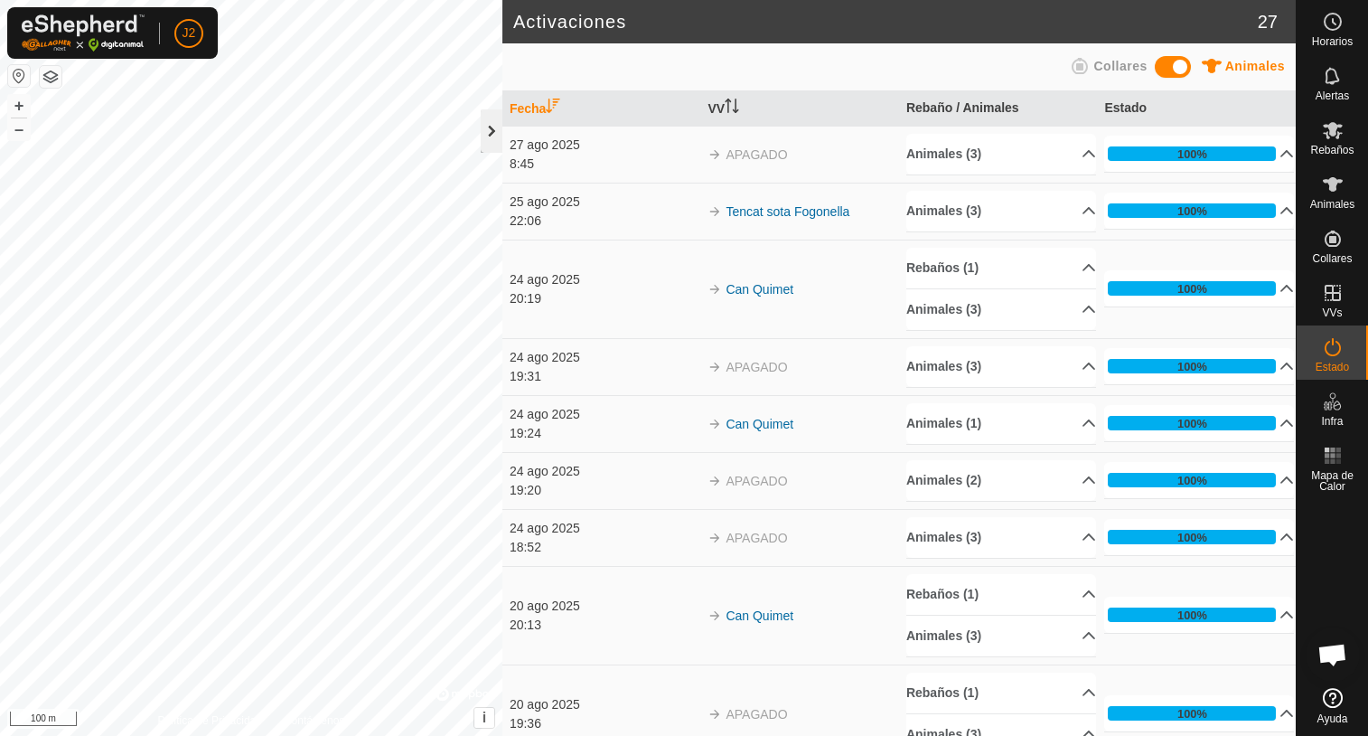
click at [492, 142] on div at bounding box center [492, 130] width 22 height 43
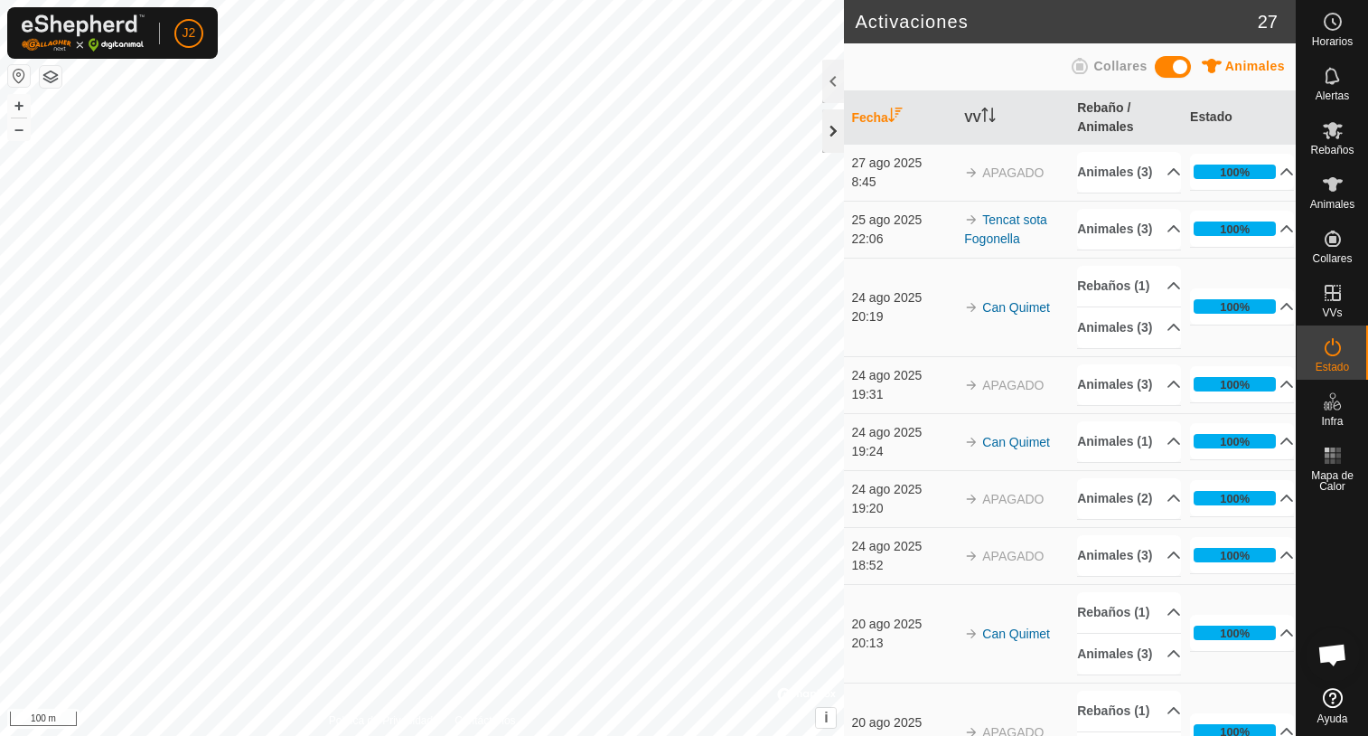
click at [835, 140] on div at bounding box center [833, 130] width 22 height 43
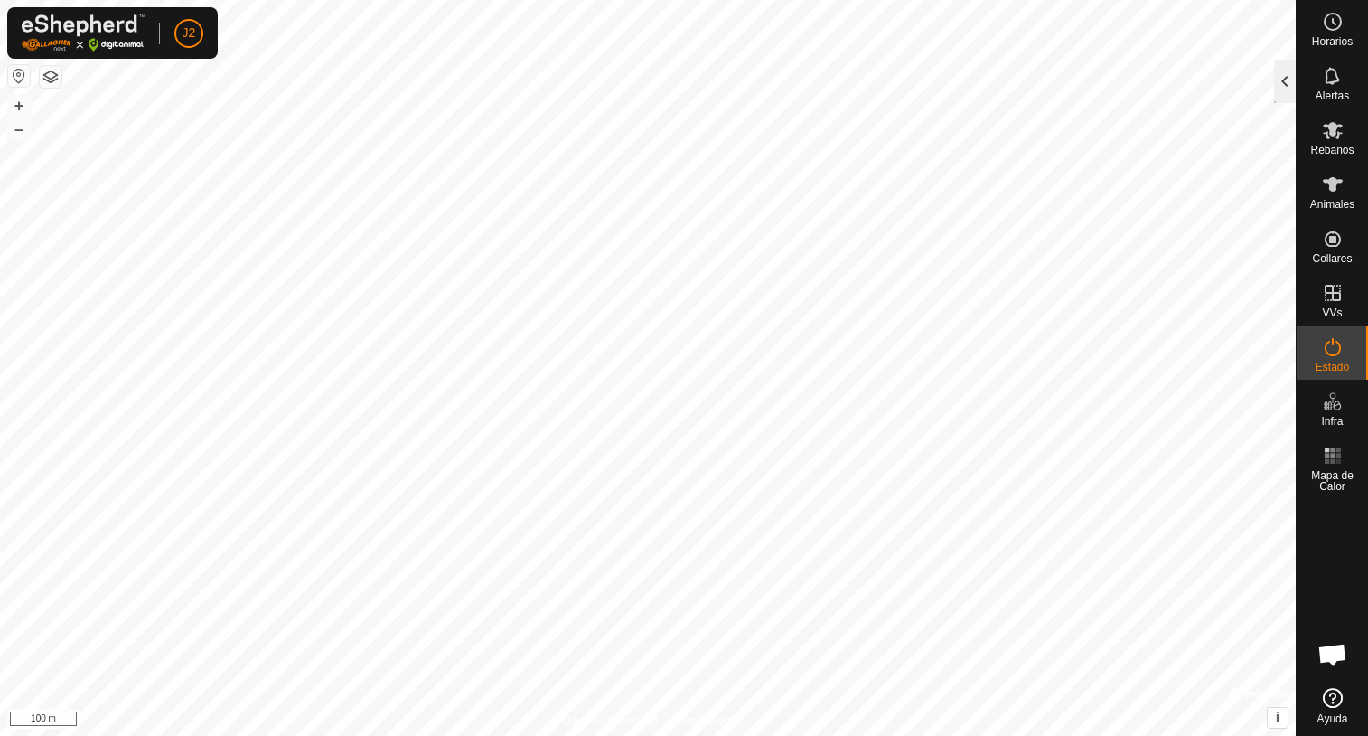
click at [1284, 76] on div at bounding box center [1285, 81] width 22 height 43
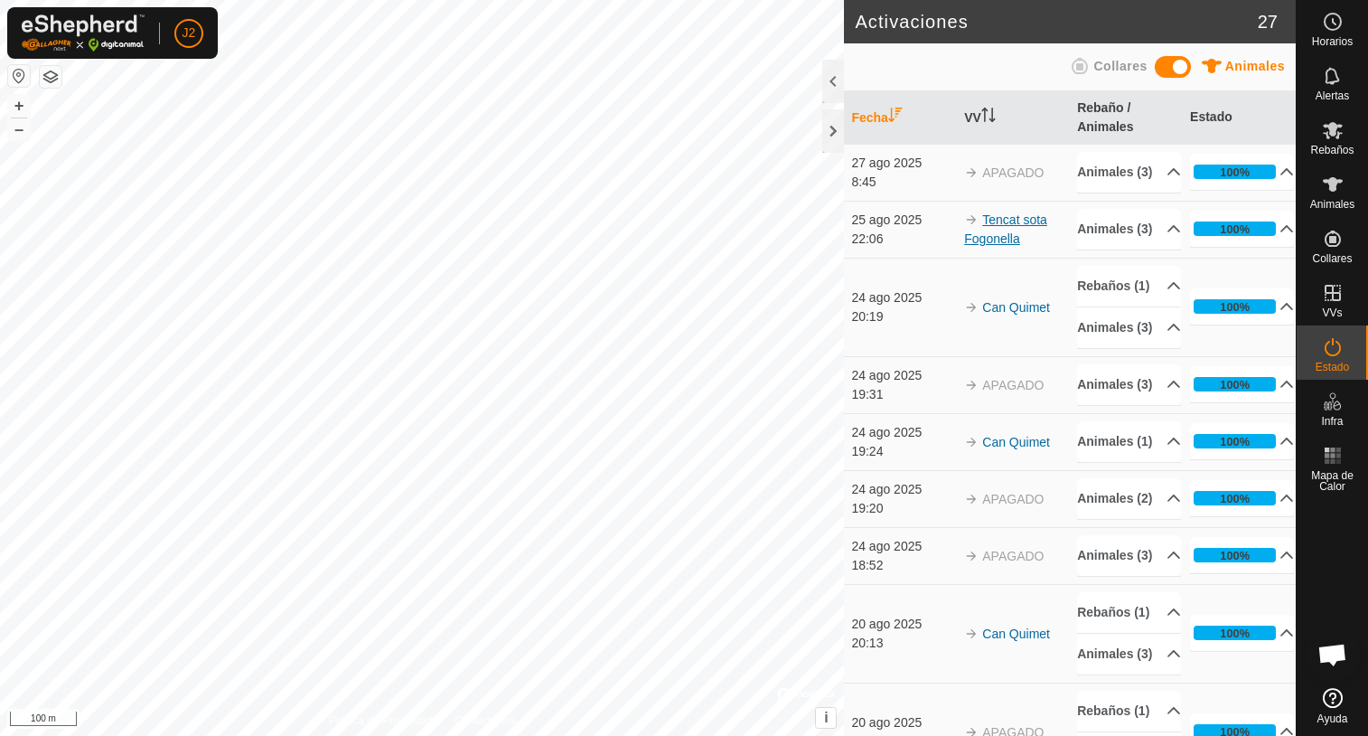
click at [998, 246] on link "Tencat sota Fogonella" at bounding box center [1005, 228] width 83 height 33
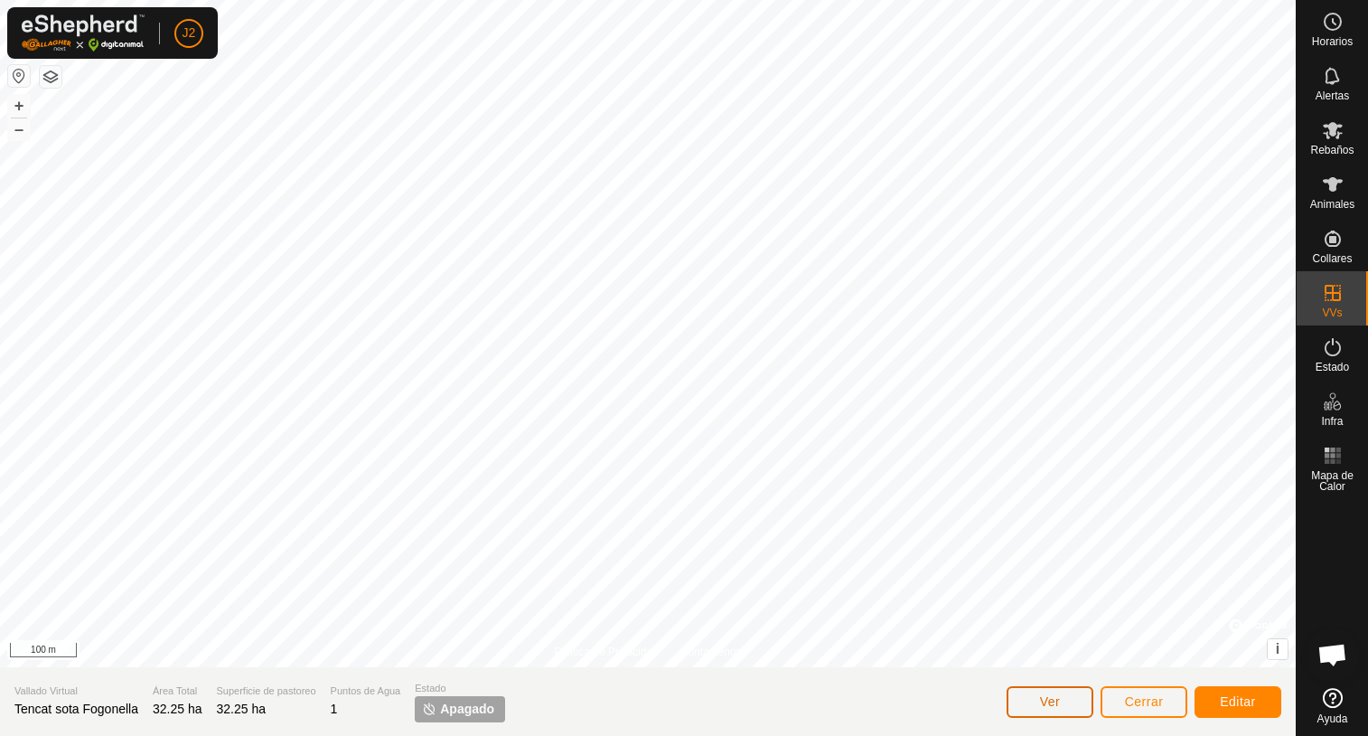
click at [1037, 707] on button "Ver" at bounding box center [1050, 702] width 87 height 32
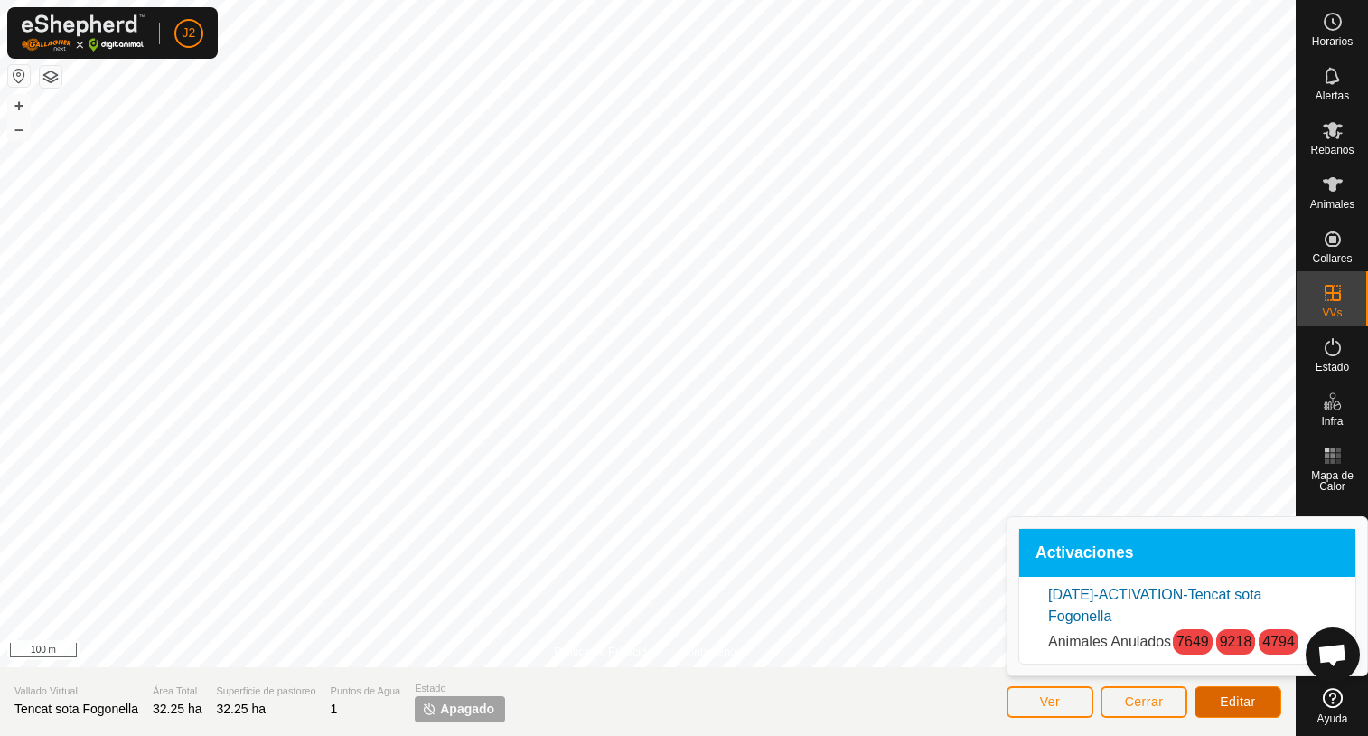
click at [1243, 706] on span "Editar" at bounding box center [1238, 701] width 36 height 14
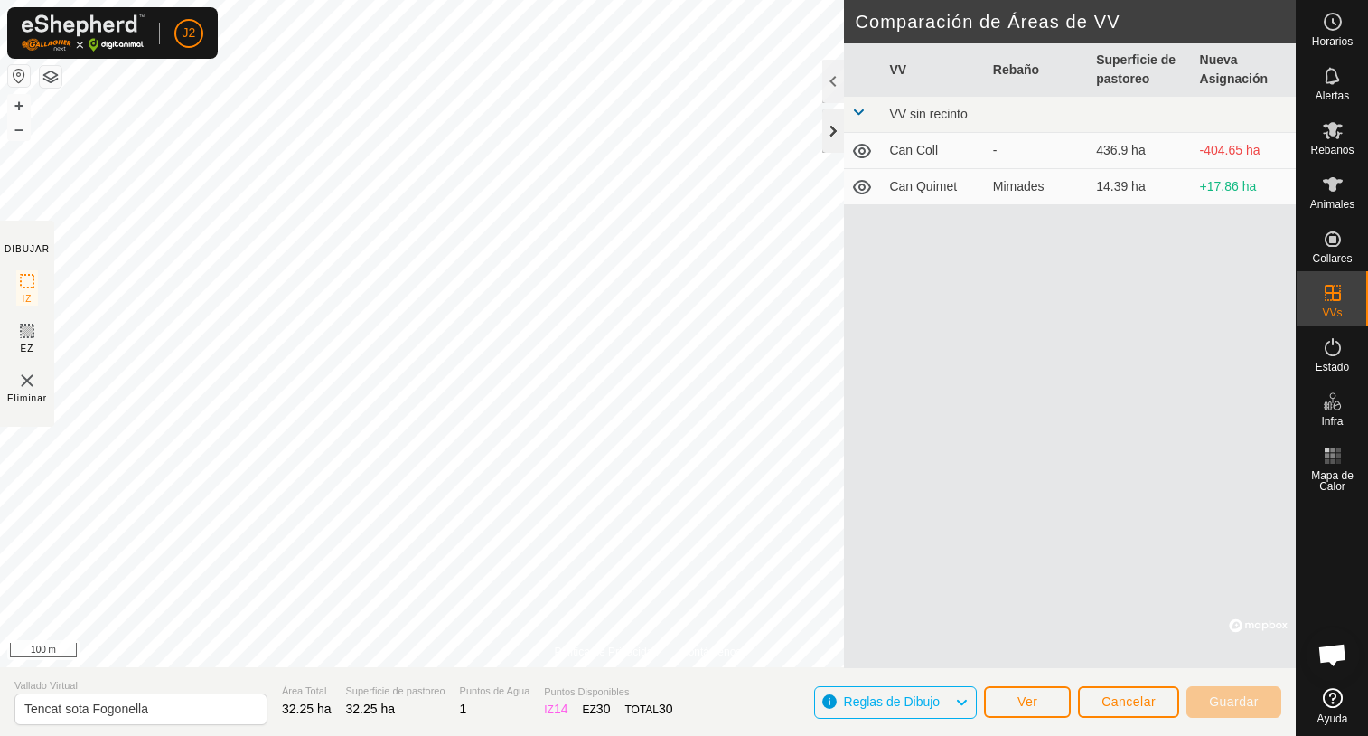
click at [837, 134] on div at bounding box center [833, 130] width 22 height 43
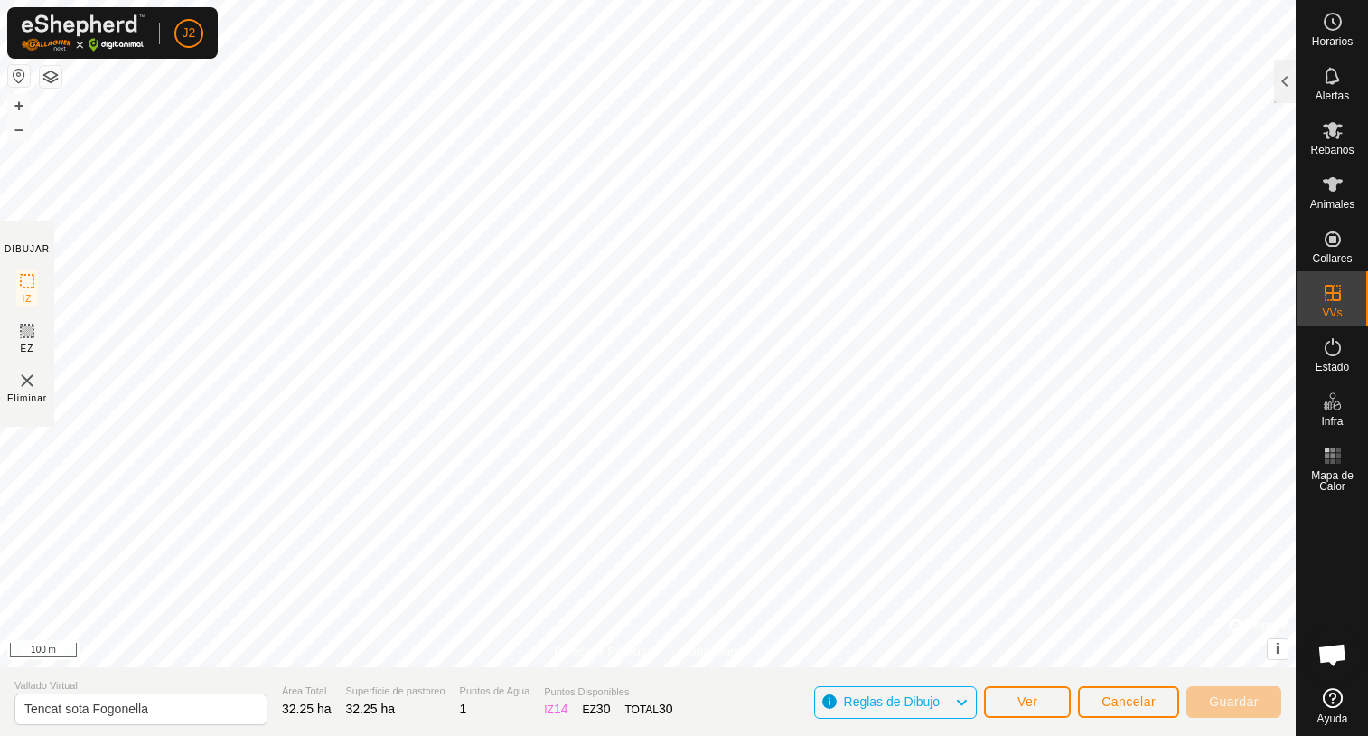
click at [965, 699] on icon at bounding box center [961, 701] width 14 height 23
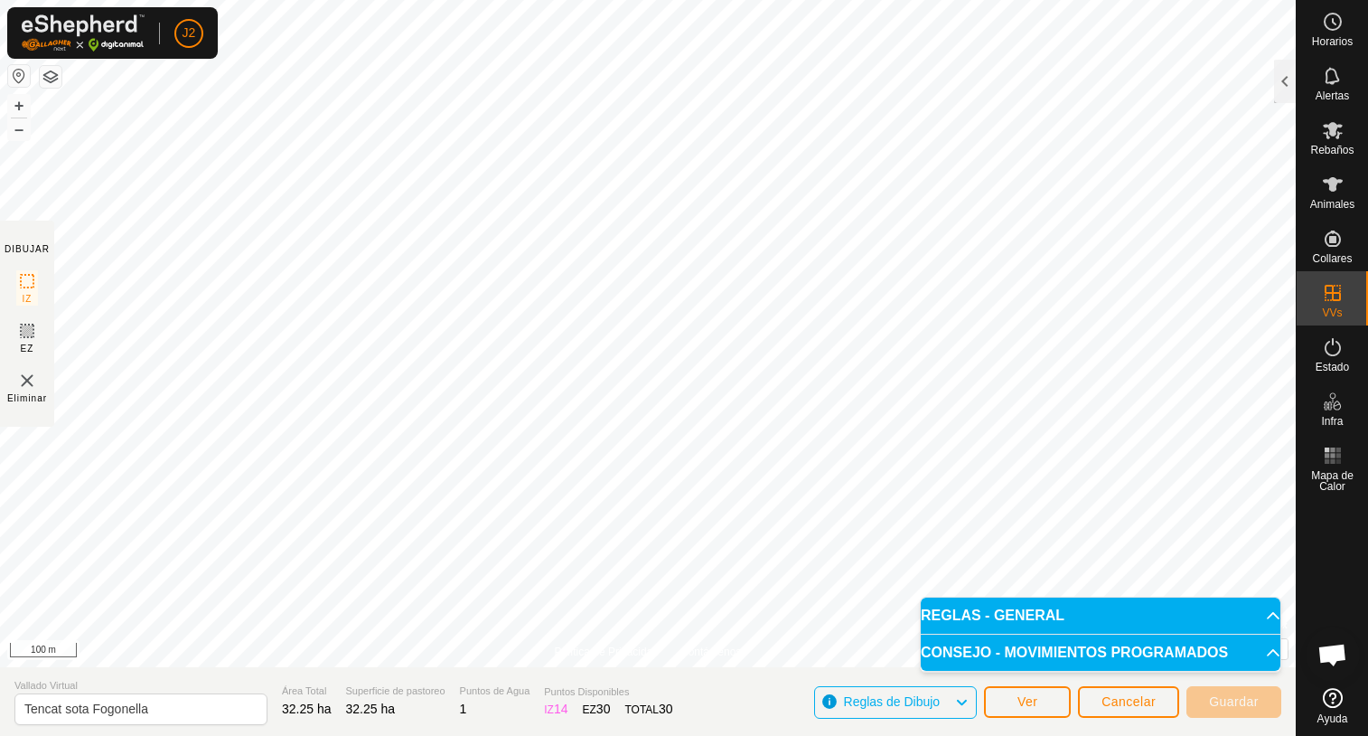
click at [965, 699] on icon at bounding box center [961, 701] width 14 height 23
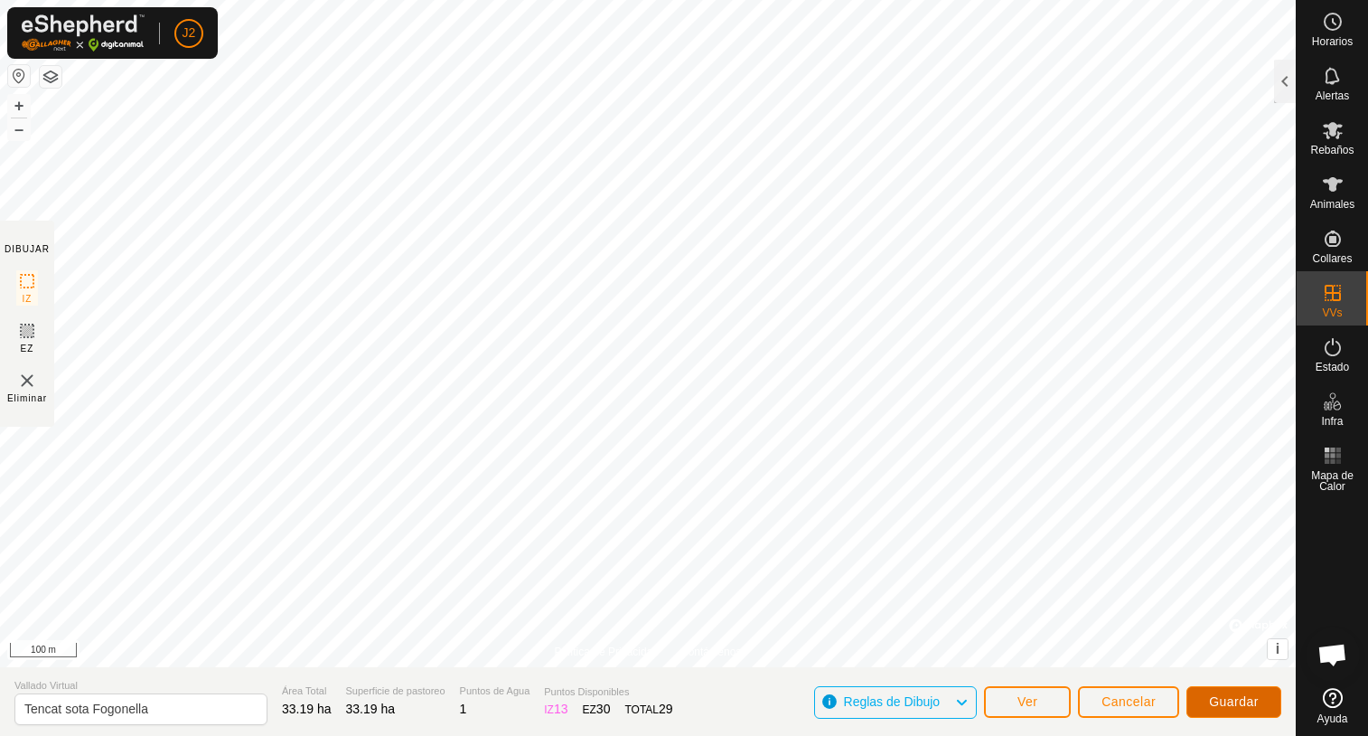
click at [1224, 697] on span "Guardar" at bounding box center [1234, 701] width 50 height 14
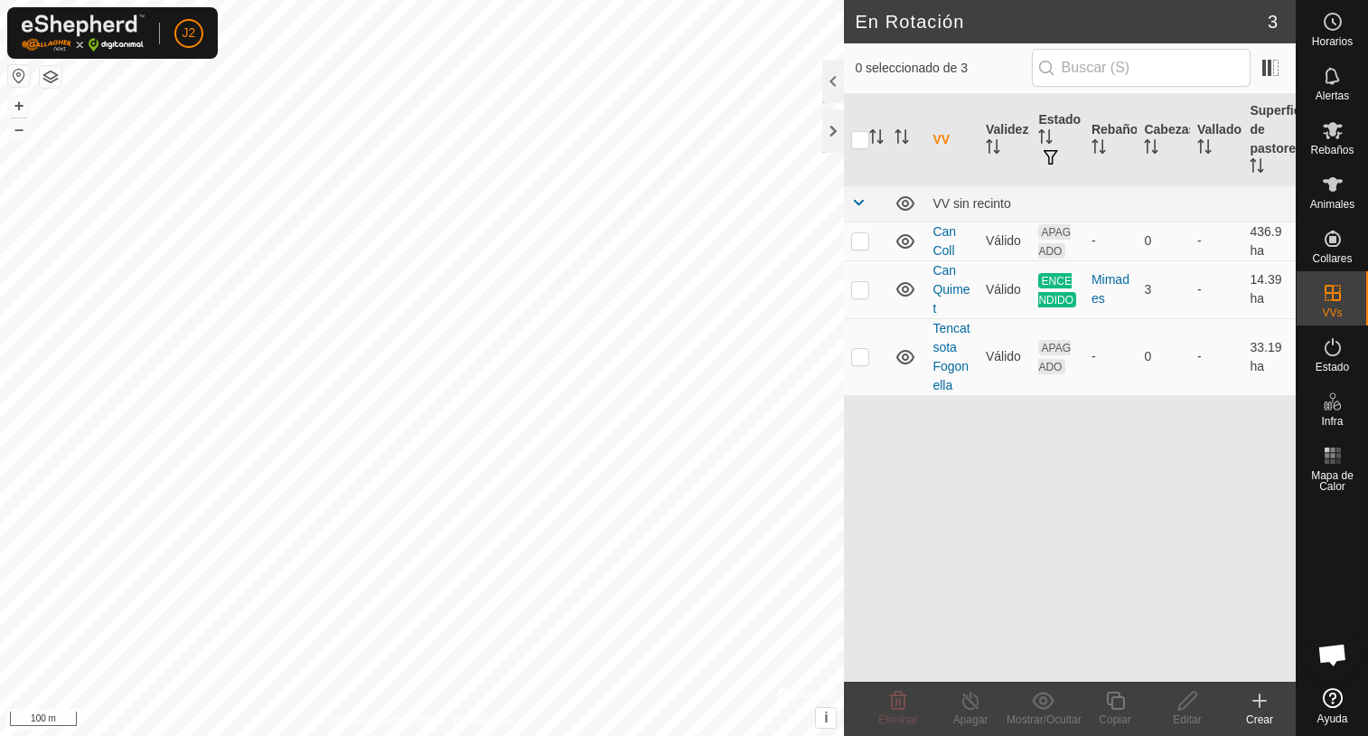
checkbox input "true"
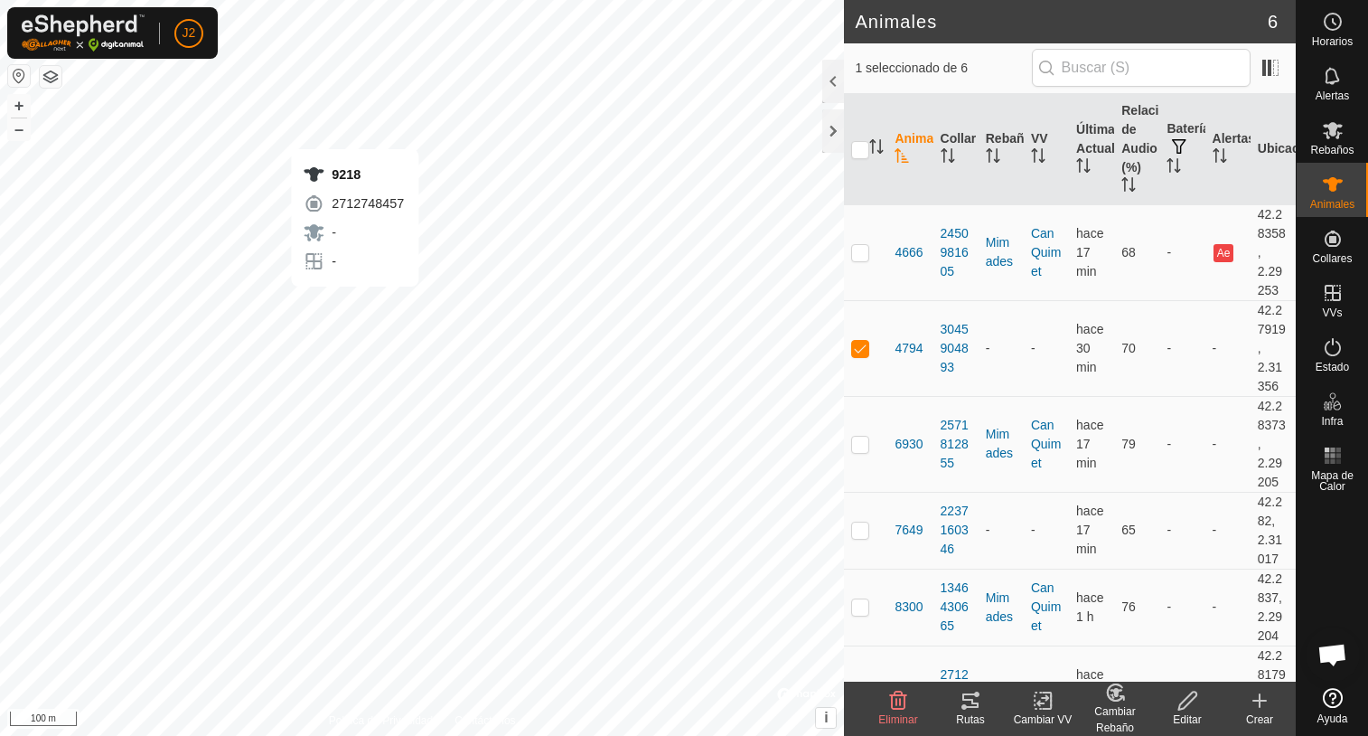
checkbox input "false"
checkbox input "true"
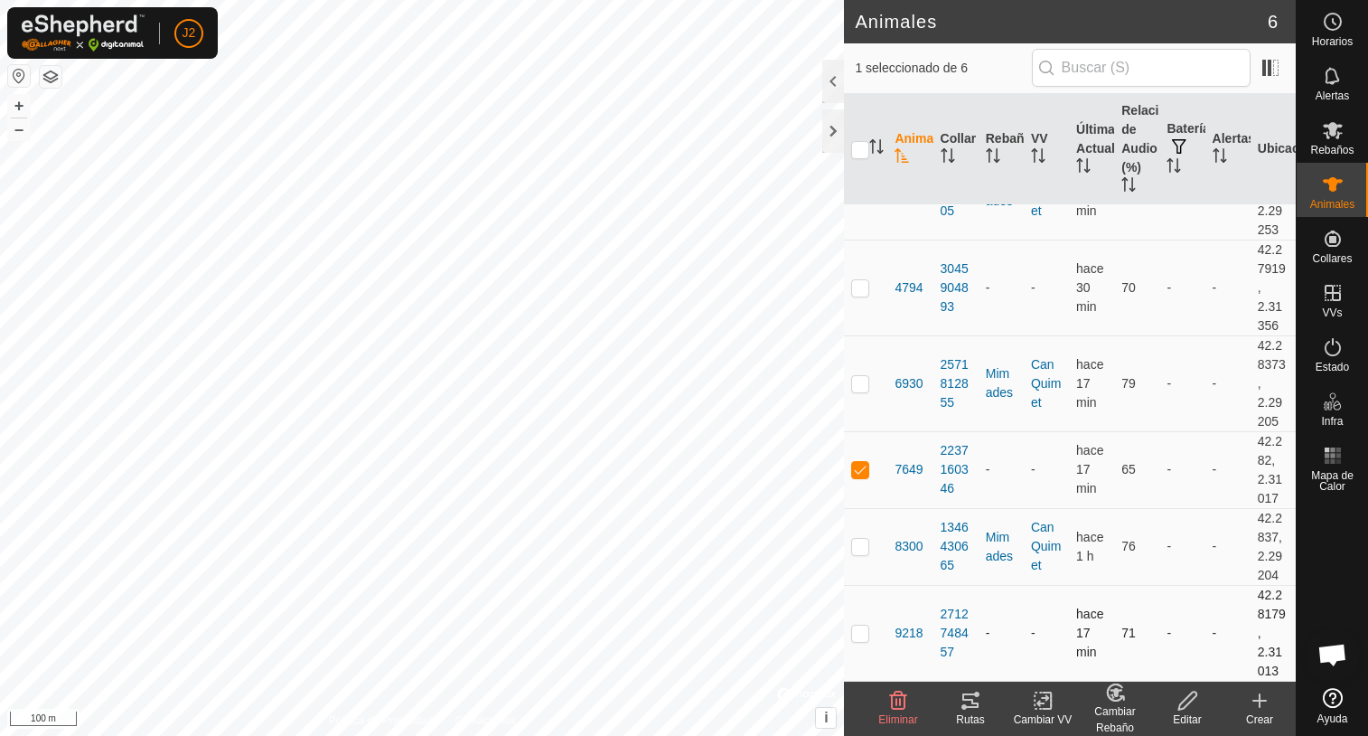
click at [864, 633] on p-checkbox at bounding box center [860, 632] width 18 height 14
checkbox input "true"
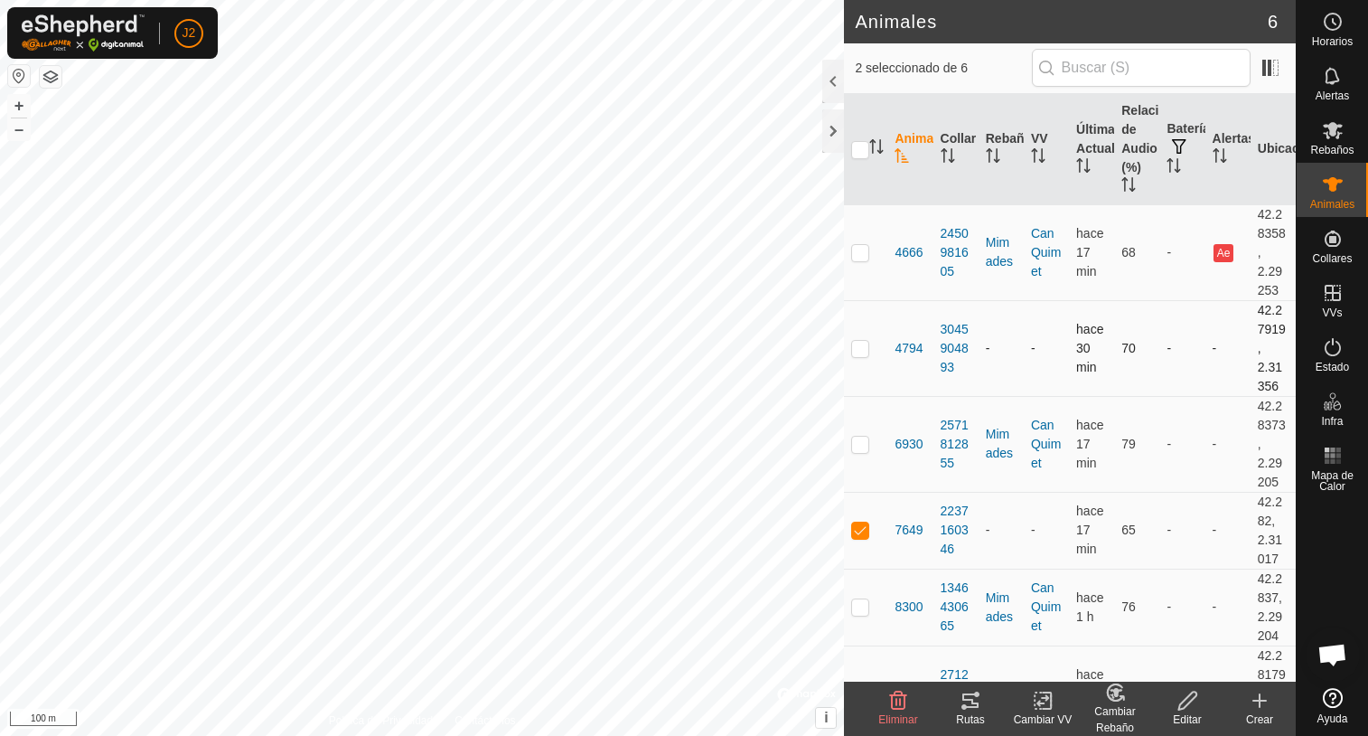
click at [866, 345] on p-checkbox at bounding box center [860, 348] width 18 height 14
checkbox input "true"
click at [829, 150] on div at bounding box center [833, 130] width 22 height 43
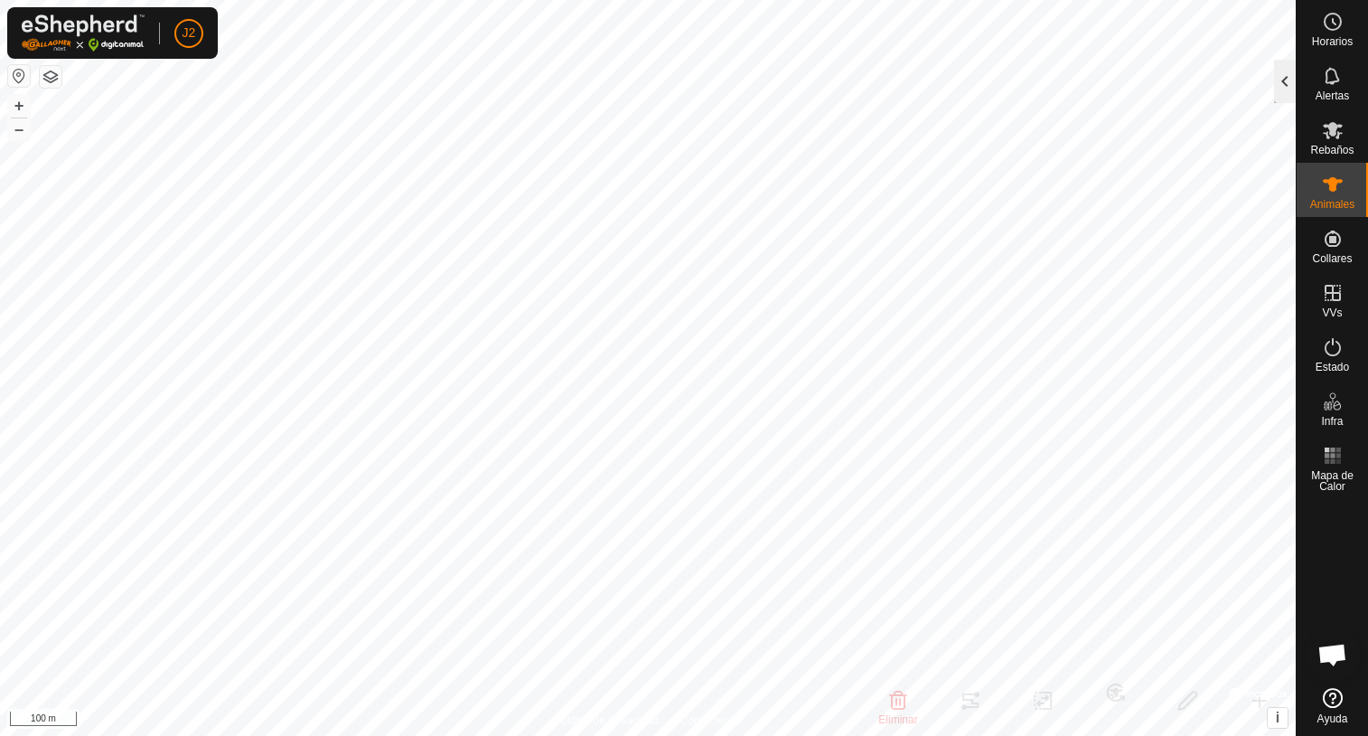
click at [1280, 89] on div at bounding box center [1285, 81] width 22 height 43
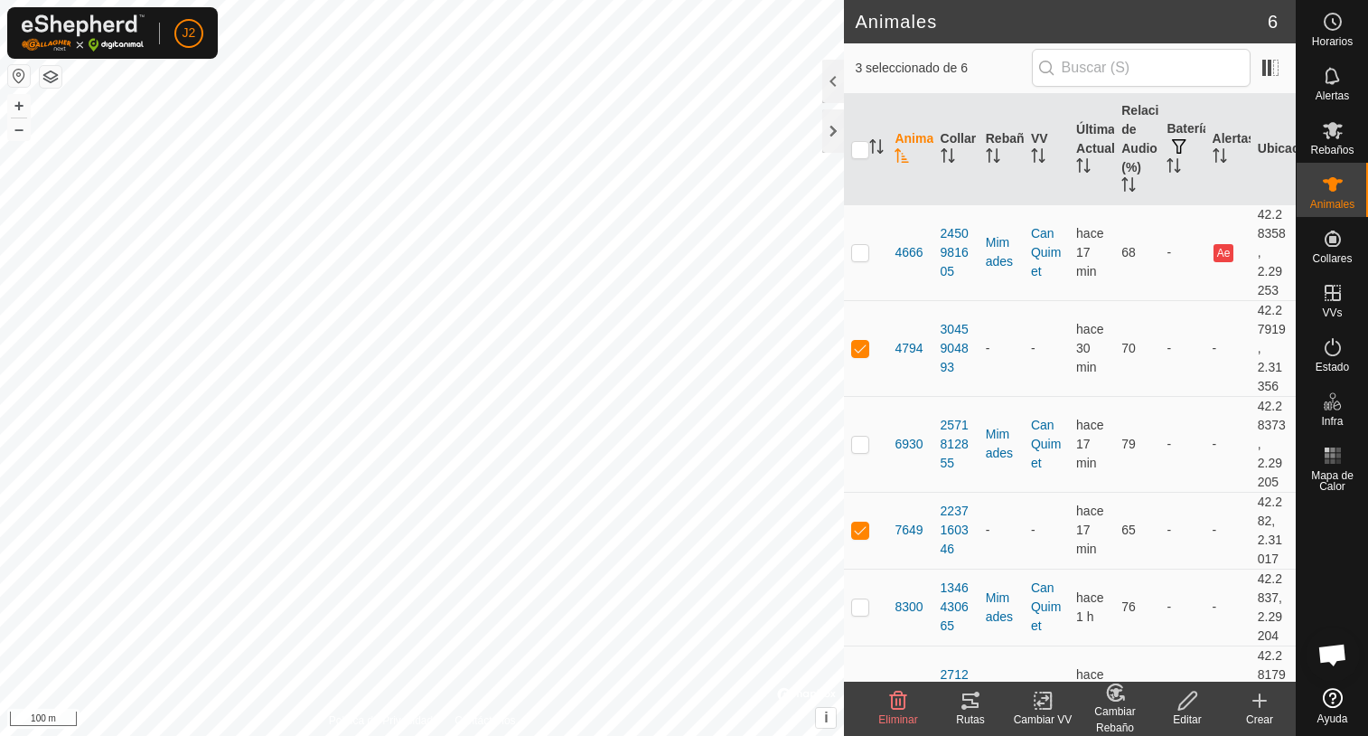
click at [1047, 704] on icon at bounding box center [1043, 700] width 23 height 22
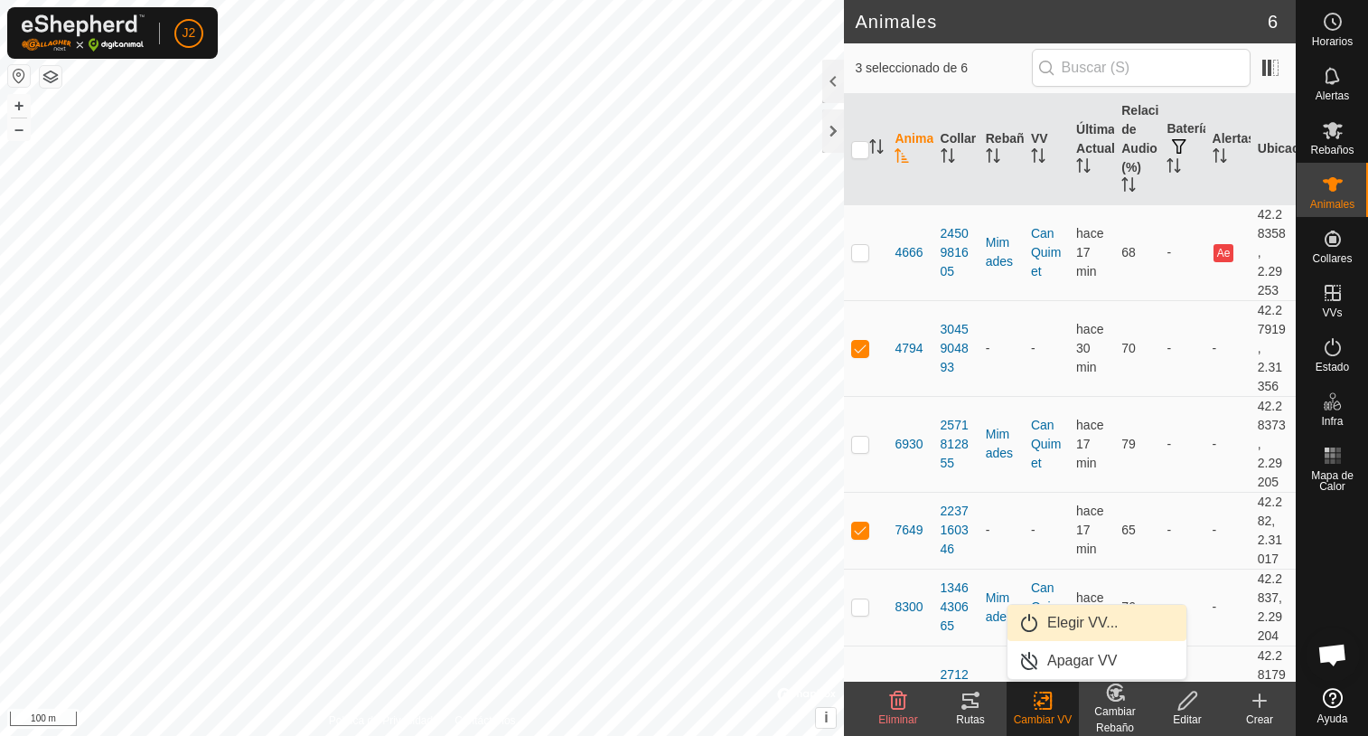
click at [1056, 619] on link "Elegir VV..." at bounding box center [1097, 623] width 179 height 36
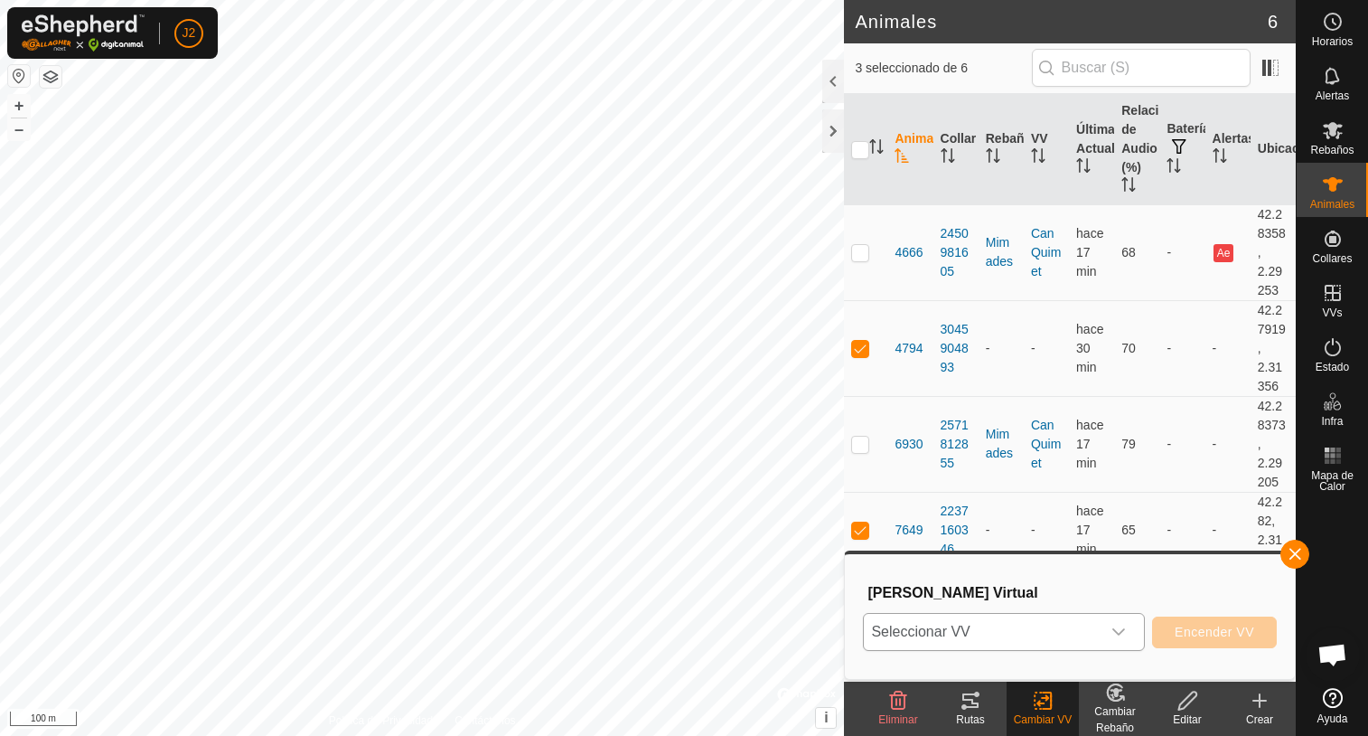
click at [1126, 634] on icon "dropdown trigger" at bounding box center [1119, 631] width 14 height 14
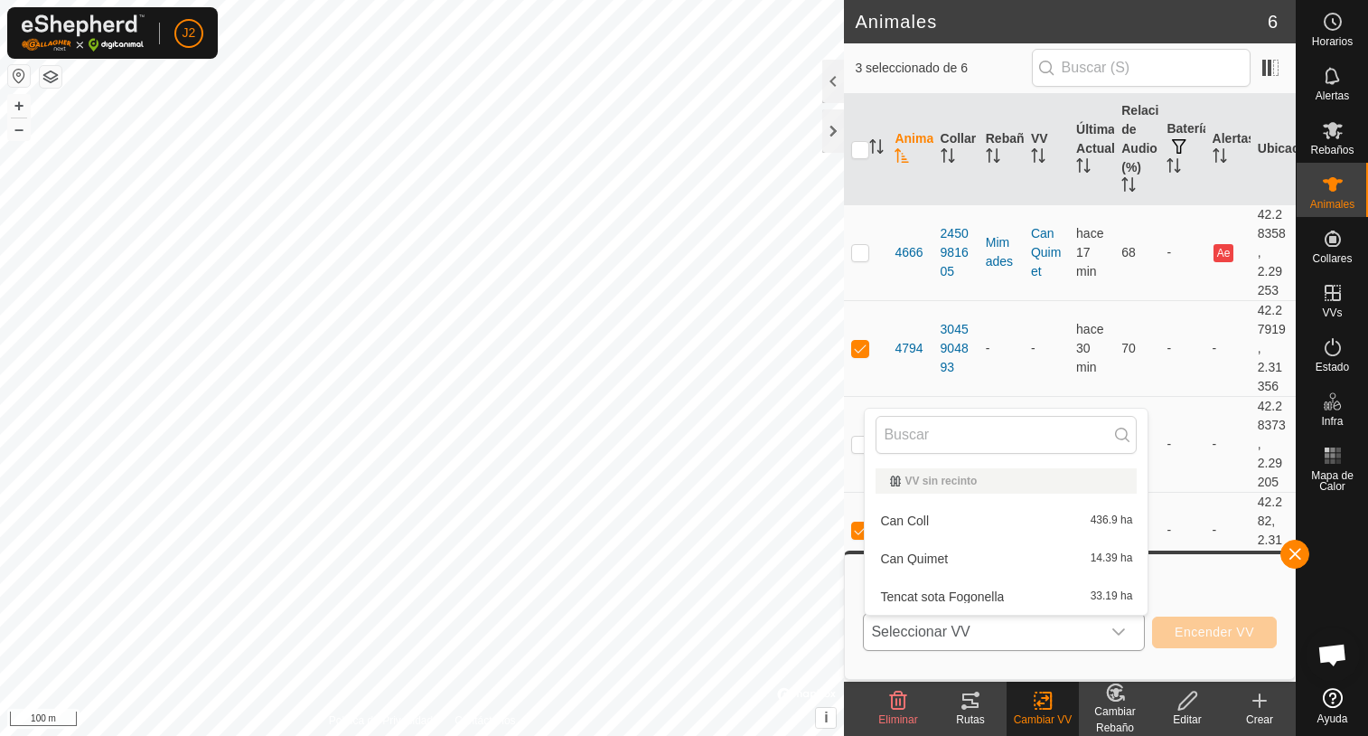
click at [960, 598] on li "Tencat sota Fogonella 33.19 ha" at bounding box center [1006, 596] width 283 height 36
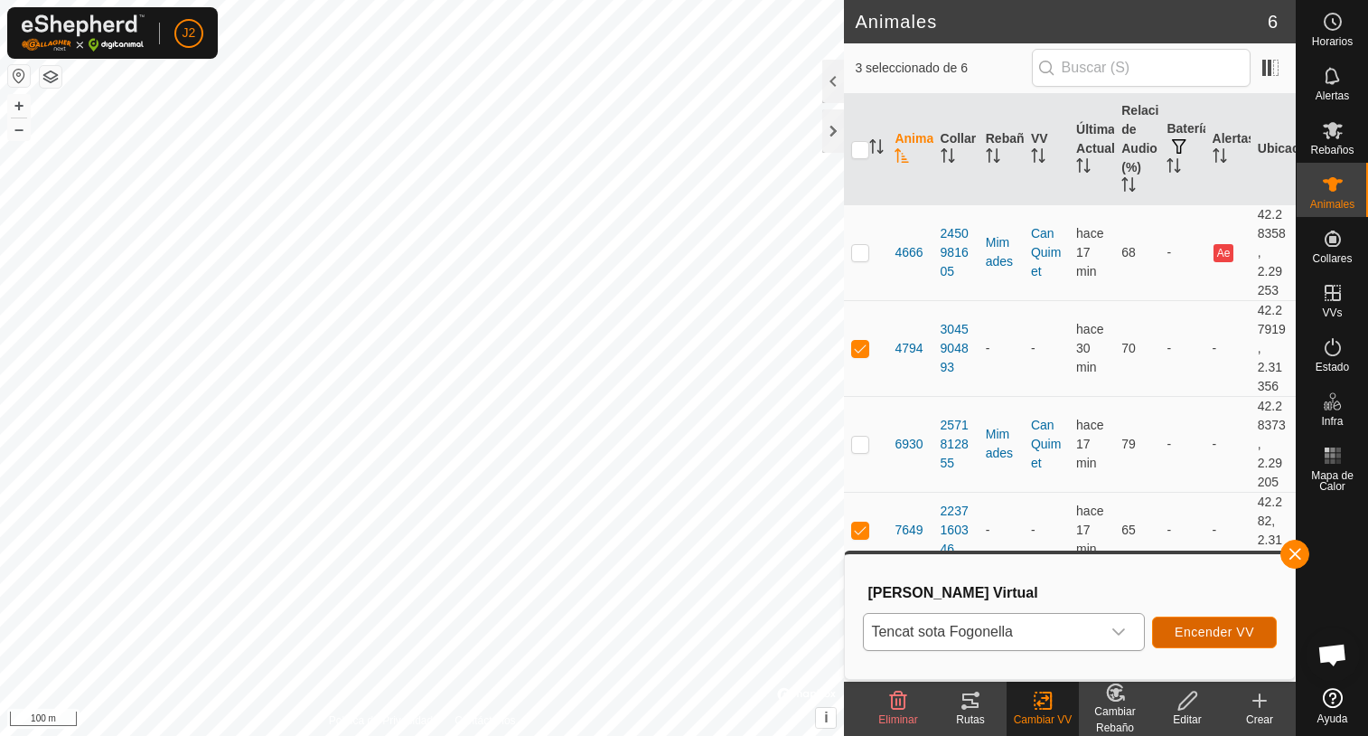
click at [1209, 637] on span "Encender VV" at bounding box center [1215, 631] width 80 height 14
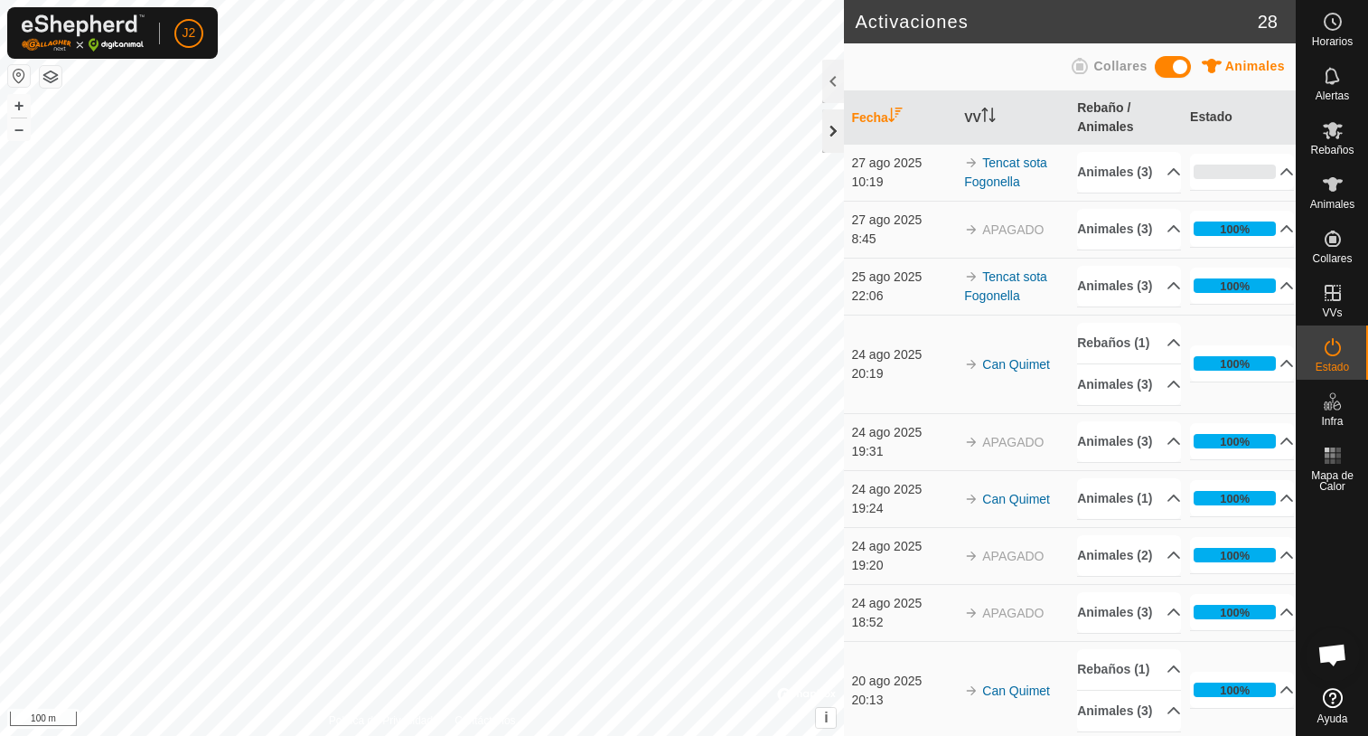
click at [832, 143] on div at bounding box center [833, 130] width 22 height 43
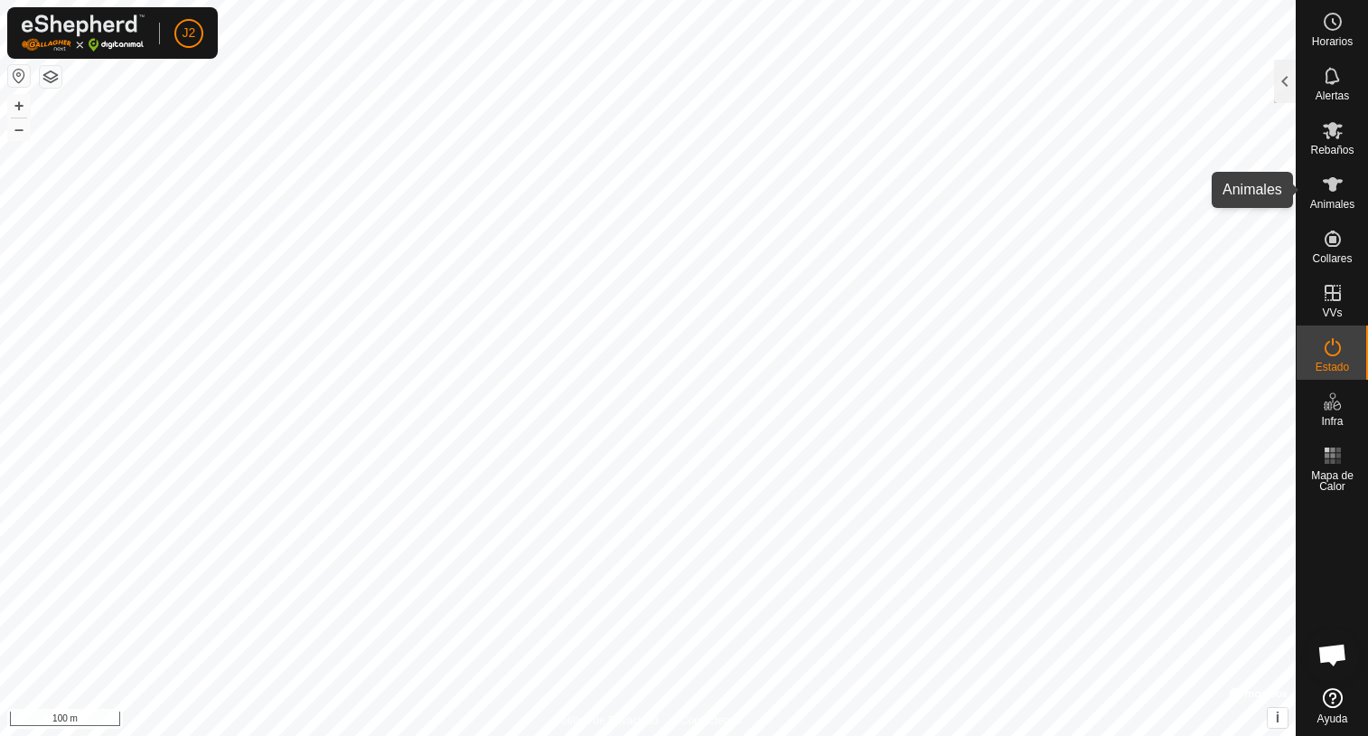
click at [1325, 186] on icon at bounding box center [1333, 185] width 22 height 22
click at [1280, 88] on div at bounding box center [1285, 81] width 22 height 43
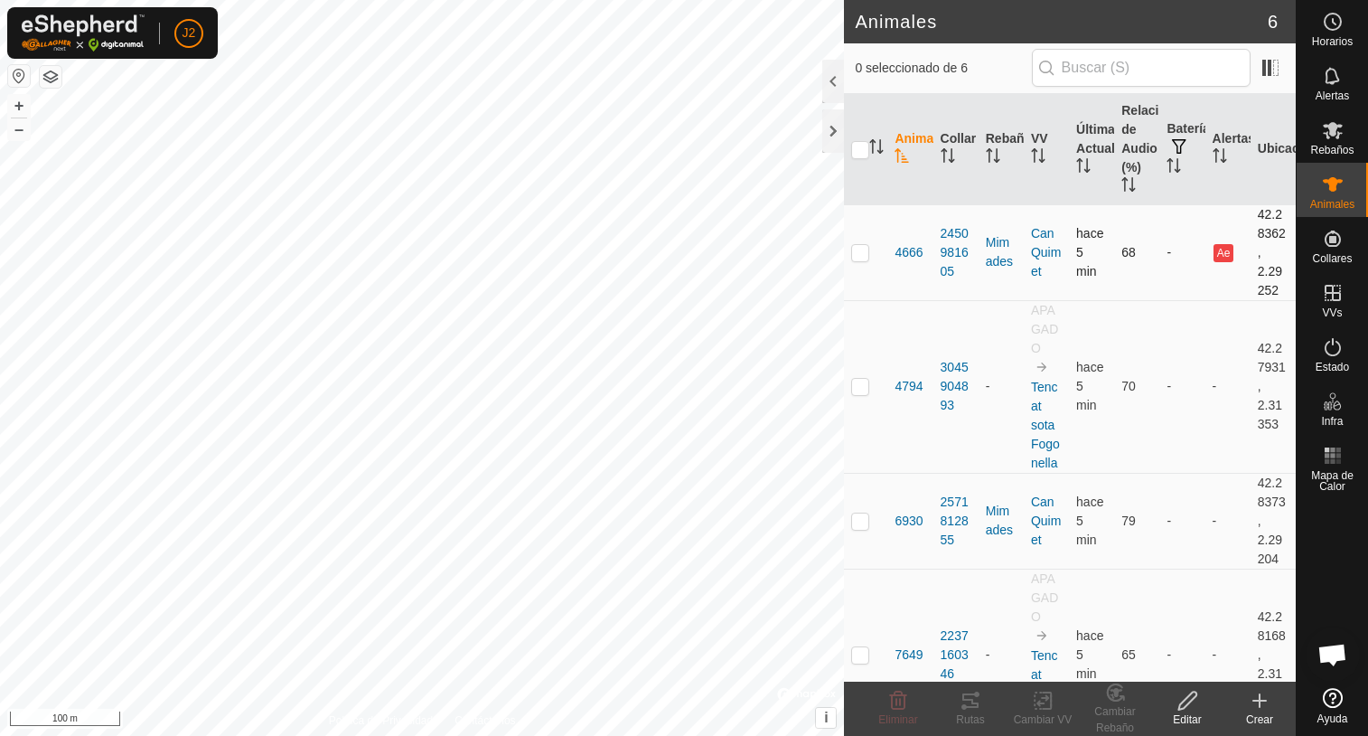
click at [858, 252] on p-checkbox at bounding box center [860, 252] width 18 height 14
checkbox input "false"
click at [1335, 142] on es-mob-svg-icon at bounding box center [1333, 130] width 33 height 29
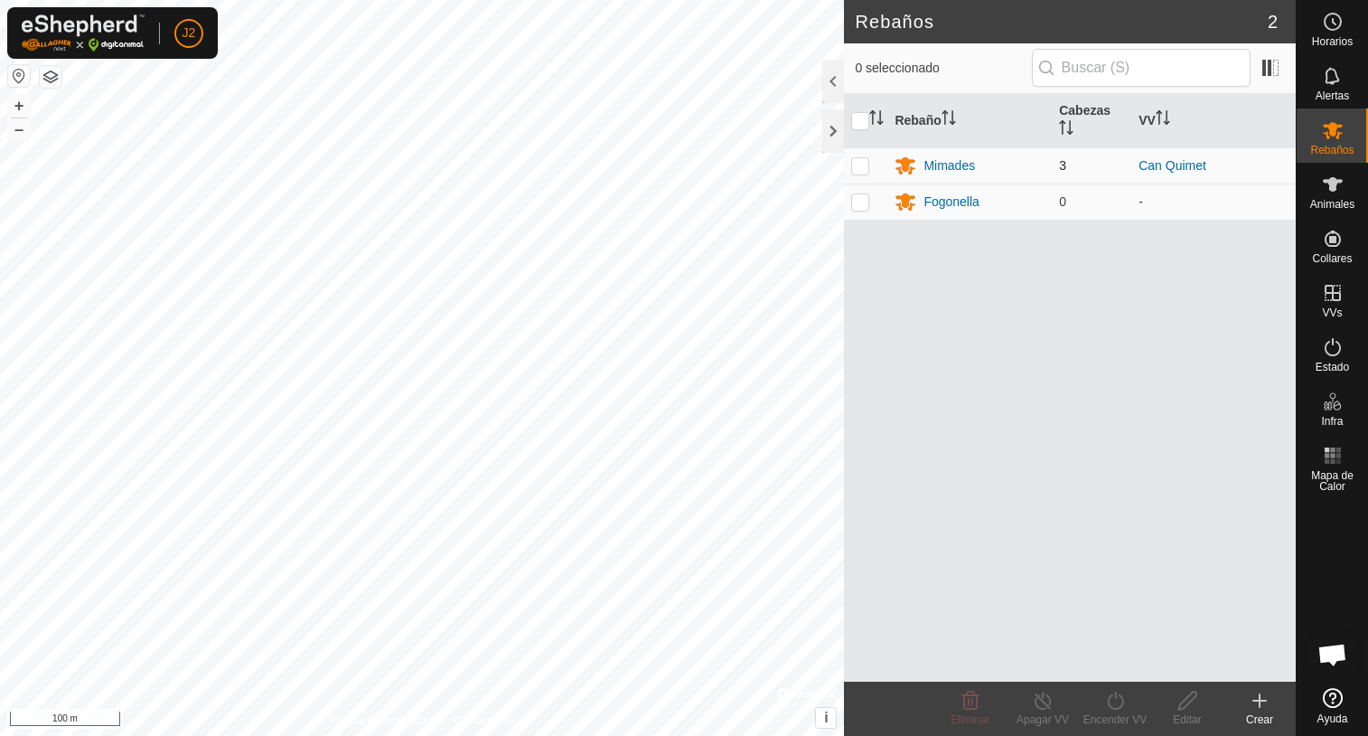
click at [858, 167] on p-checkbox at bounding box center [860, 165] width 18 height 14
checkbox input "true"
click at [832, 93] on div at bounding box center [833, 81] width 22 height 43
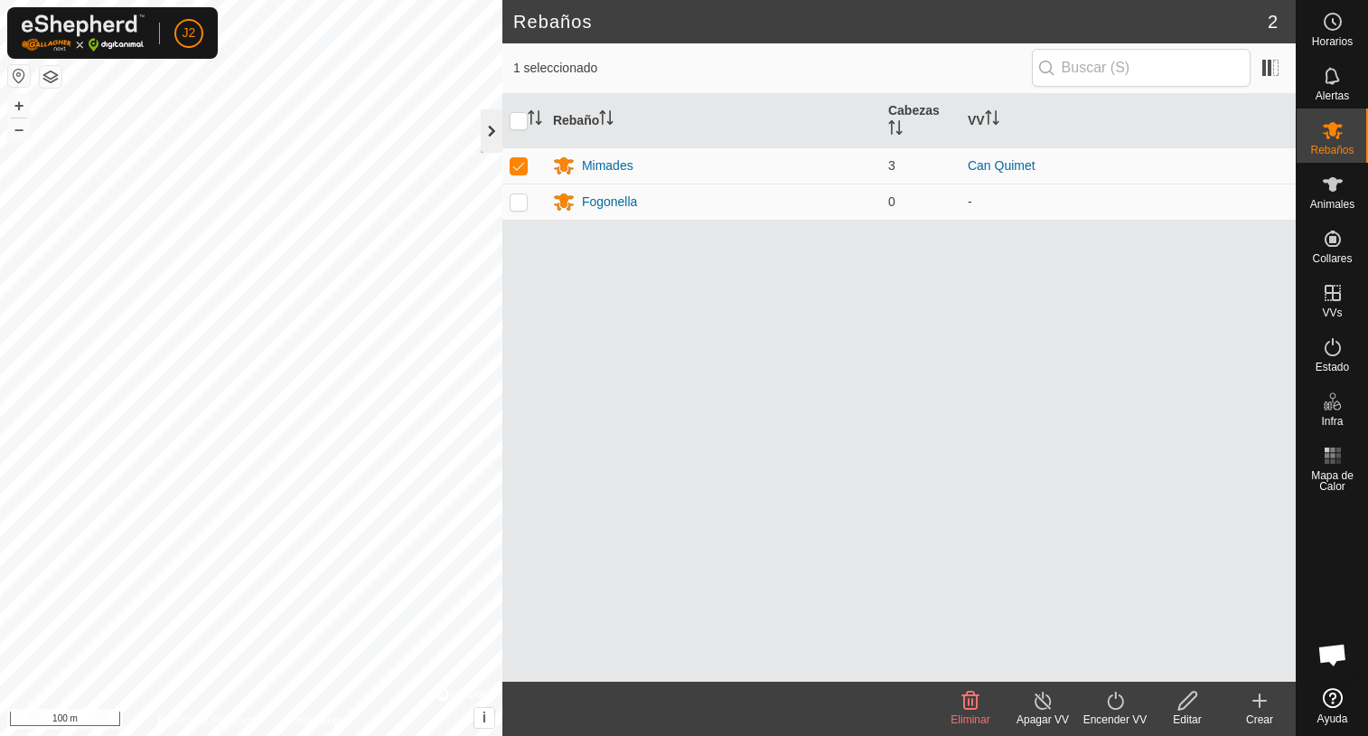
click at [492, 143] on div at bounding box center [492, 130] width 22 height 43
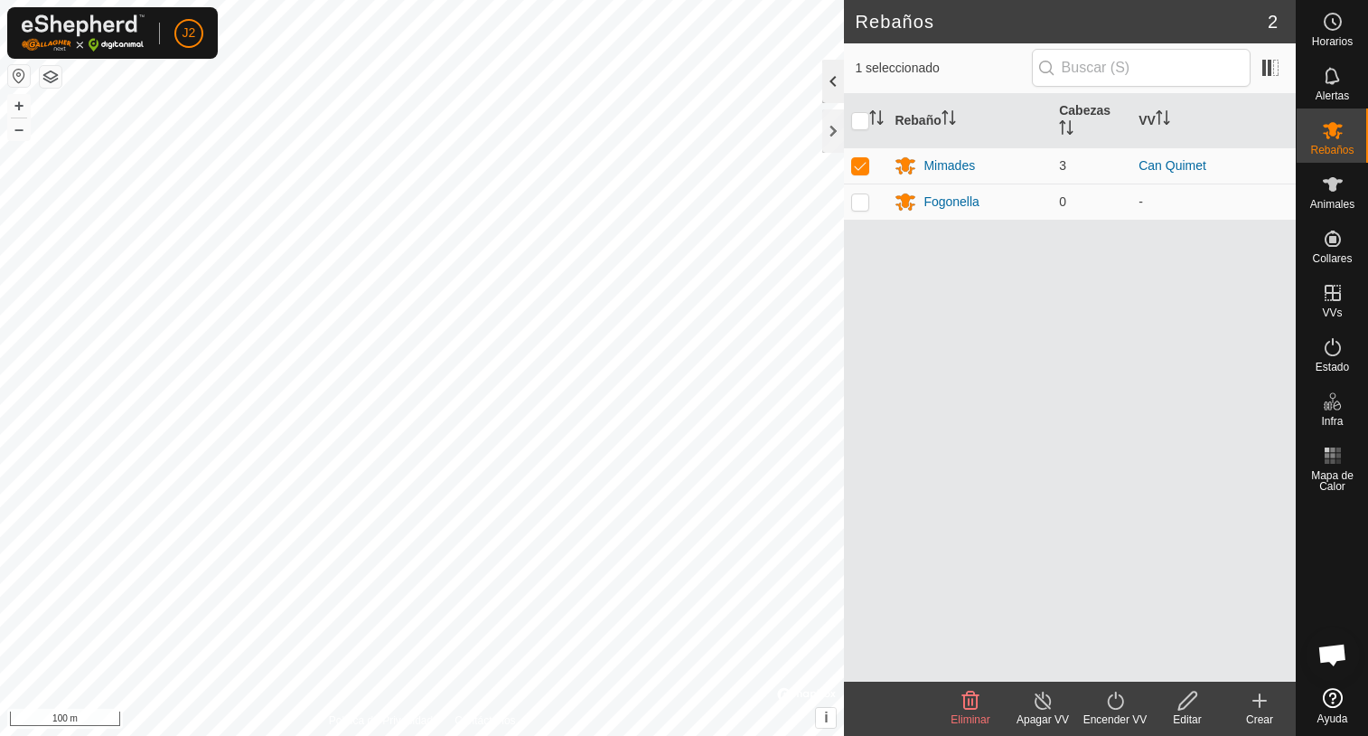
click at [829, 80] on div at bounding box center [833, 81] width 22 height 43
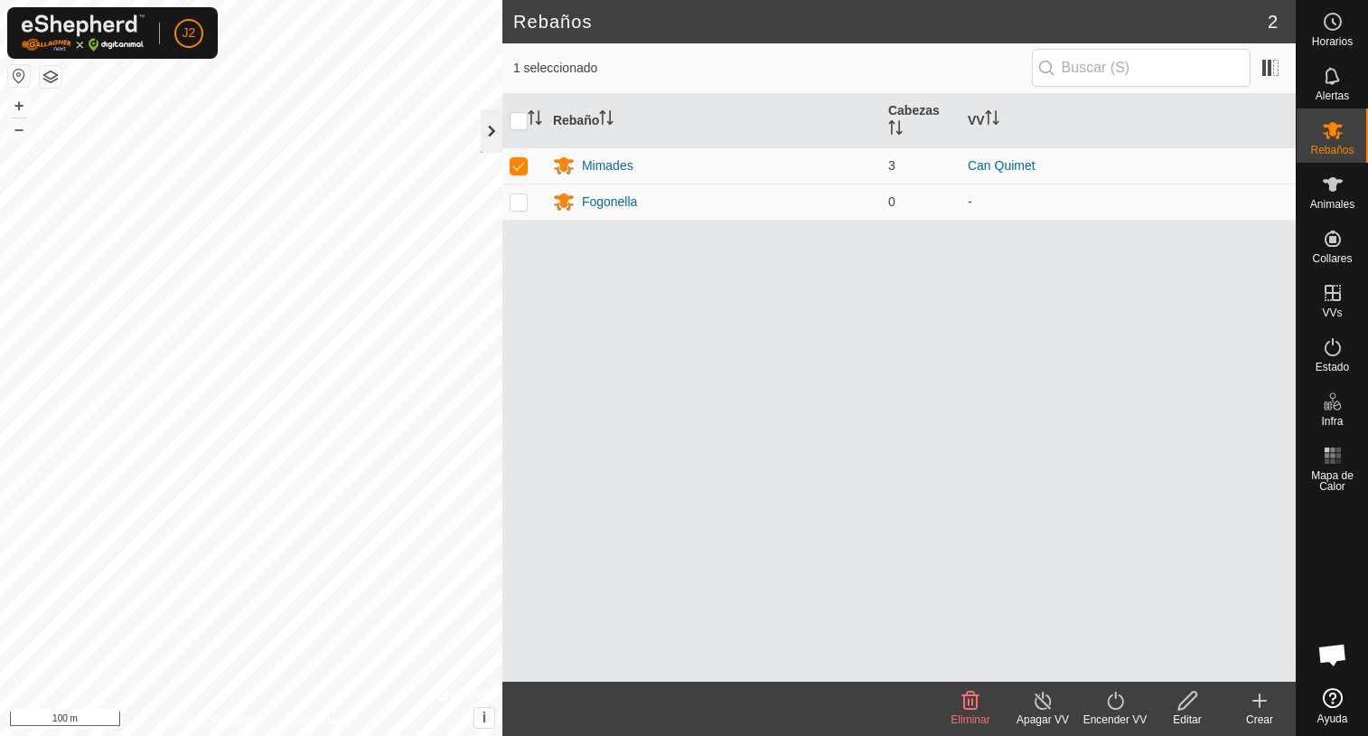
click at [486, 141] on div at bounding box center [492, 130] width 22 height 43
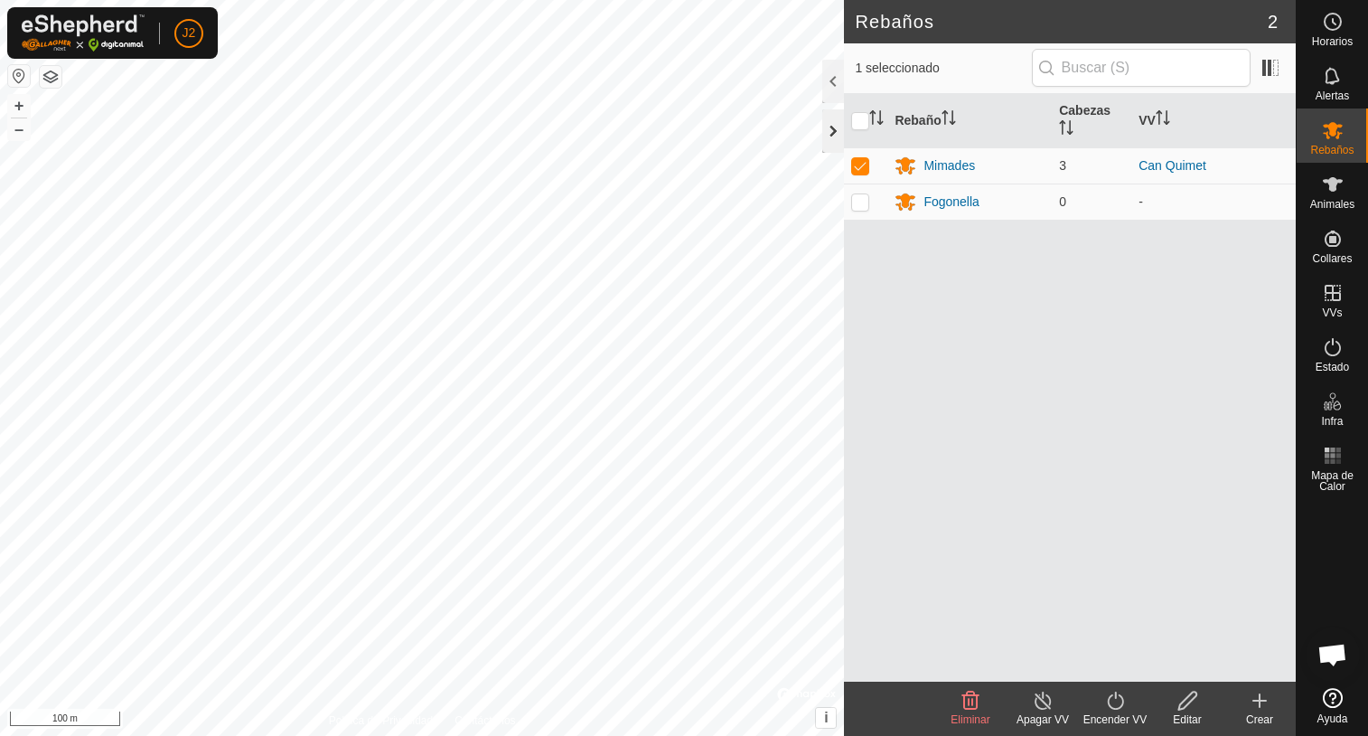
click at [829, 136] on div at bounding box center [833, 130] width 22 height 43
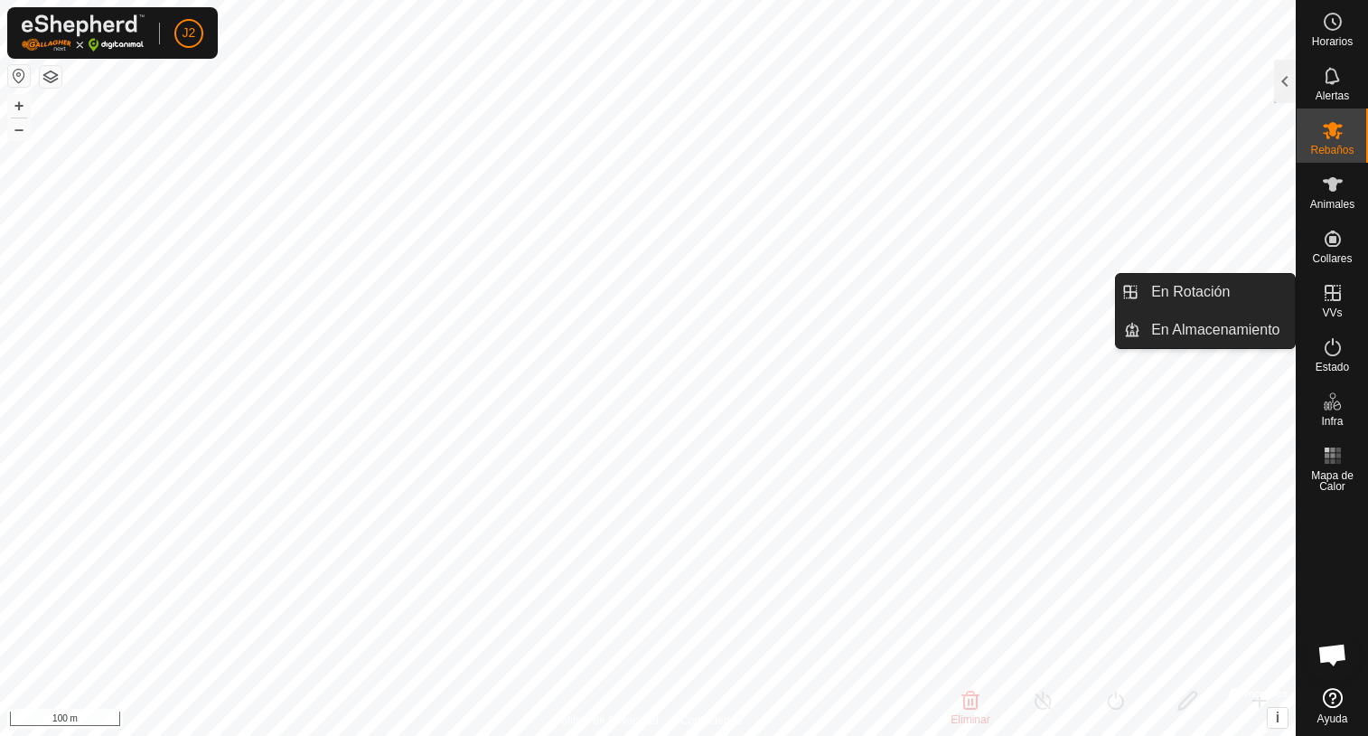
click at [1326, 294] on icon at bounding box center [1333, 293] width 22 height 22
click at [1236, 295] on link "En Rotación" at bounding box center [1217, 292] width 155 height 36
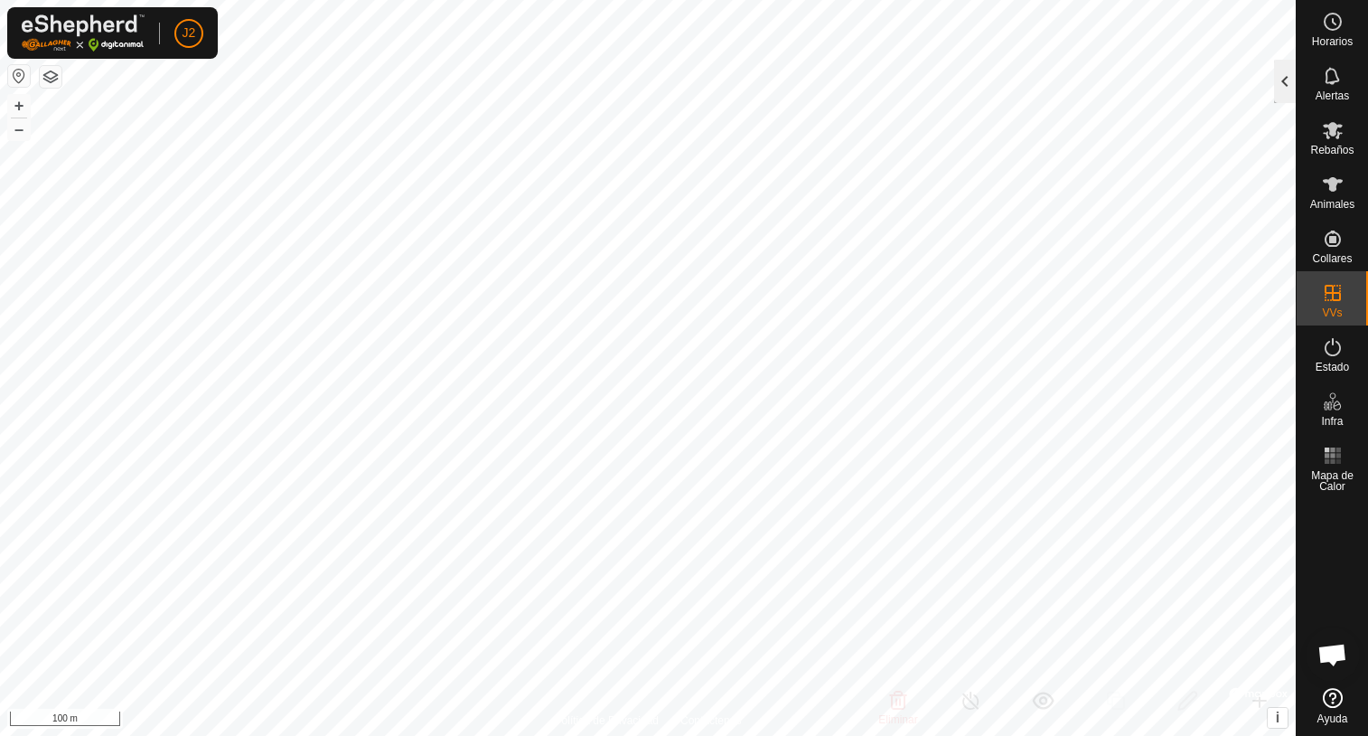
click at [1286, 89] on div at bounding box center [1285, 81] width 22 height 43
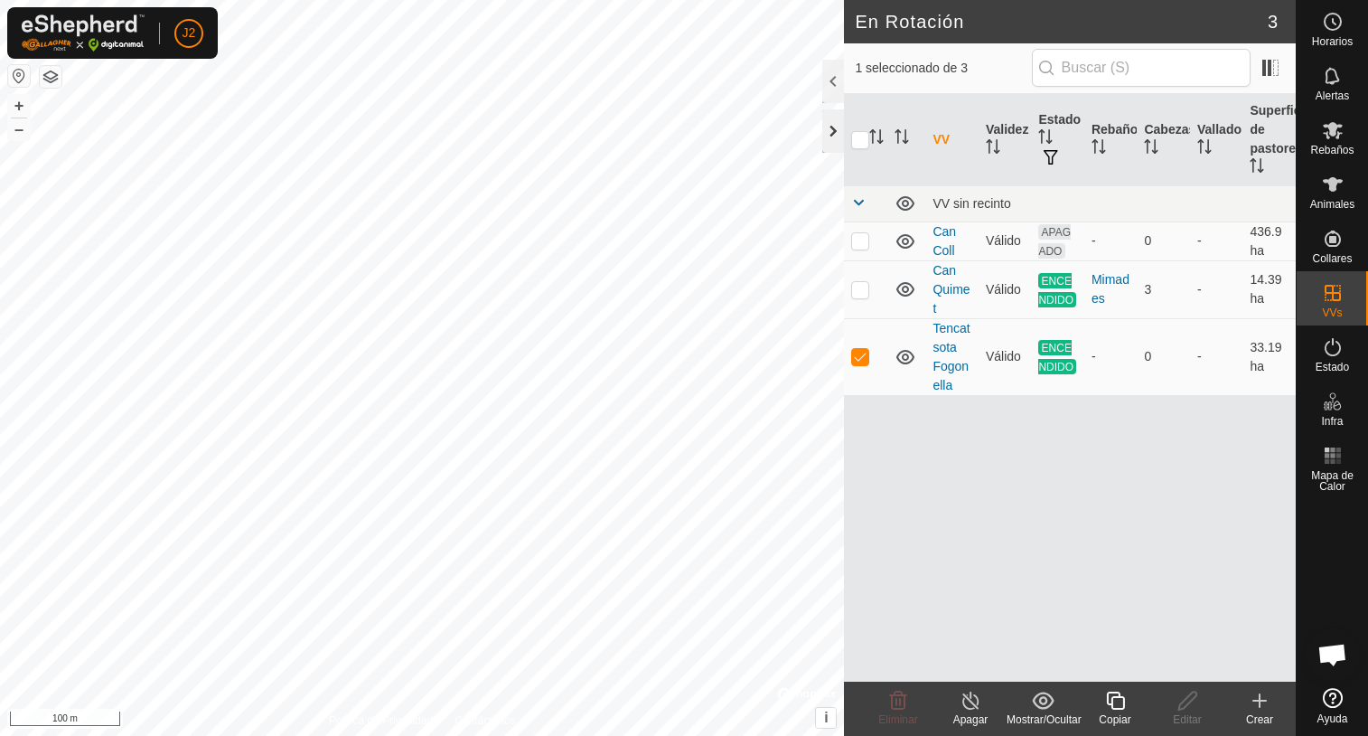
click at [830, 136] on div at bounding box center [833, 130] width 22 height 43
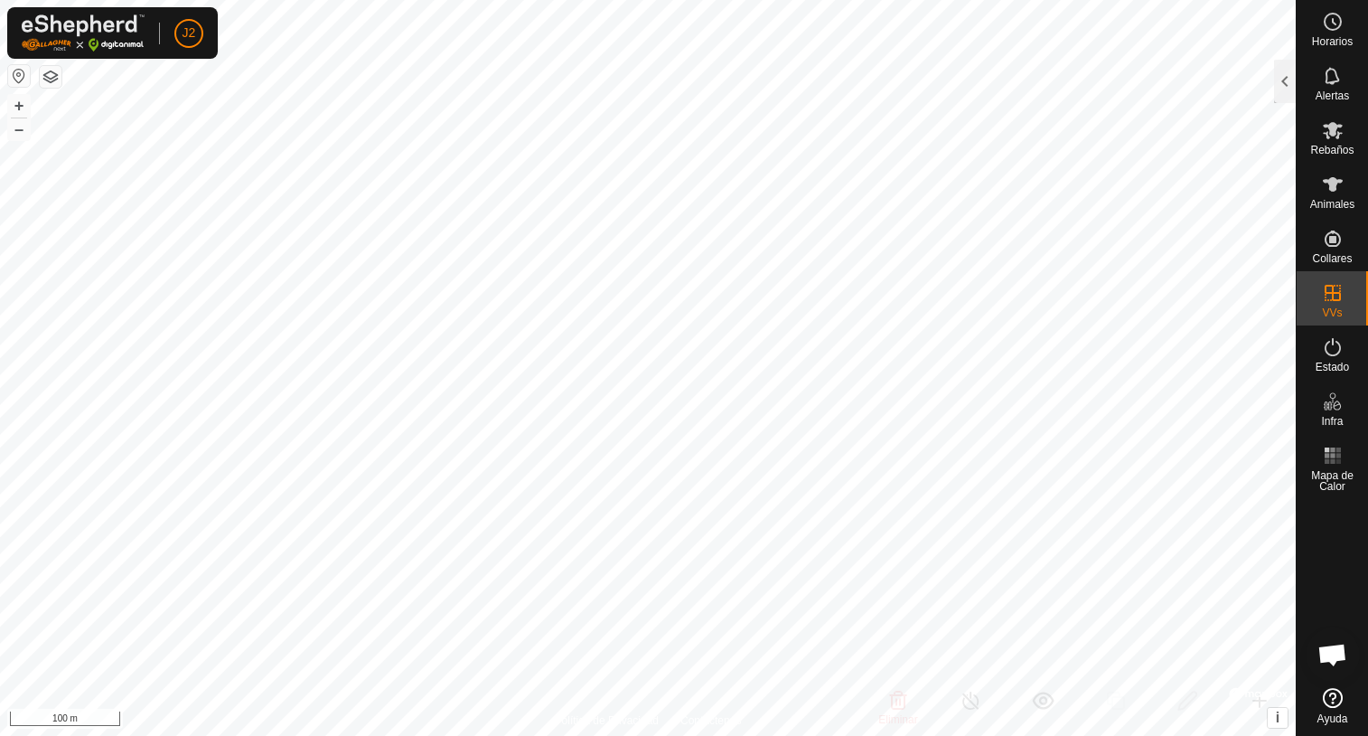
click at [1325, 701] on icon at bounding box center [1333, 698] width 20 height 20
checkbox input "true"
checkbox input "false"
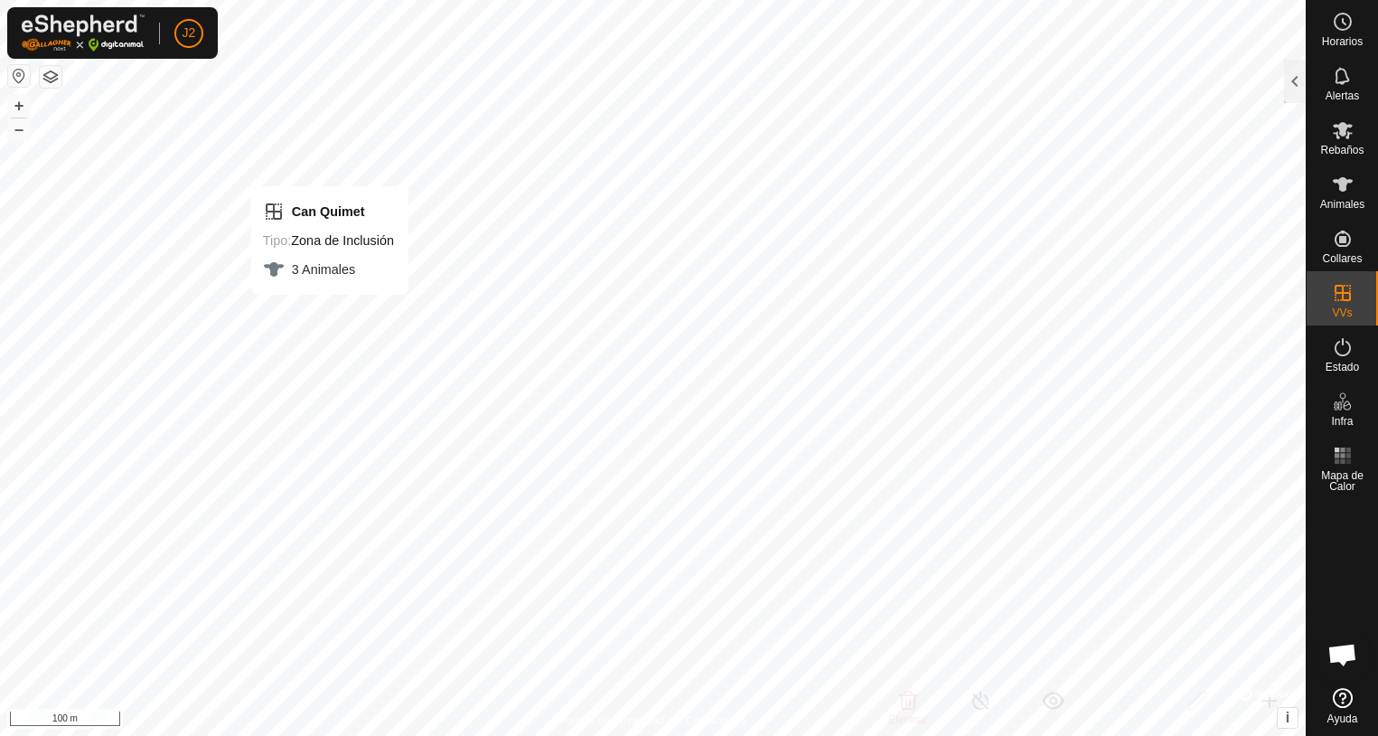
checkbox input "false"
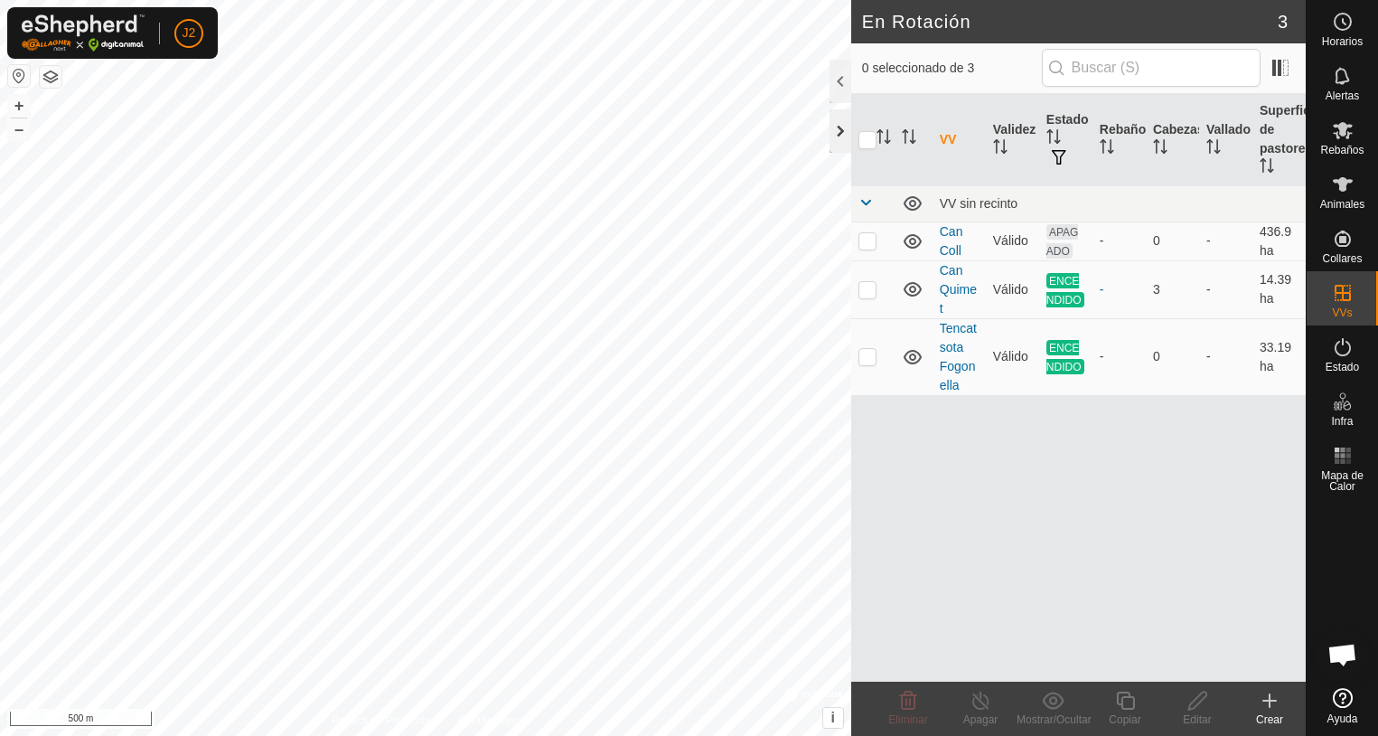
click at [834, 135] on div at bounding box center [841, 130] width 22 height 43
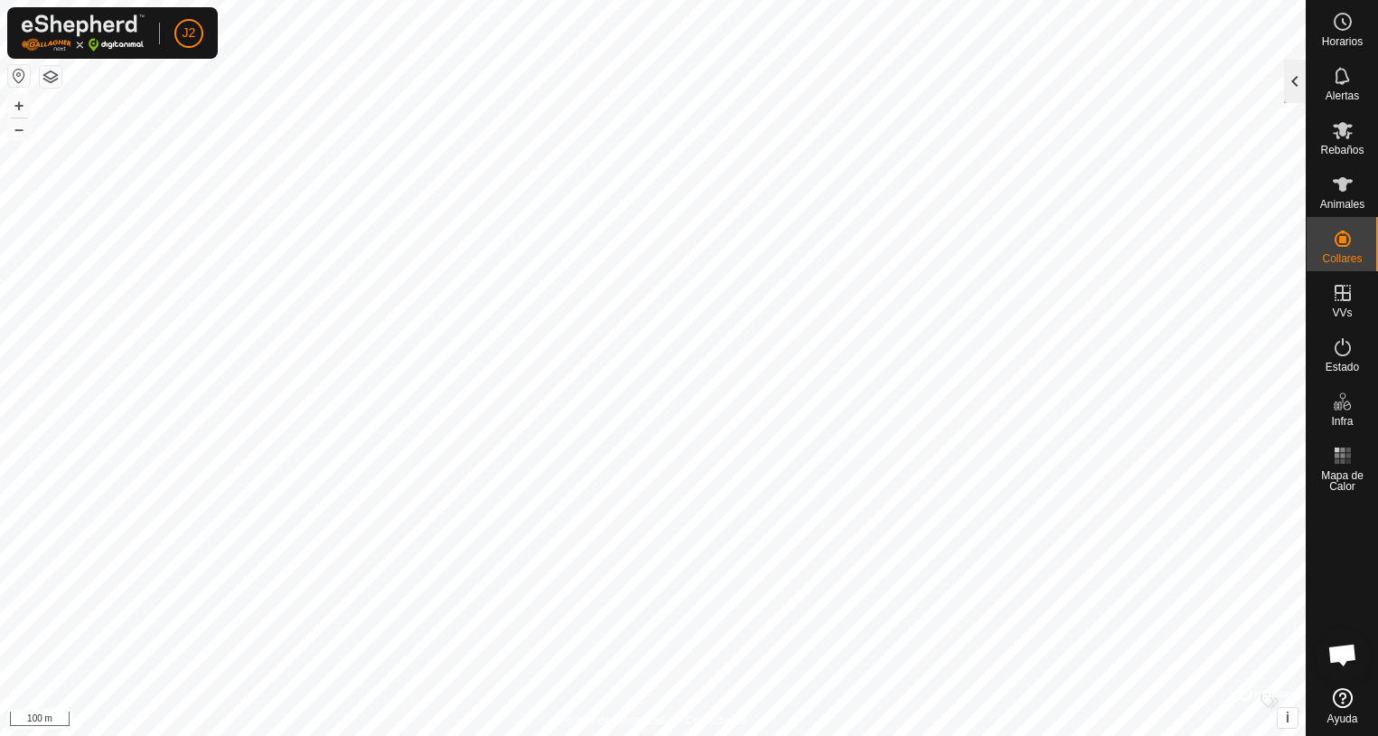
click at [1297, 85] on div at bounding box center [1295, 81] width 22 height 43
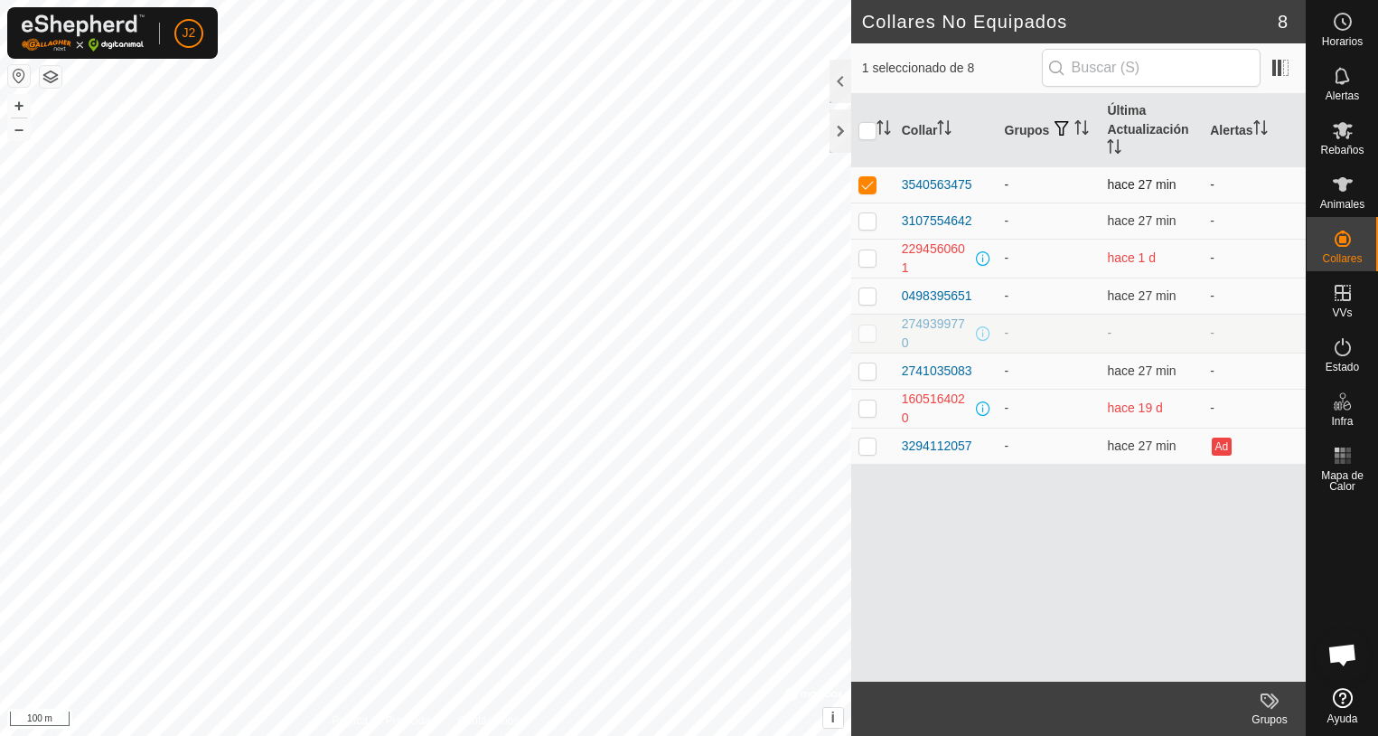
click at [868, 189] on p-checkbox at bounding box center [867, 184] width 18 height 14
checkbox input "false"
click at [837, 122] on div at bounding box center [841, 130] width 22 height 43
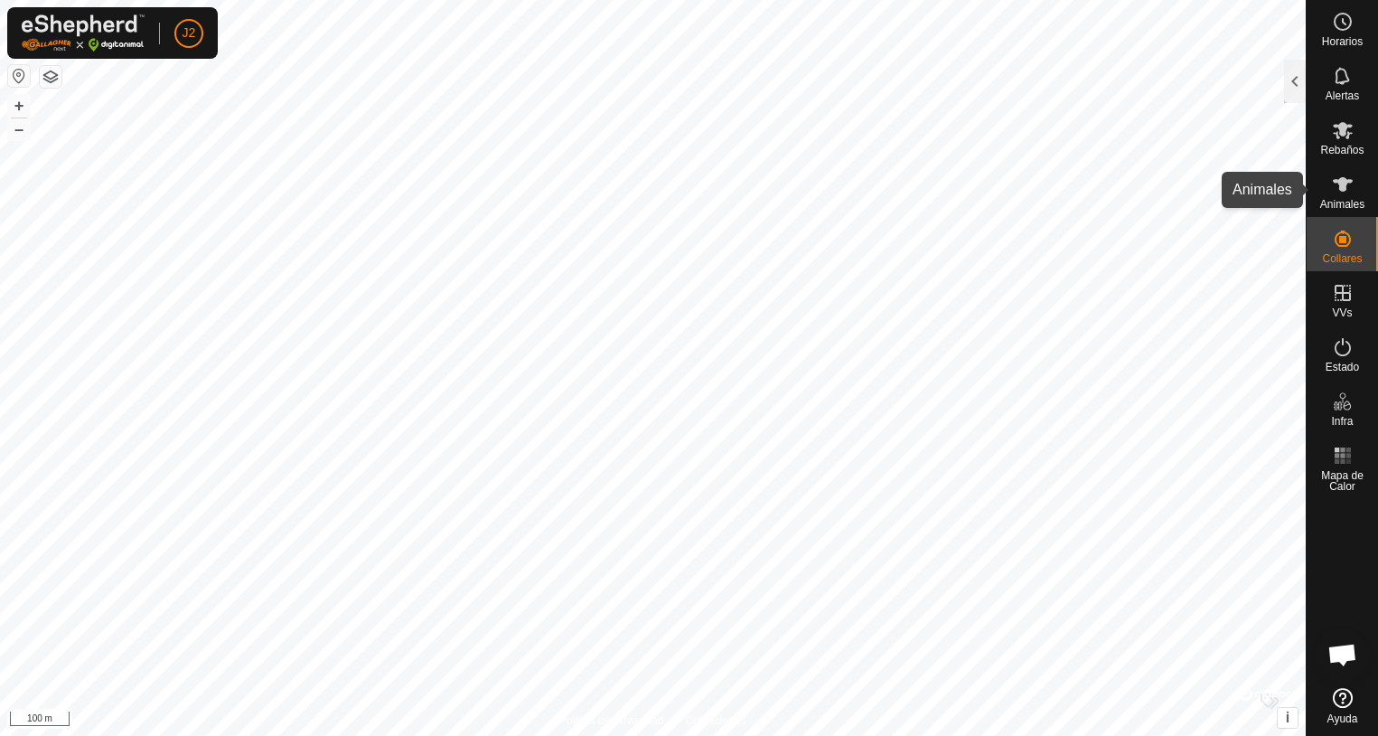
drag, startPoint x: 1341, startPoint y: 193, endPoint x: 1328, endPoint y: 195, distance: 12.8
click at [1341, 193] on icon at bounding box center [1343, 185] width 22 height 22
click at [1295, 87] on div at bounding box center [1295, 81] width 22 height 43
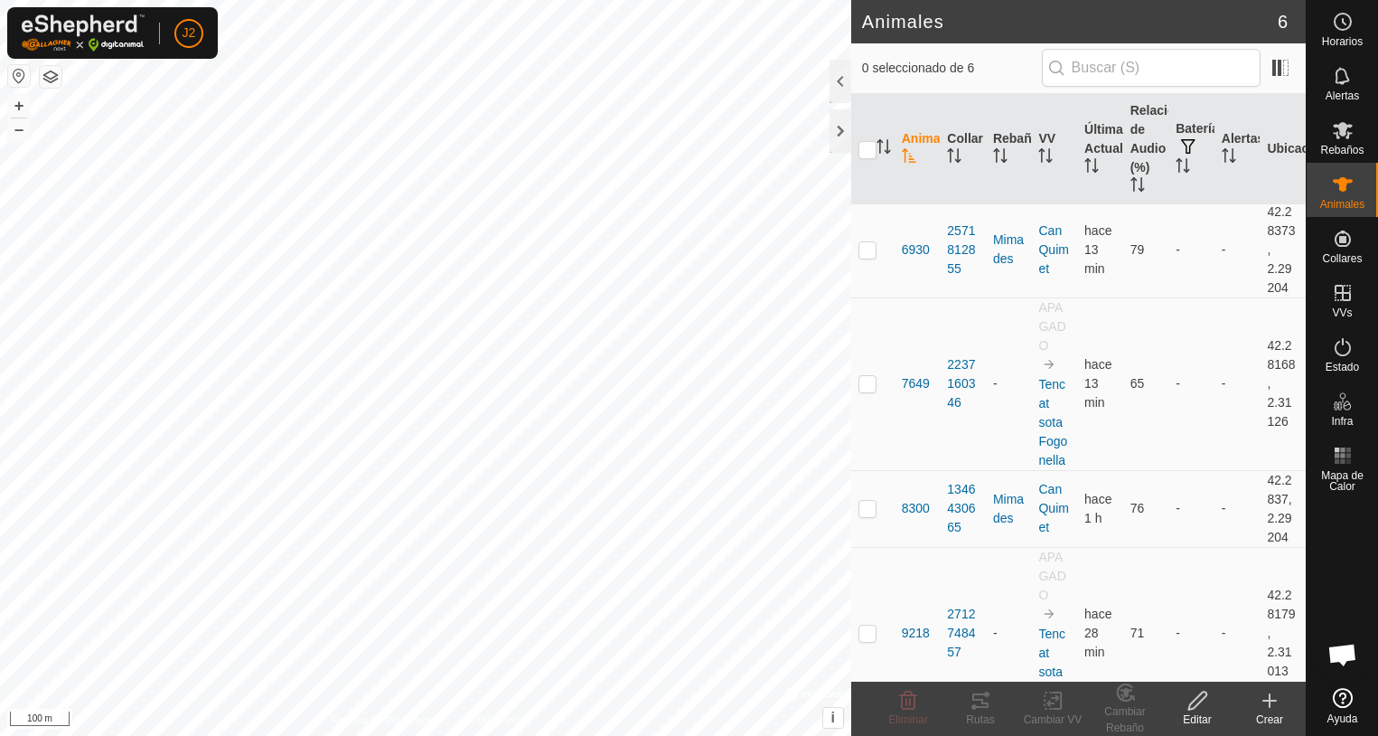
scroll to position [310, 0]
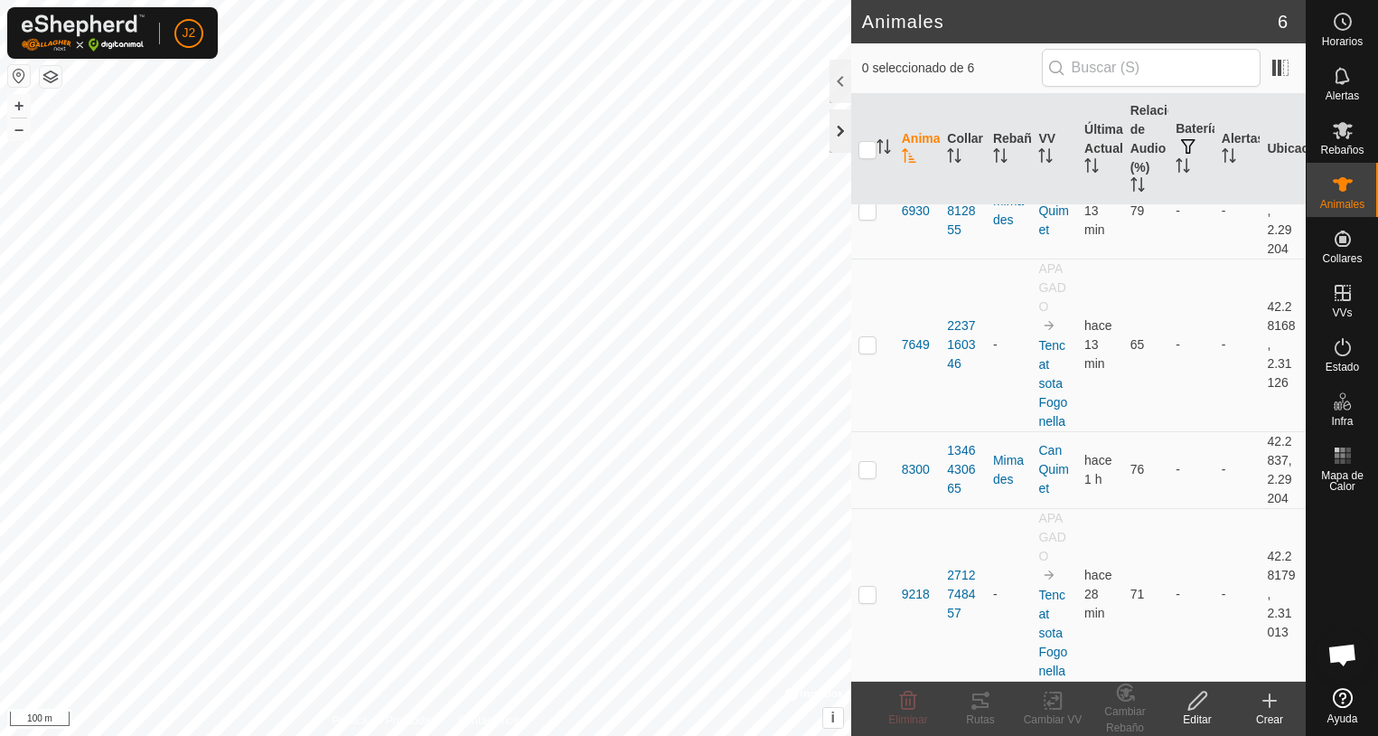
click at [842, 143] on div at bounding box center [841, 130] width 22 height 43
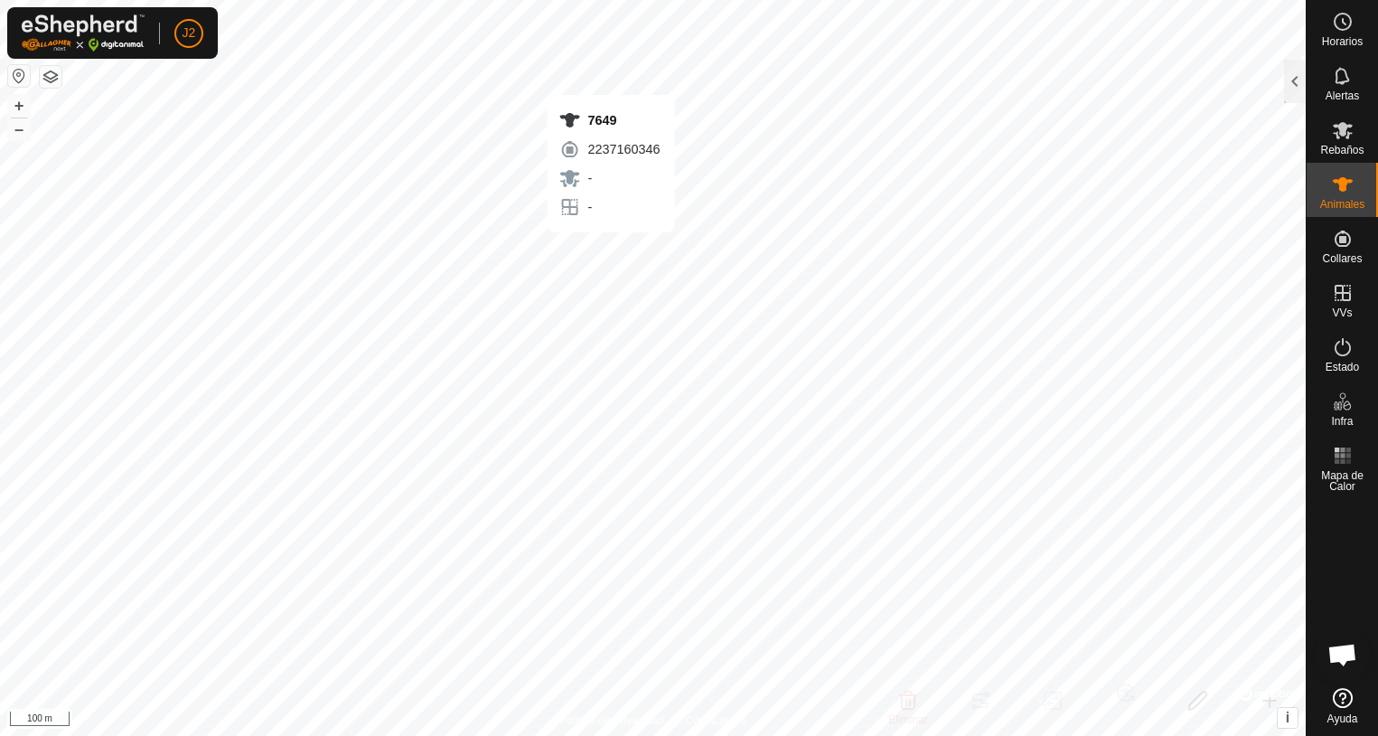
checkbox input "true"
click at [1297, 86] on div at bounding box center [1295, 81] width 22 height 43
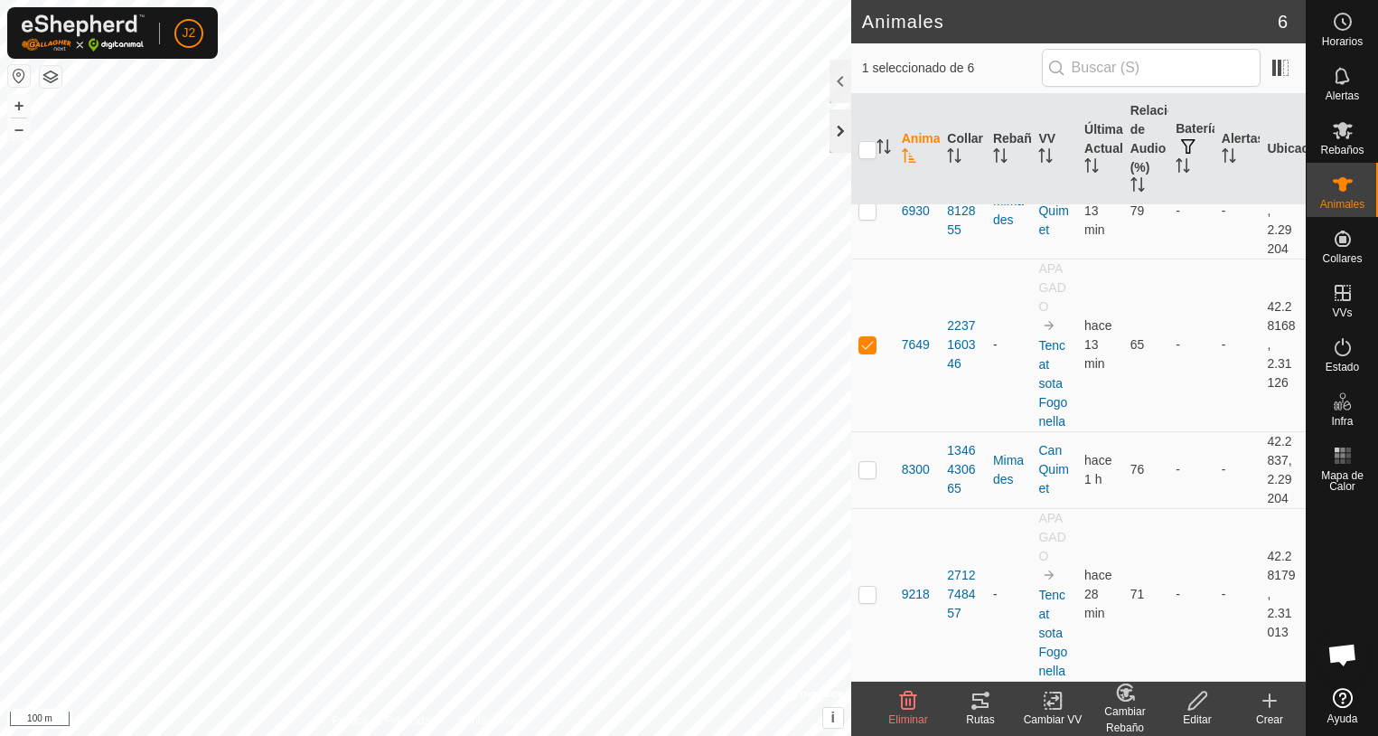
click at [839, 128] on div at bounding box center [841, 130] width 22 height 43
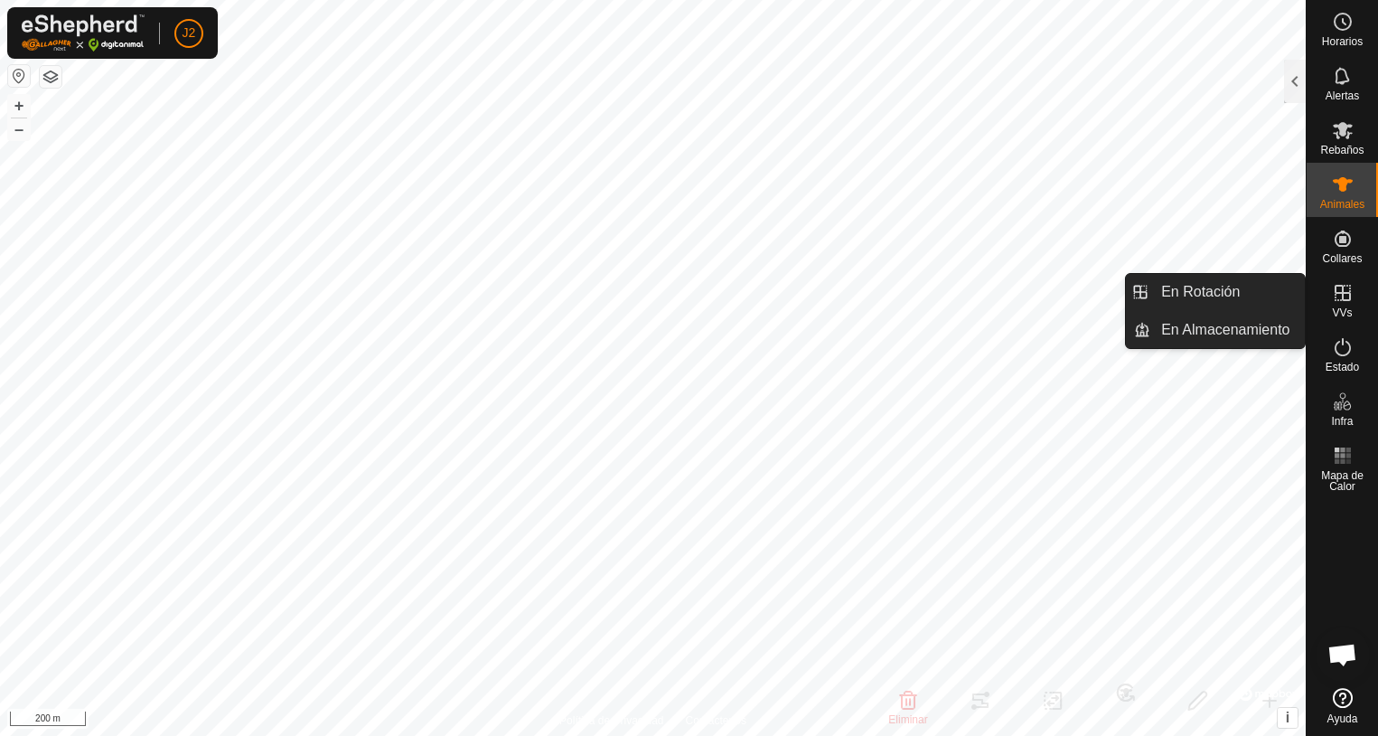
click at [1349, 304] on es-virtualpaddocks-svg-icon at bounding box center [1343, 292] width 33 height 29
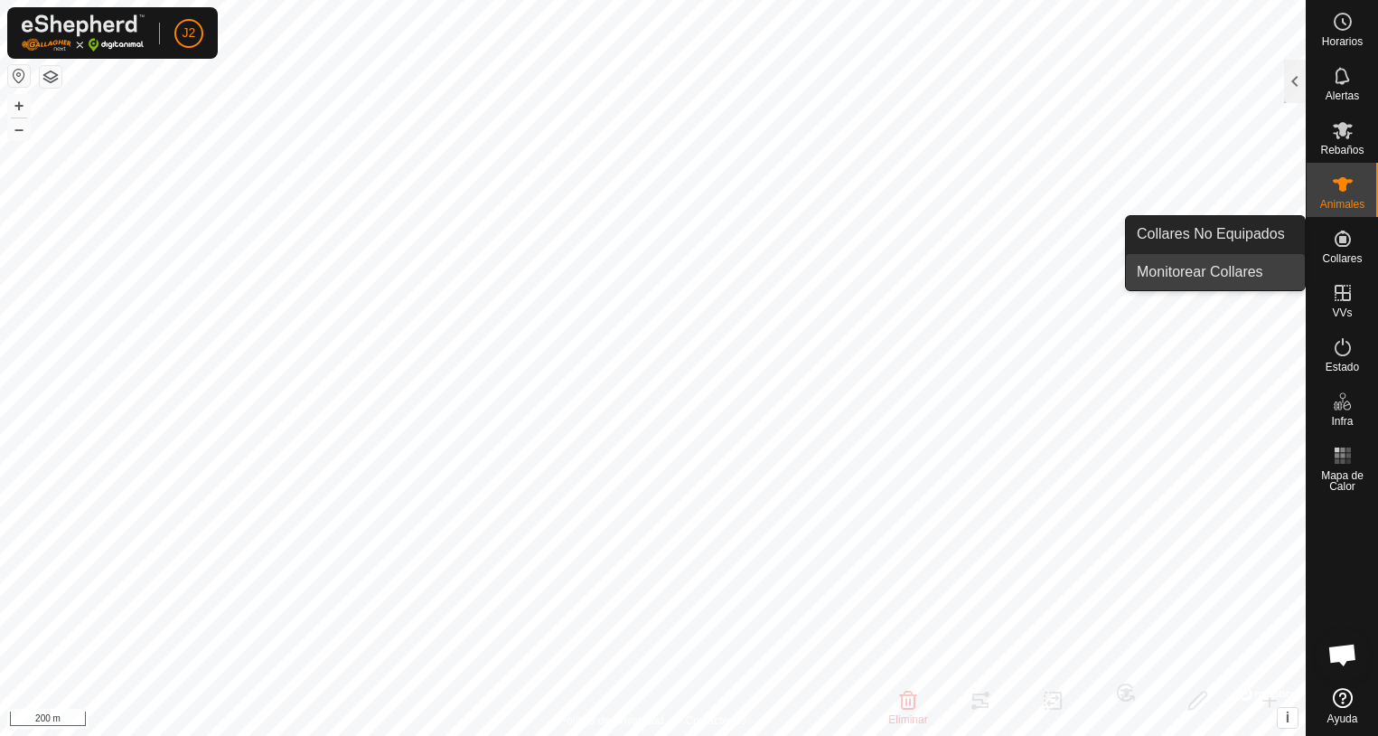
click at [1224, 284] on link "Monitorear Collares" at bounding box center [1215, 272] width 179 height 36
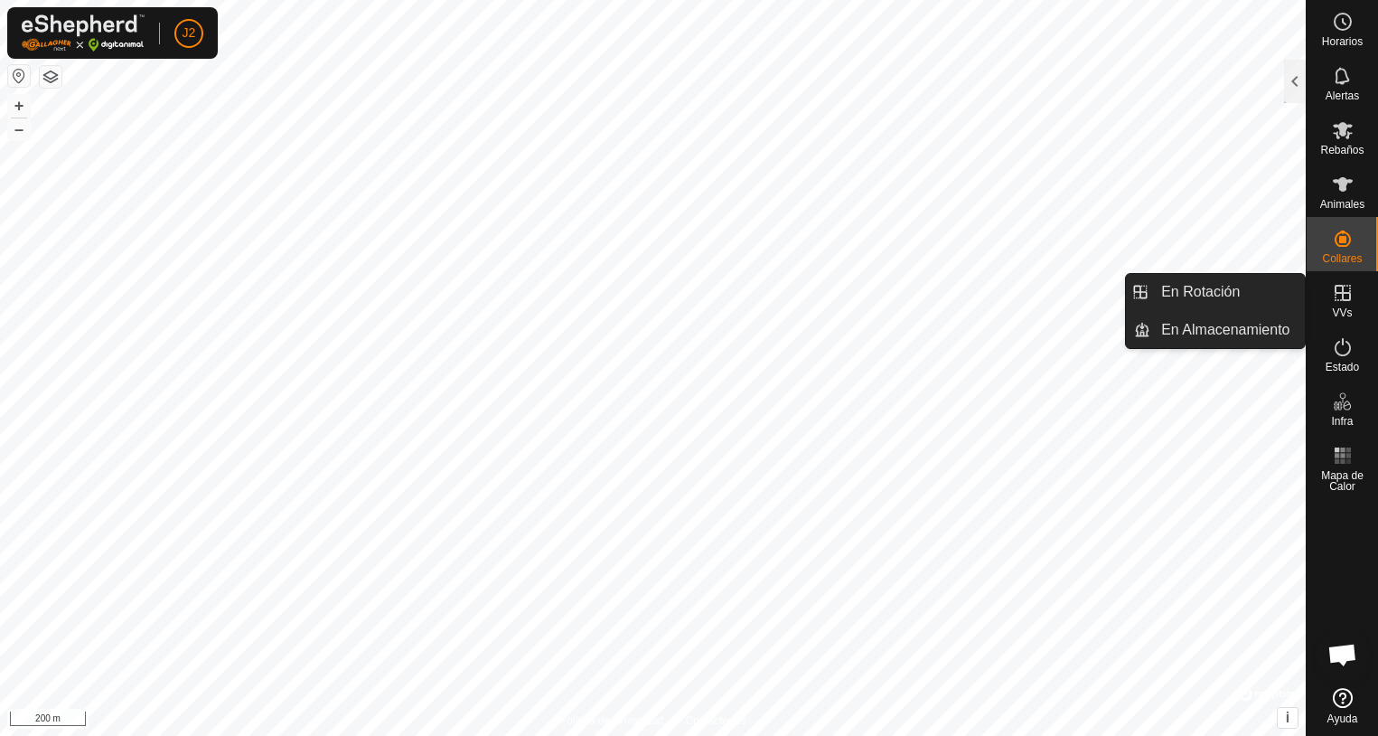
click at [1338, 295] on icon at bounding box center [1343, 293] width 22 height 22
click at [1201, 296] on link "En Rotación" at bounding box center [1227, 292] width 155 height 36
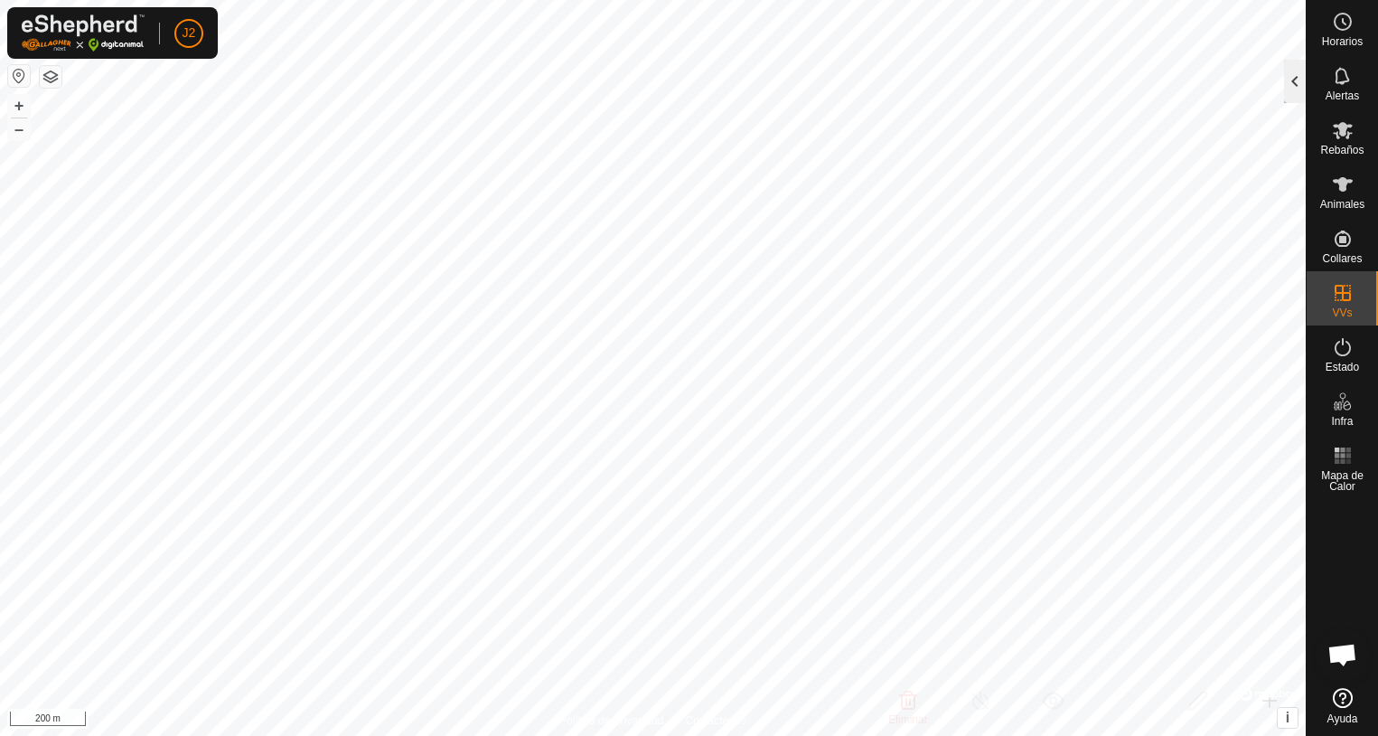
click at [1289, 93] on div at bounding box center [1295, 81] width 22 height 43
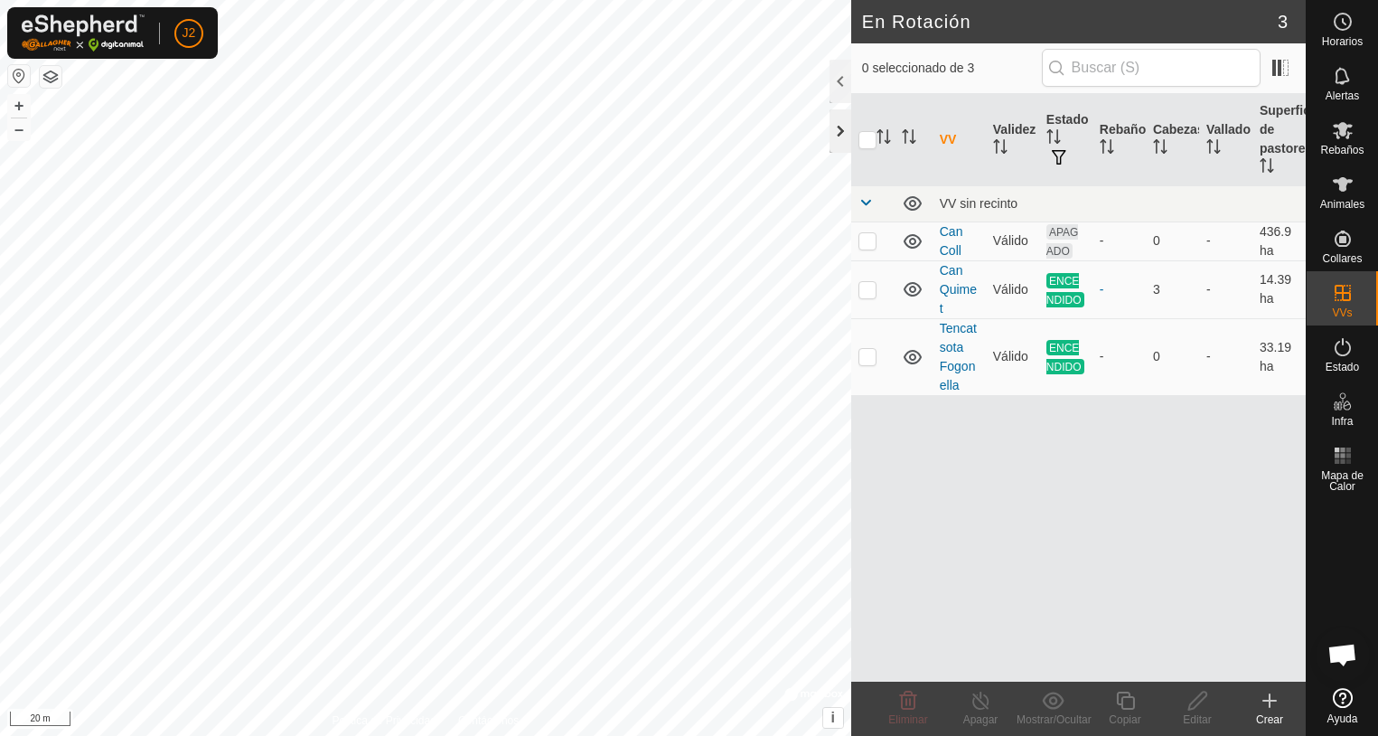
click at [847, 139] on div at bounding box center [841, 130] width 22 height 43
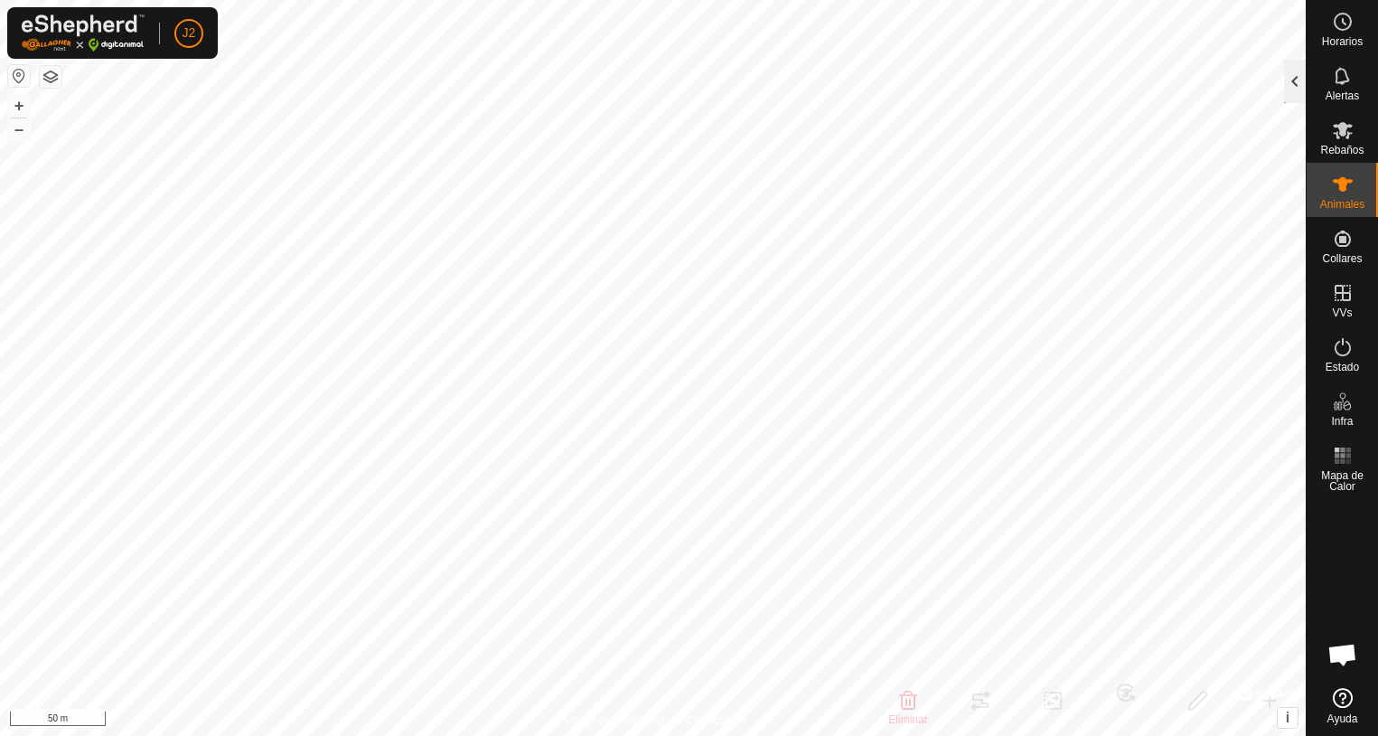
click at [1294, 86] on div at bounding box center [1295, 81] width 22 height 43
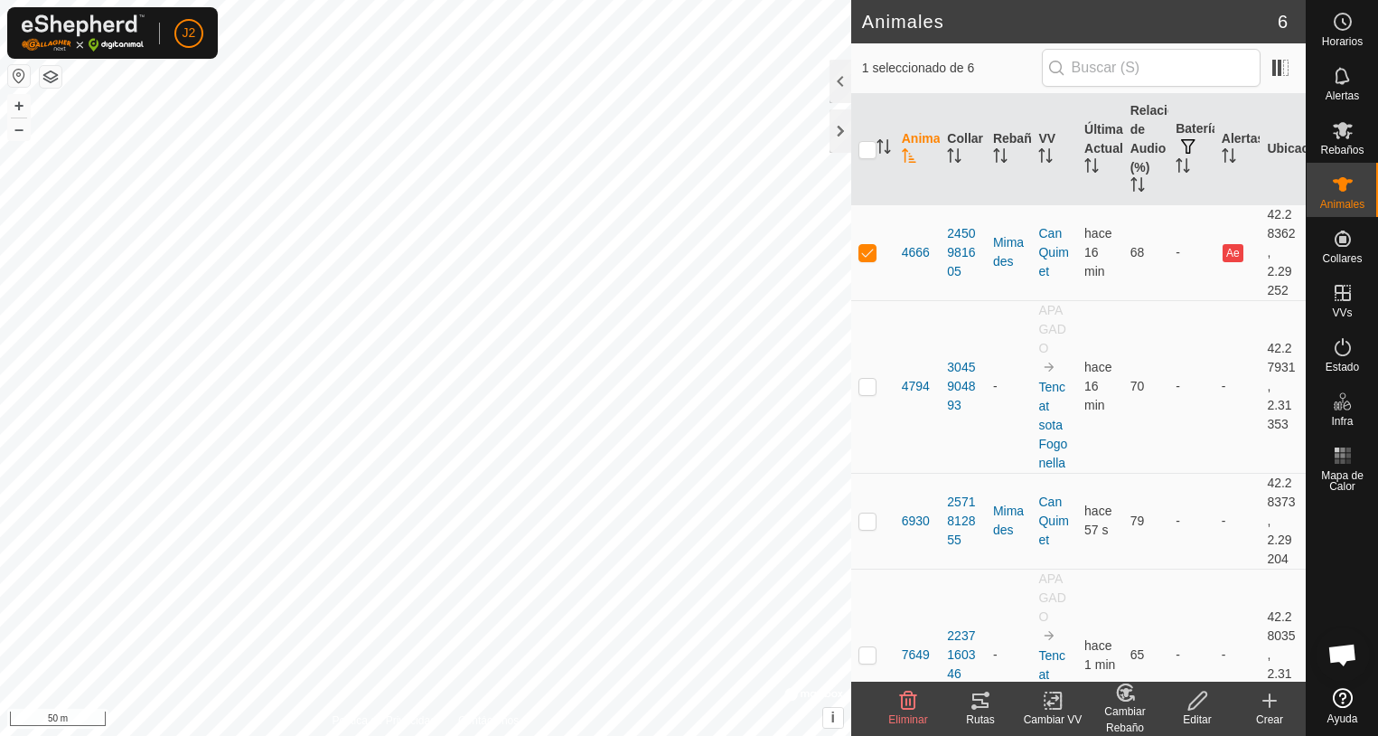
click at [980, 714] on div "Rutas" at bounding box center [980, 719] width 72 height 16
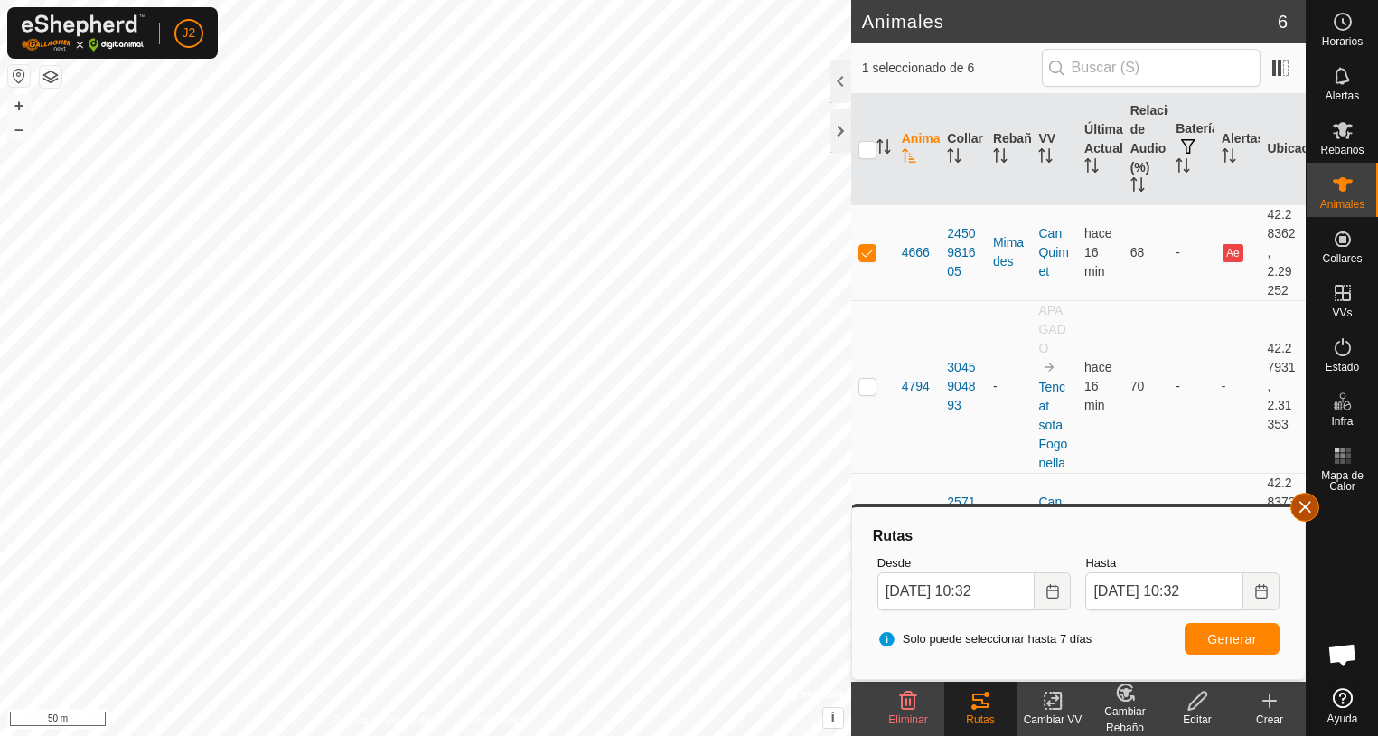
click at [1304, 511] on button "button" at bounding box center [1304, 506] width 29 height 29
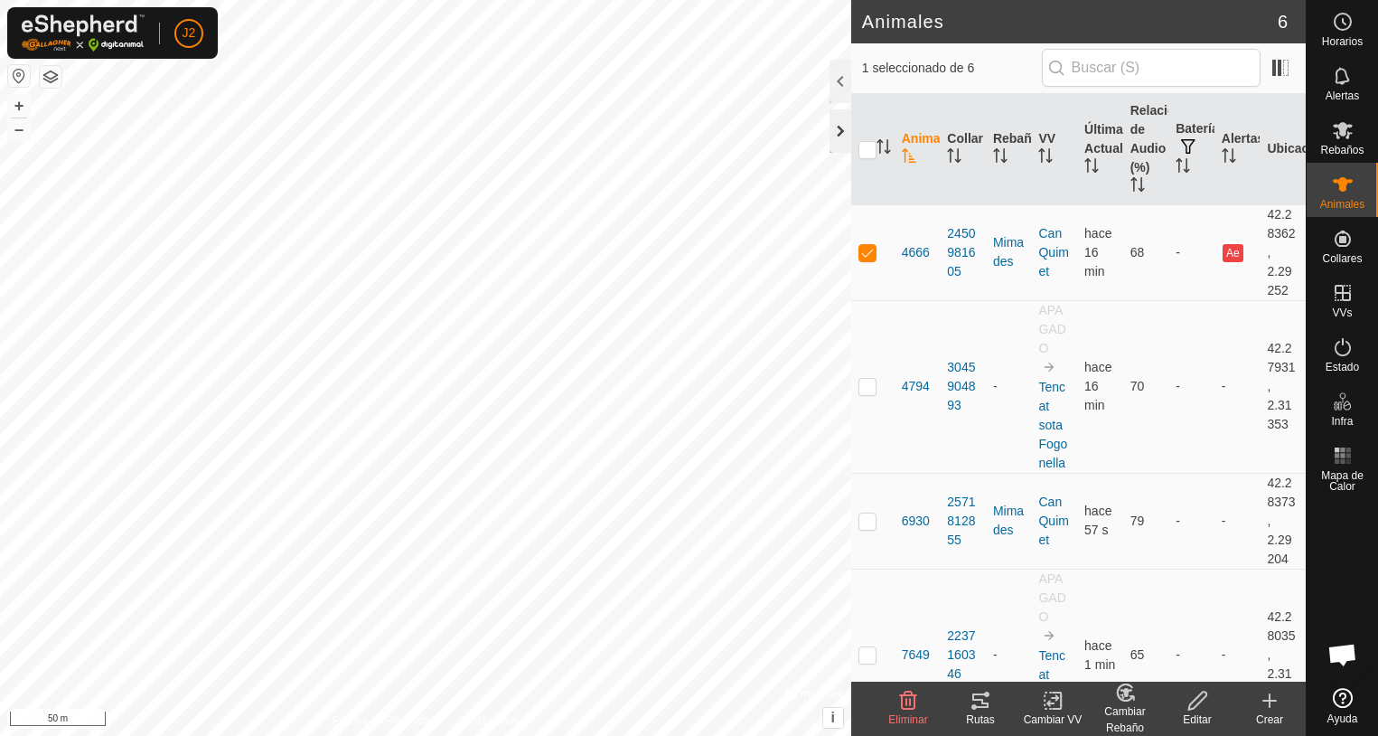
click at [840, 136] on div at bounding box center [841, 130] width 22 height 43
